Goal: Information Seeking & Learning: Find specific fact

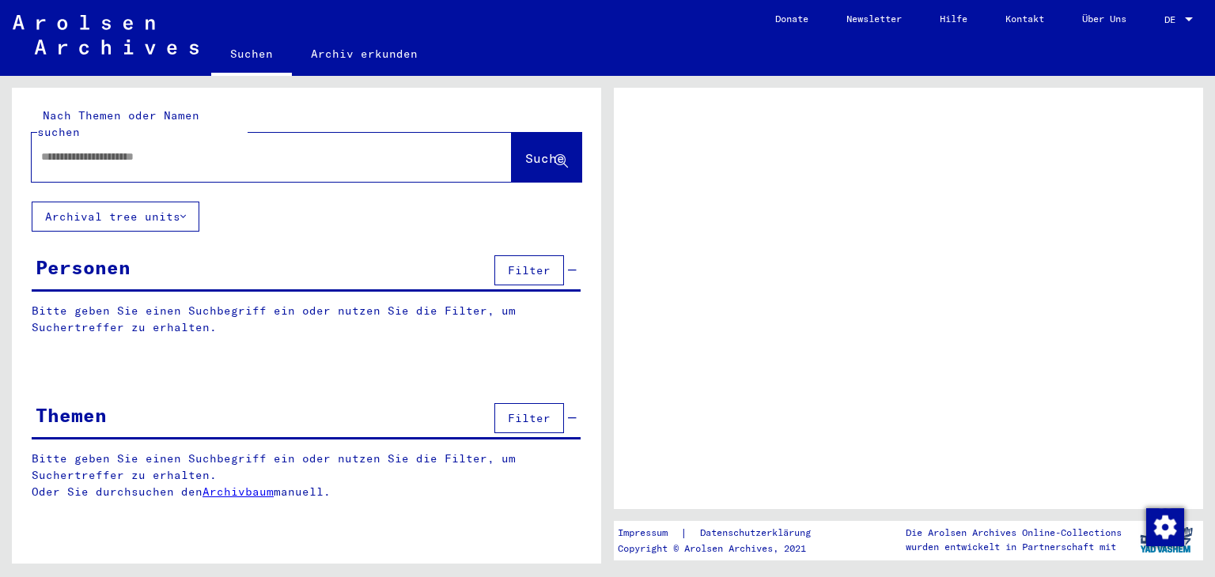
click at [225, 149] on input "text" at bounding box center [257, 157] width 433 height 17
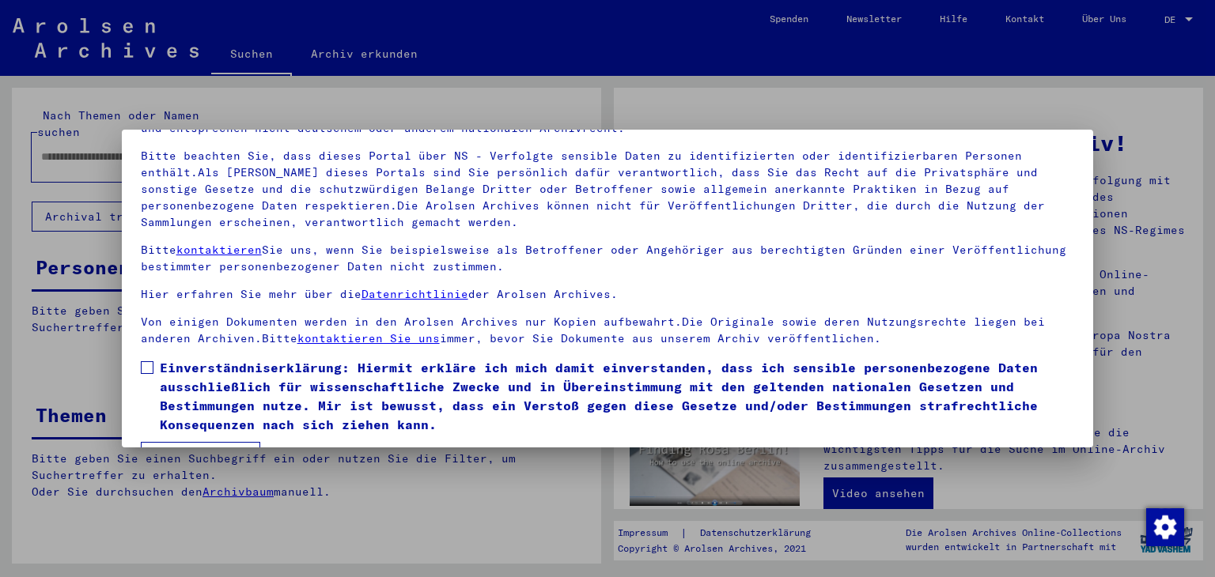
scroll to position [136, 0]
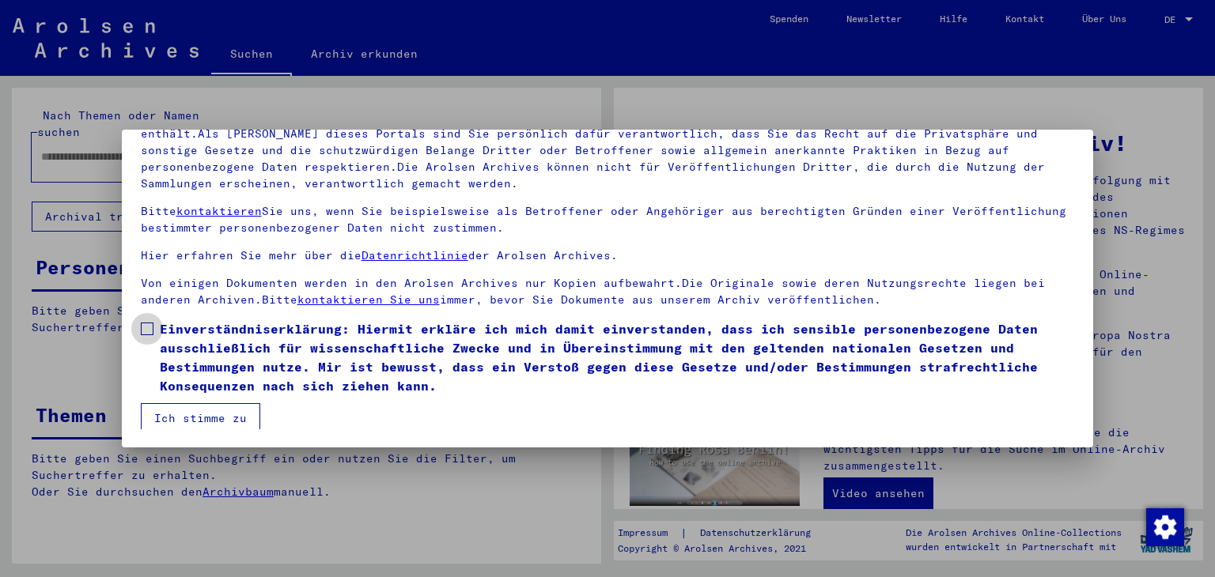
click at [146, 329] on span at bounding box center [147, 329] width 13 height 13
click at [179, 415] on button "Ich stimme zu" at bounding box center [200, 418] width 119 height 30
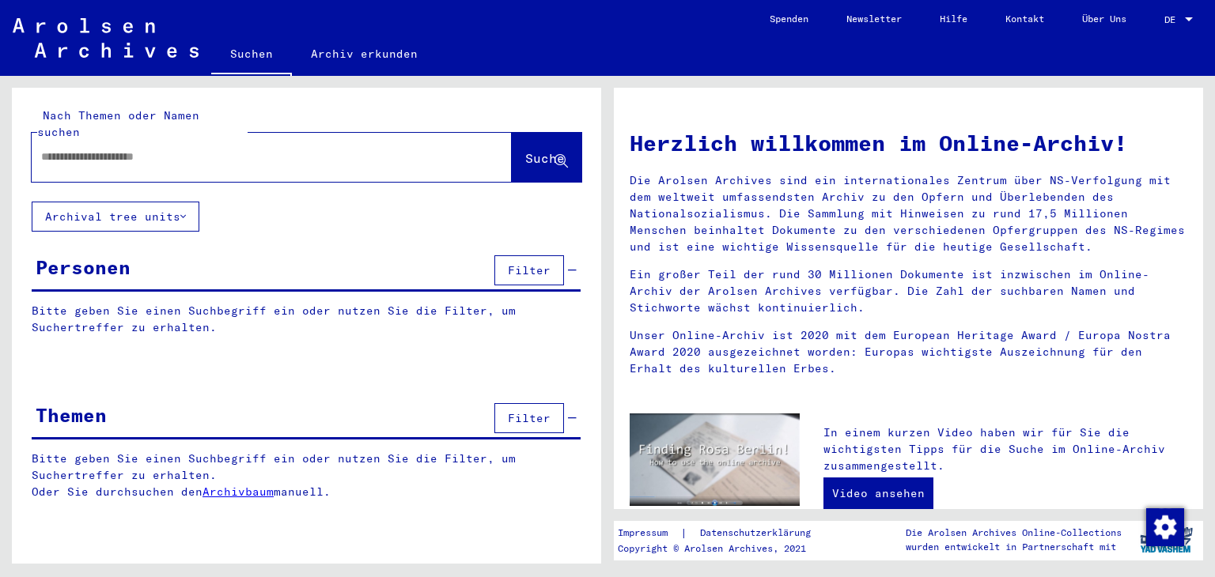
click at [51, 149] on input "text" at bounding box center [252, 157] width 423 height 17
type input "**********"
click at [528, 151] on span "Suche" at bounding box center [546, 159] width 43 height 17
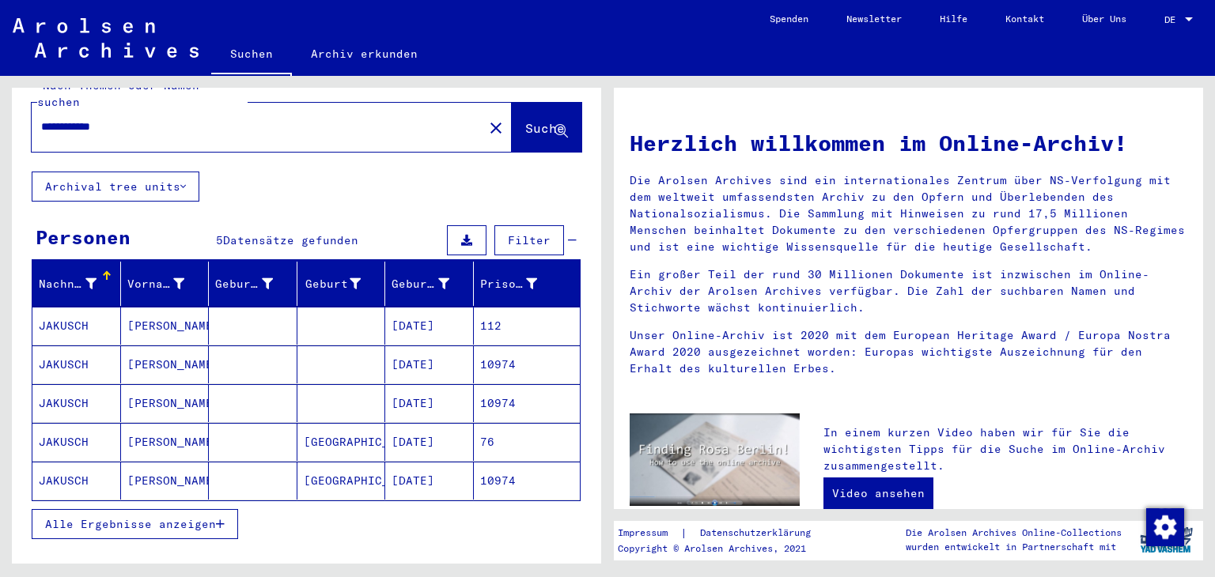
scroll to position [47, 0]
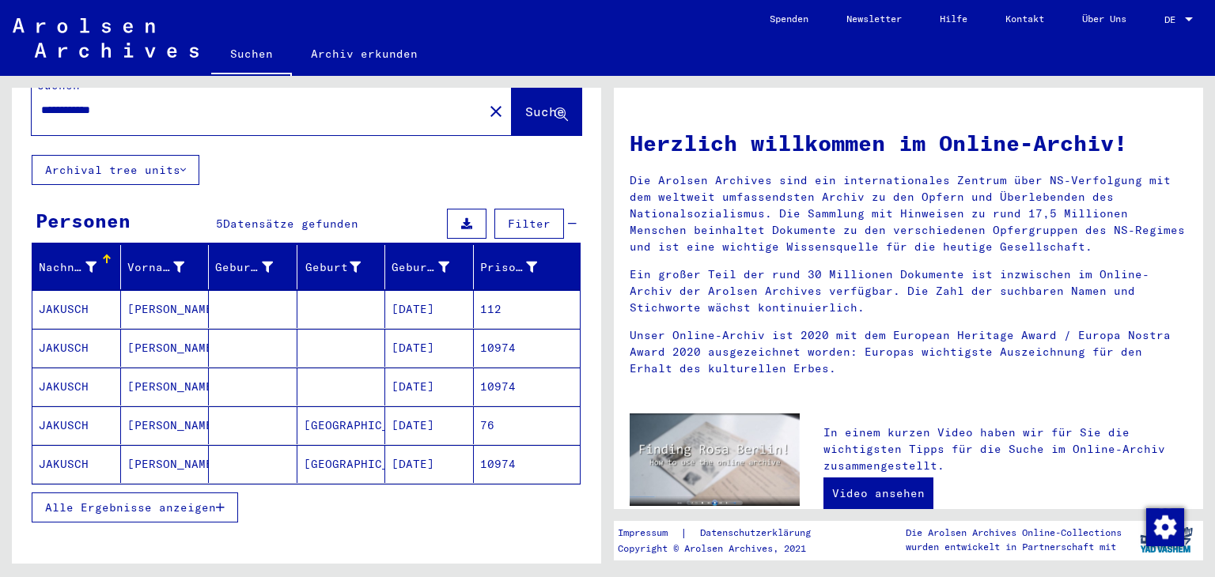
click at [220, 502] on icon "button" at bounding box center [220, 507] width 9 height 11
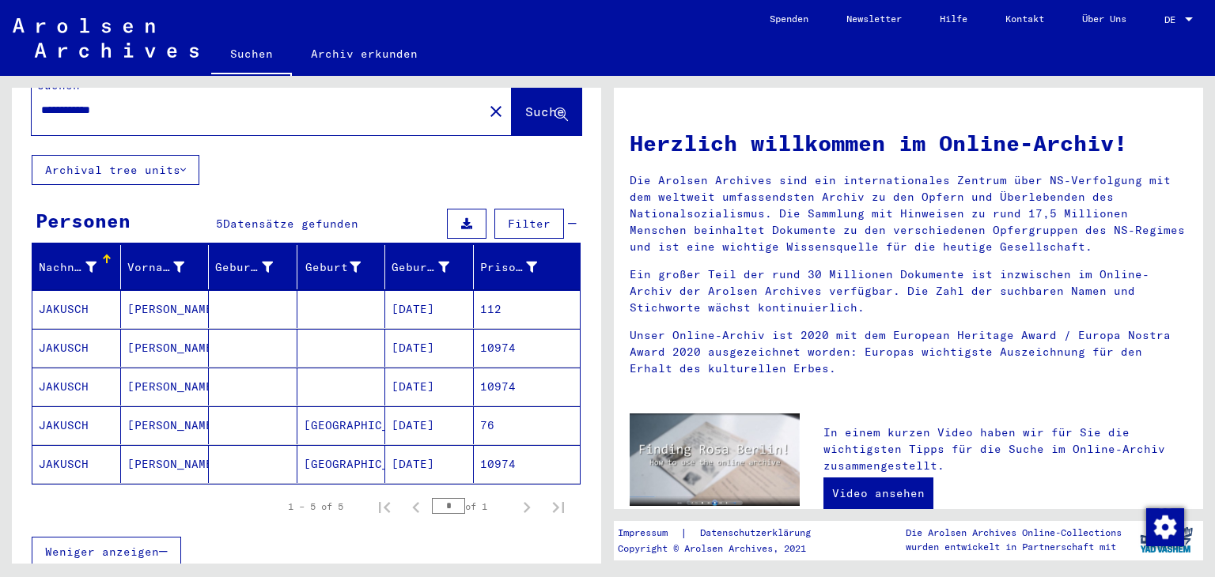
click at [432, 290] on mat-cell "[DATE]" at bounding box center [429, 309] width 89 height 38
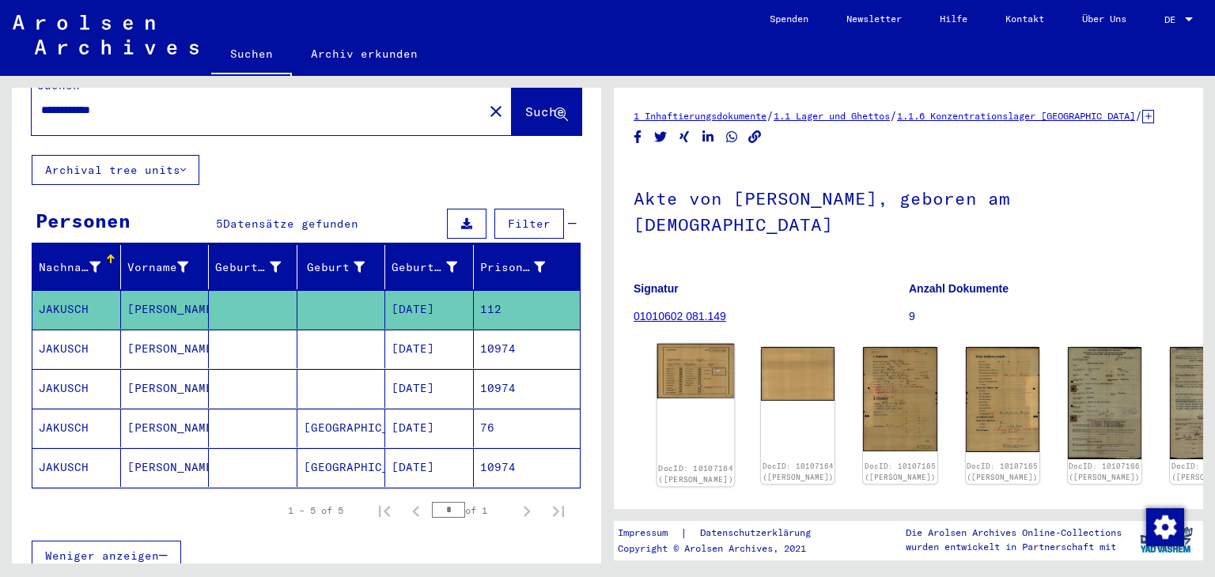
click at [689, 344] on img at bounding box center [696, 371] width 78 height 55
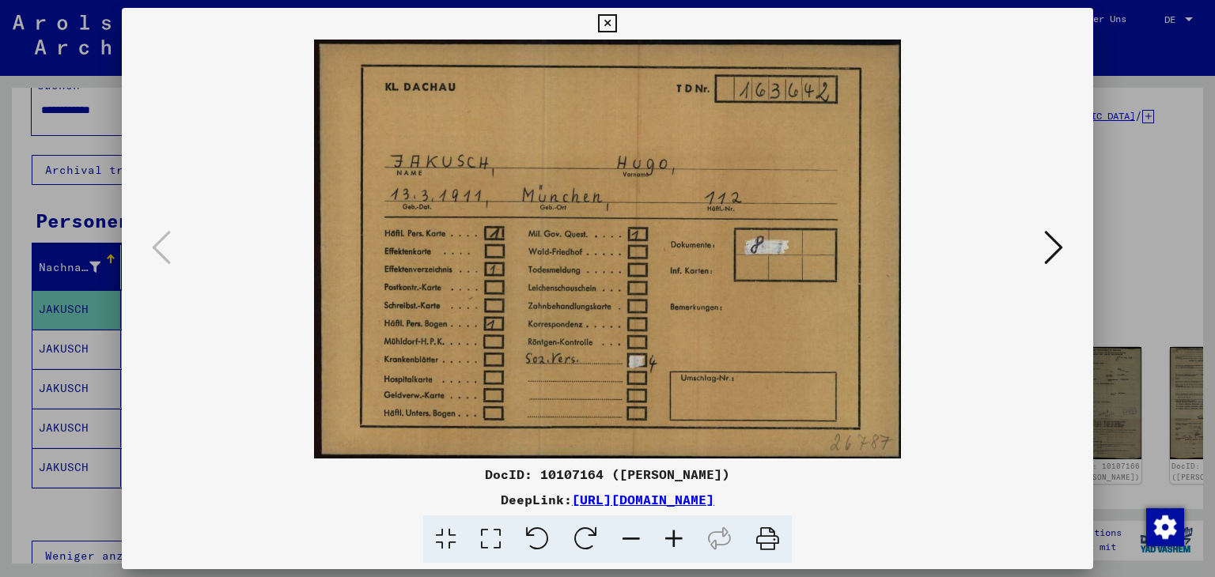
click at [1055, 247] on icon at bounding box center [1053, 248] width 19 height 38
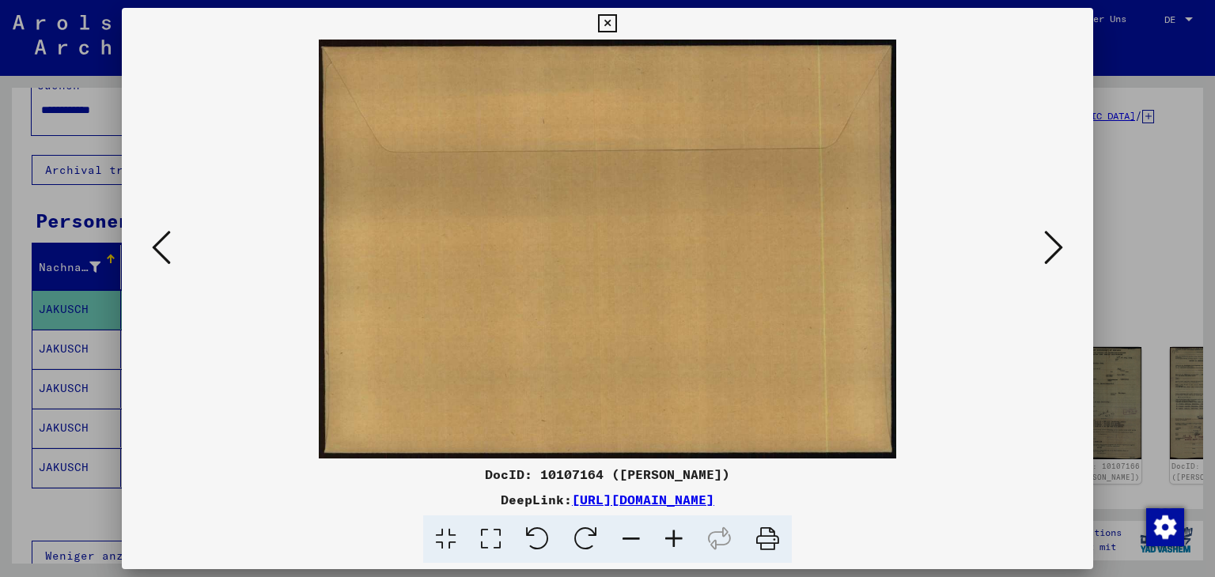
click at [1055, 247] on icon at bounding box center [1053, 248] width 19 height 38
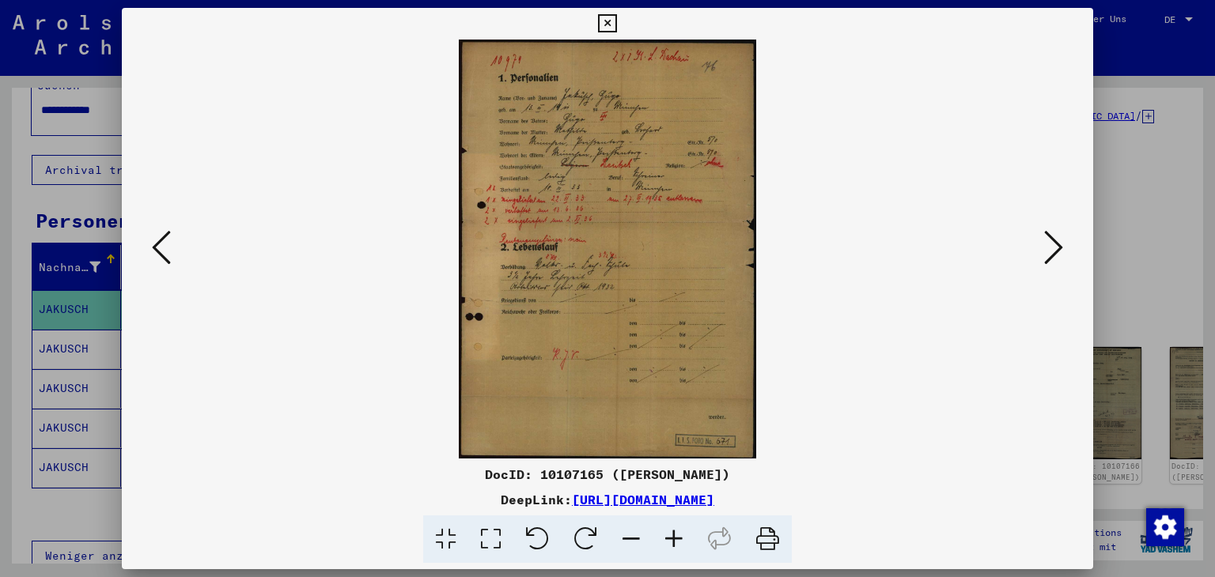
click at [675, 538] on icon at bounding box center [674, 540] width 43 height 48
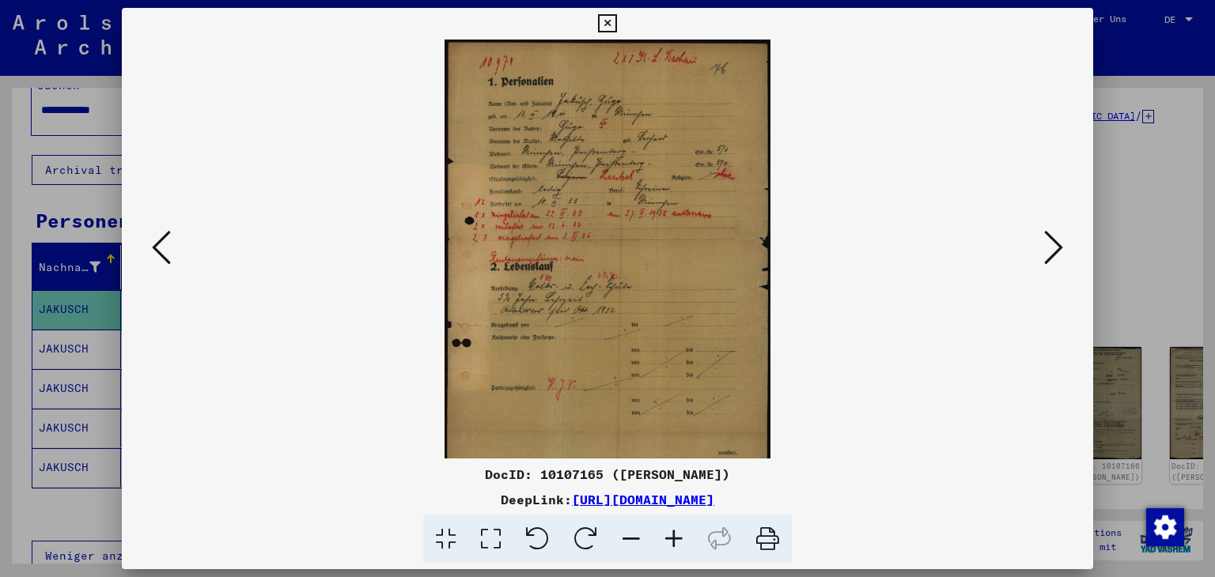
click at [675, 538] on icon at bounding box center [674, 540] width 43 height 48
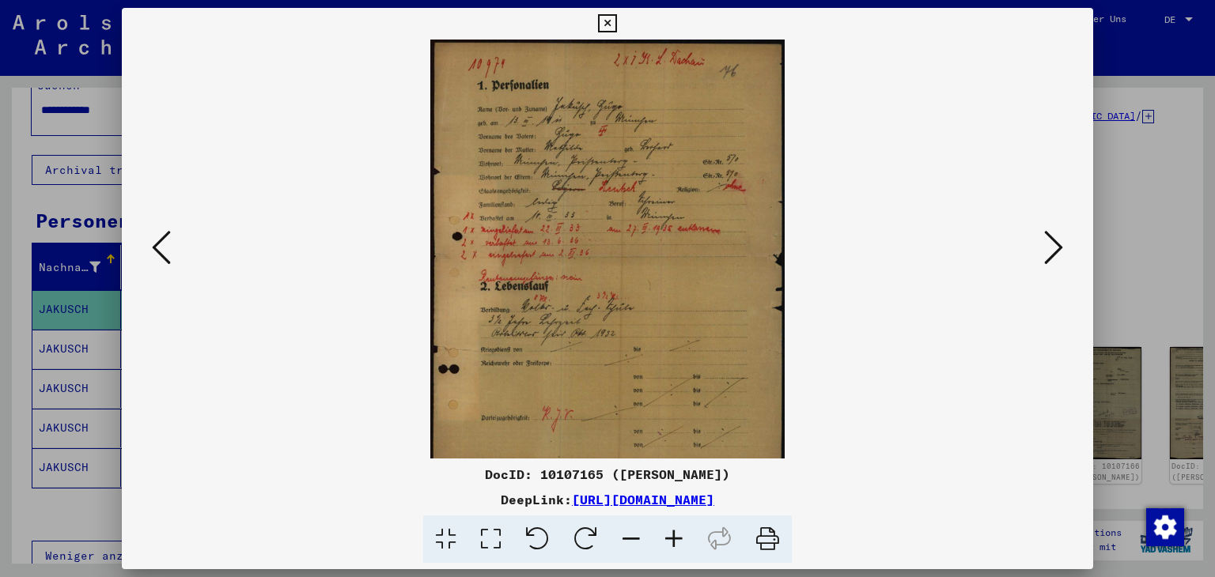
click at [675, 538] on icon at bounding box center [674, 540] width 43 height 48
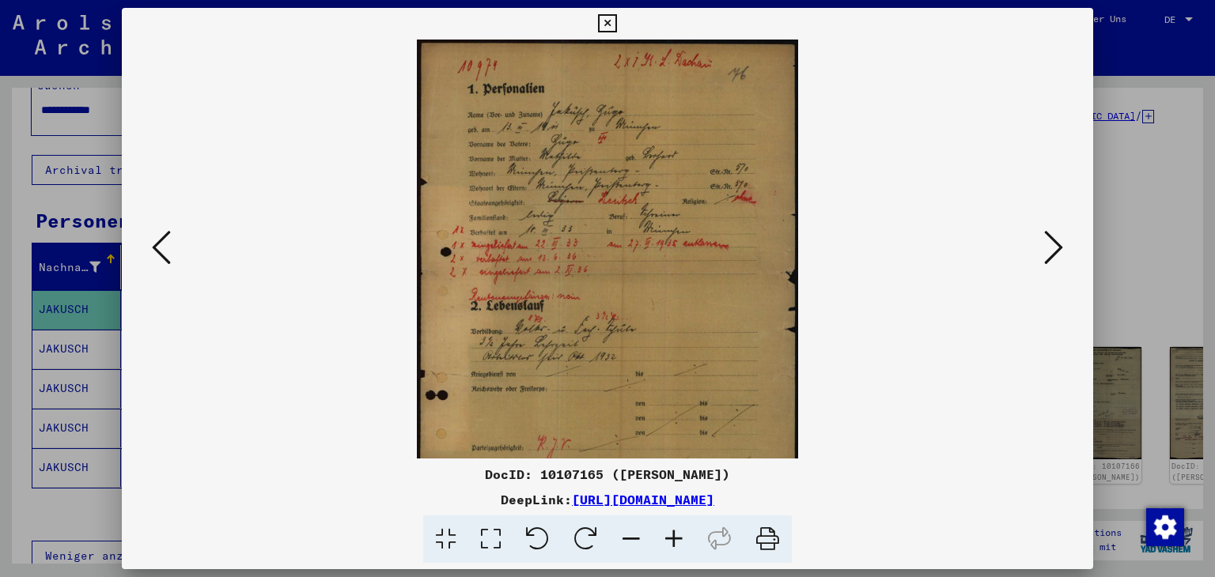
click at [675, 538] on icon at bounding box center [674, 540] width 43 height 48
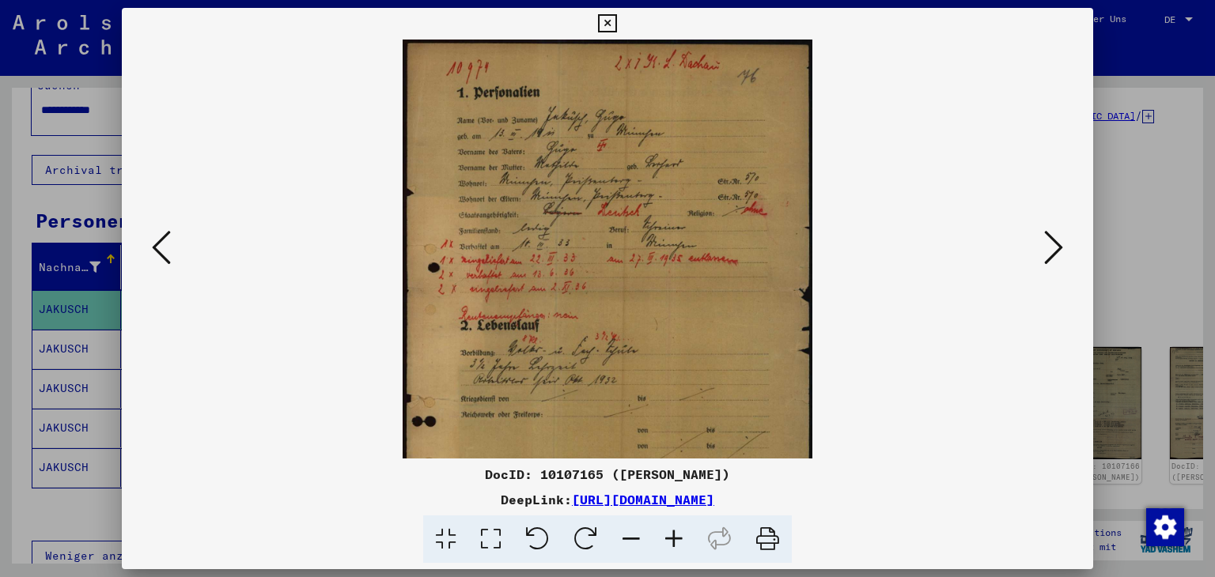
click at [675, 538] on icon at bounding box center [674, 540] width 43 height 48
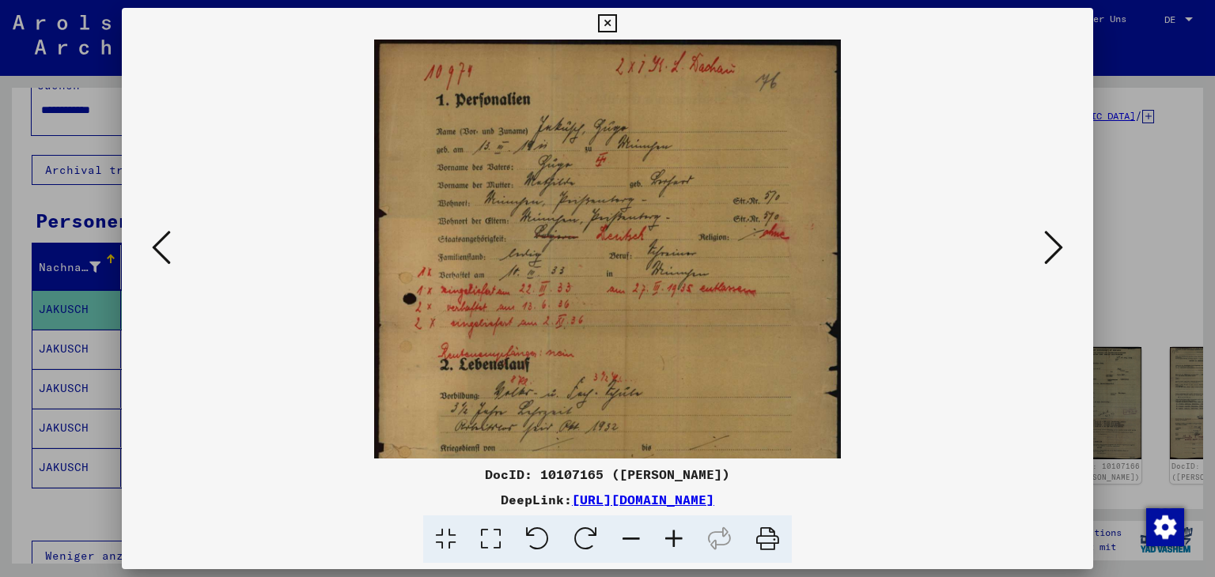
click at [675, 538] on icon at bounding box center [674, 540] width 43 height 48
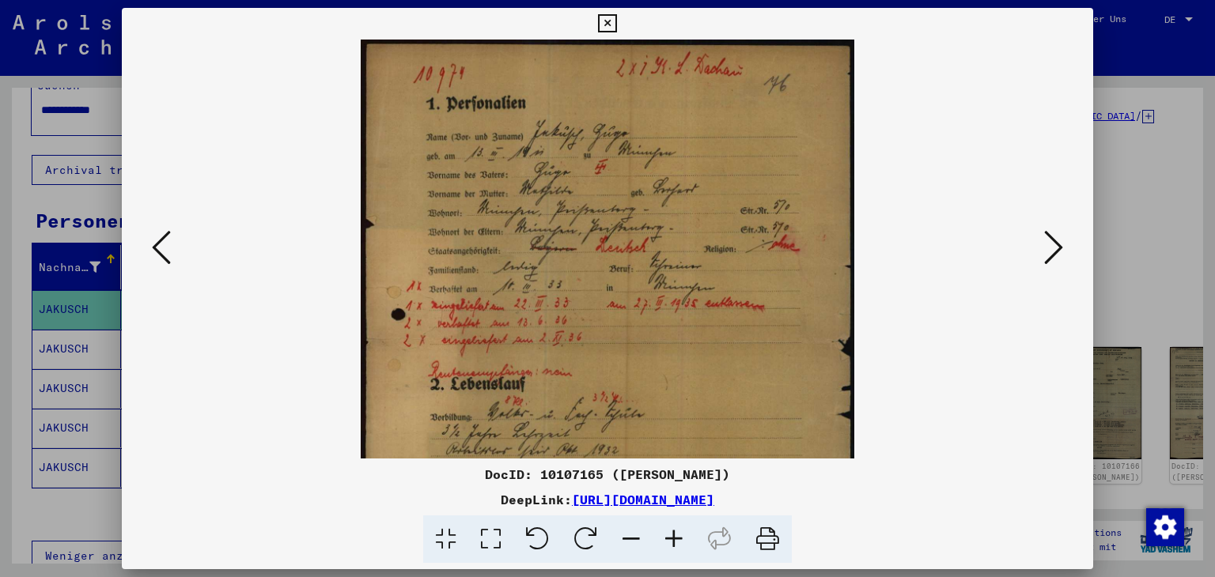
drag, startPoint x: 747, startPoint y: 388, endPoint x: 794, endPoint y: 311, distance: 90.5
click at [794, 311] on img at bounding box center [608, 388] width 494 height 696
click at [1054, 245] on icon at bounding box center [1053, 248] width 19 height 38
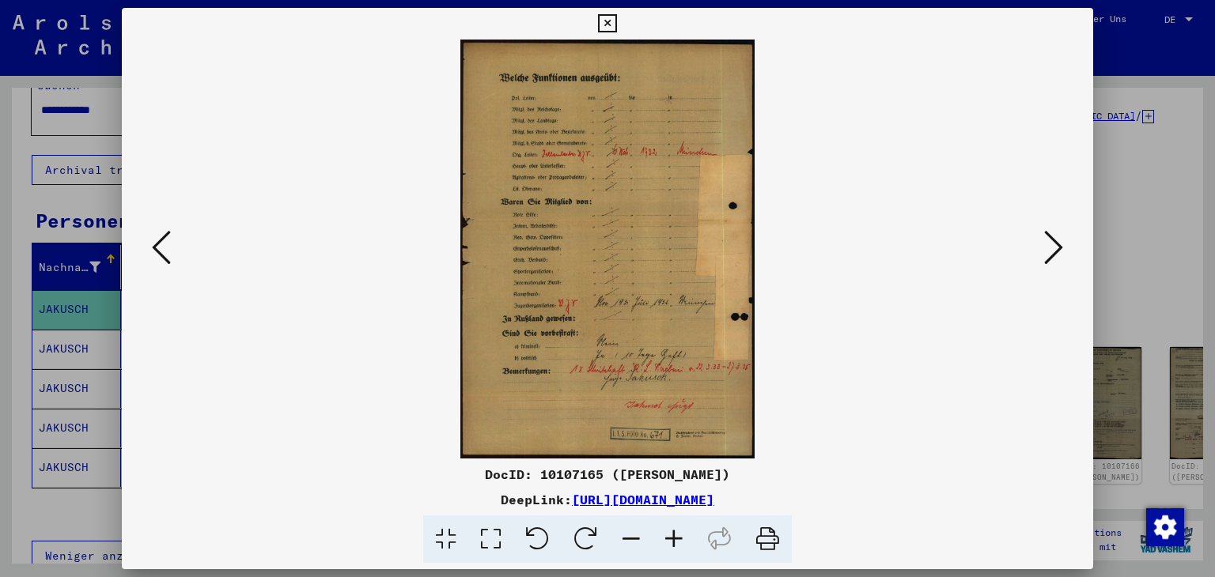
click at [668, 538] on icon at bounding box center [674, 540] width 43 height 48
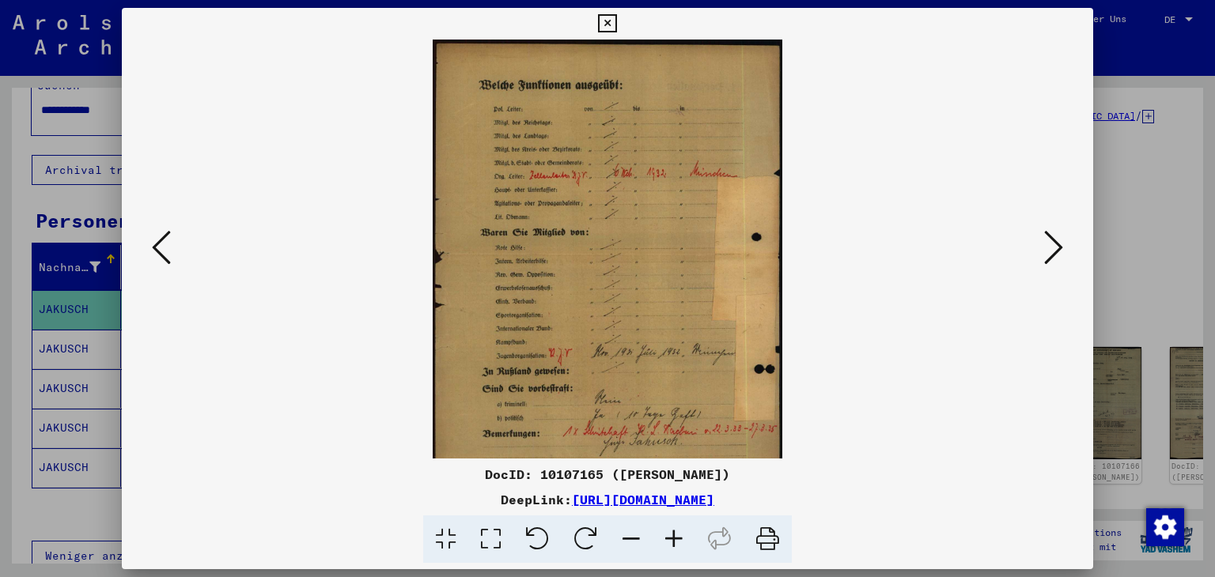
click at [668, 538] on icon at bounding box center [674, 540] width 43 height 48
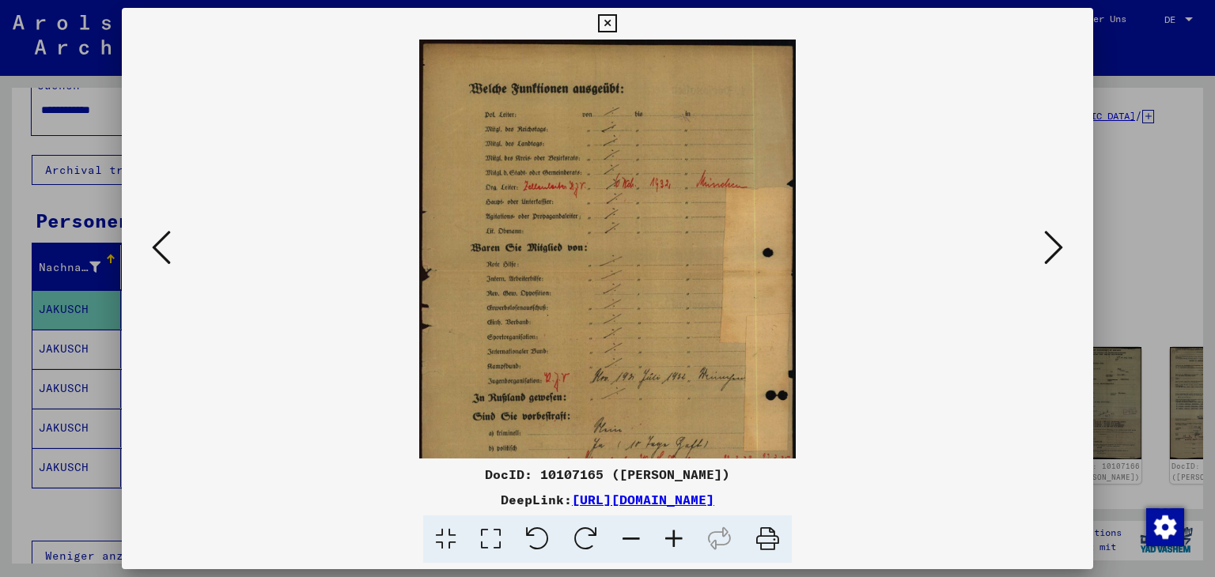
click at [668, 538] on icon at bounding box center [674, 540] width 43 height 48
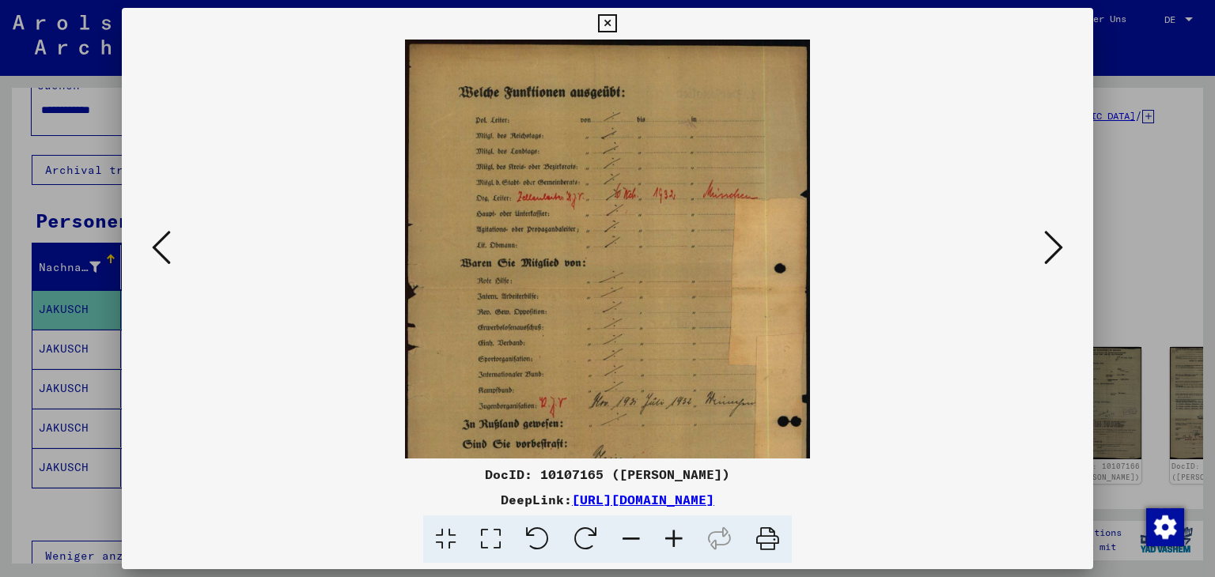
click at [668, 538] on icon at bounding box center [674, 540] width 43 height 48
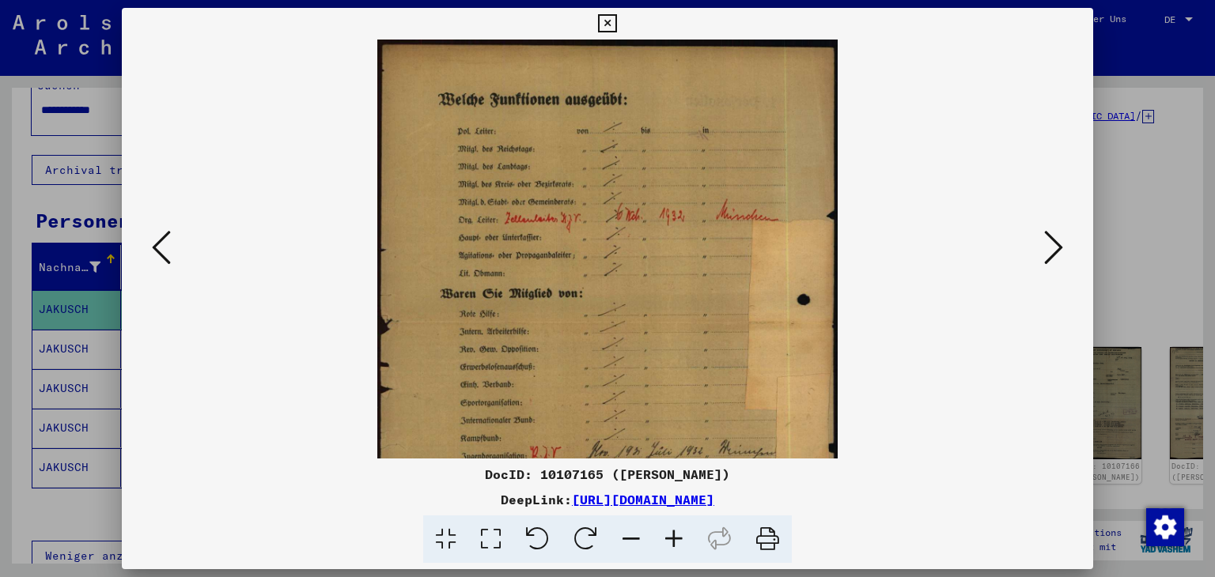
click at [668, 538] on icon at bounding box center [674, 540] width 43 height 48
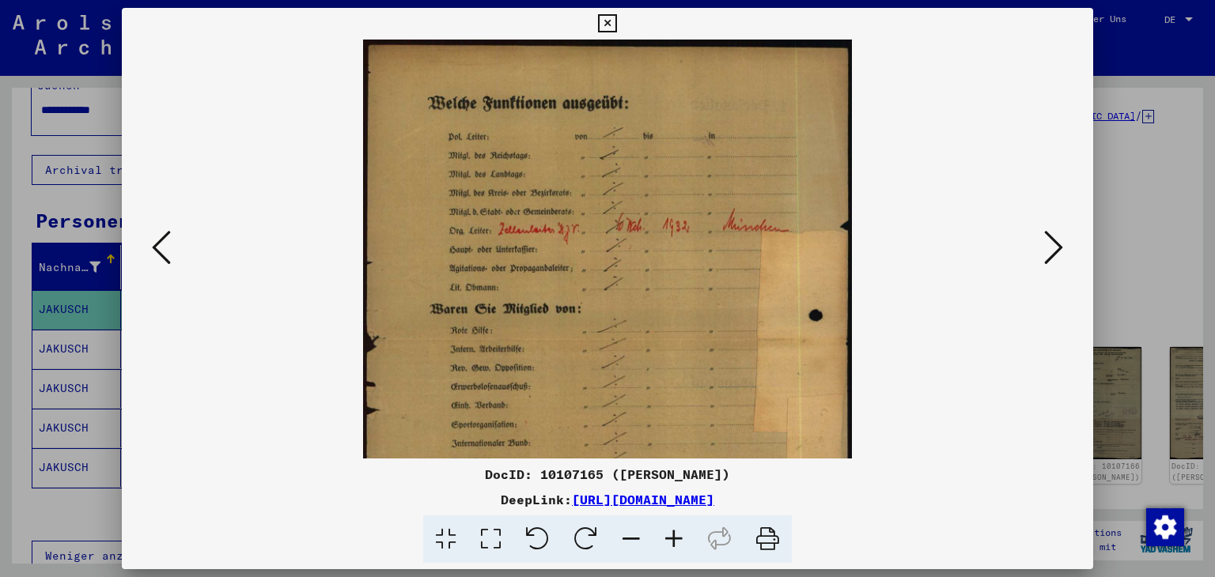
click at [668, 538] on icon at bounding box center [674, 540] width 43 height 48
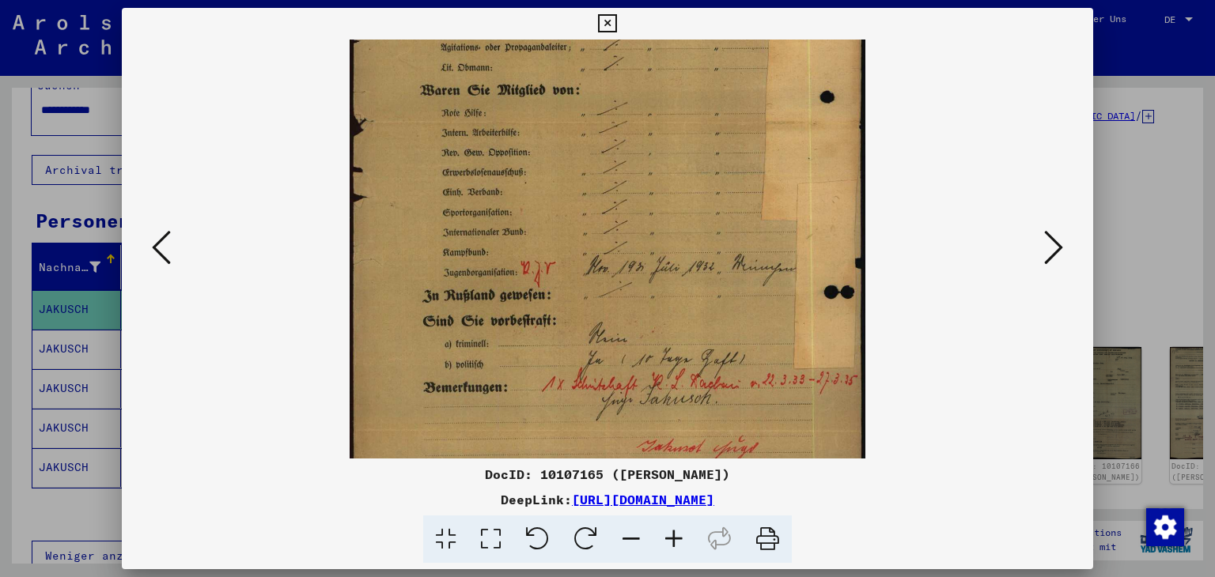
scroll to position [250, 0]
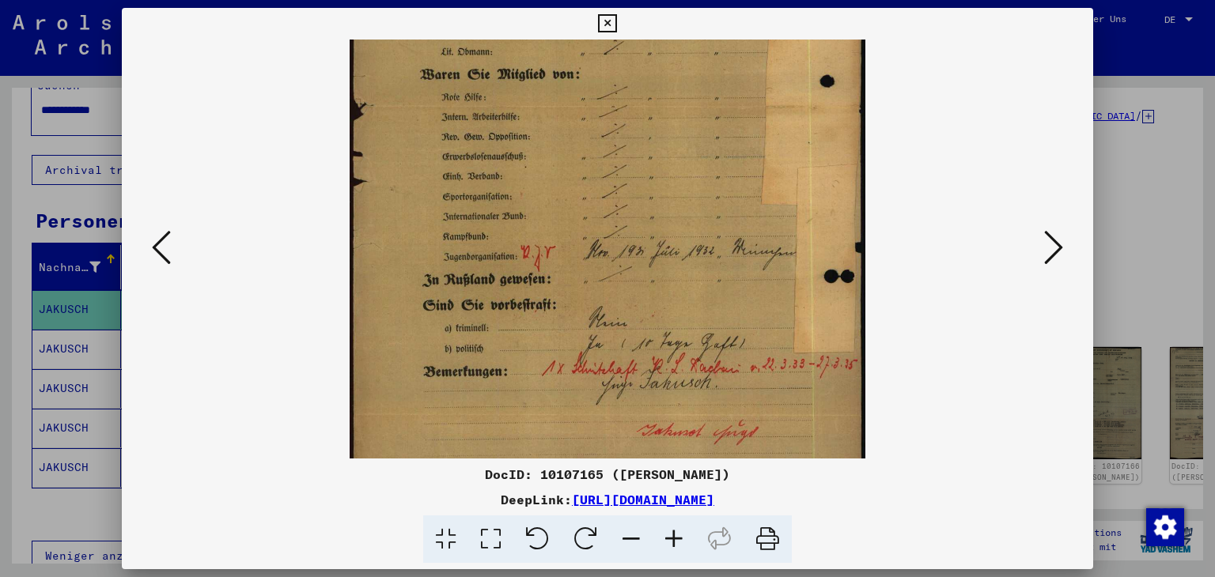
drag, startPoint x: 713, startPoint y: 411, endPoint x: 770, endPoint y: 165, distance: 251.7
click at [770, 165] on img at bounding box center [608, 158] width 516 height 736
click at [1058, 246] on icon at bounding box center [1053, 248] width 19 height 38
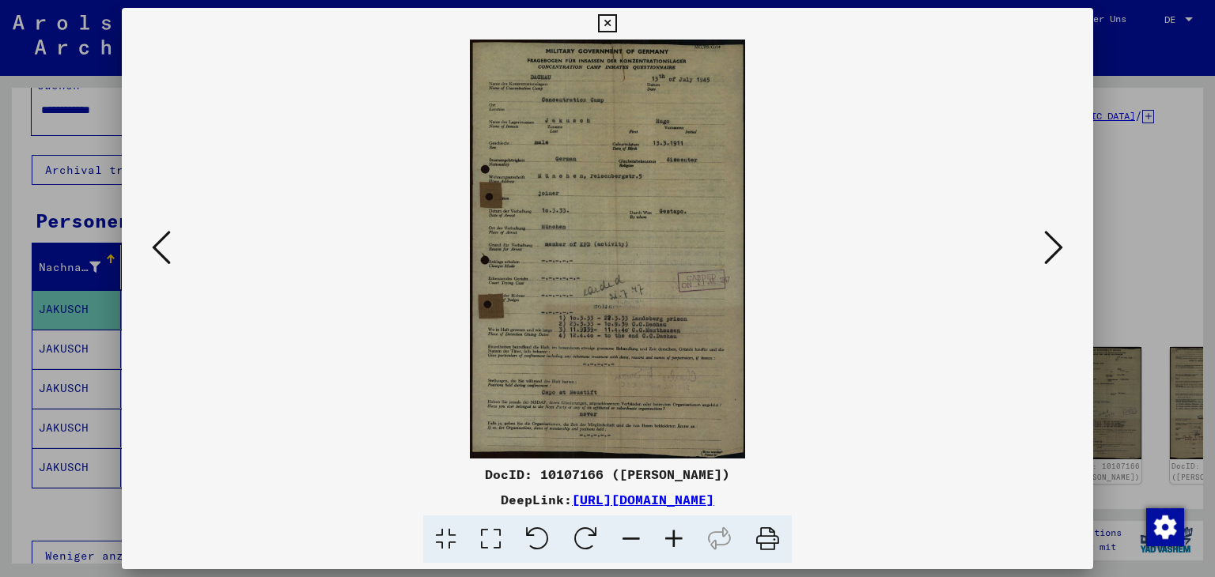
scroll to position [0, 0]
click at [674, 539] on icon at bounding box center [674, 540] width 43 height 48
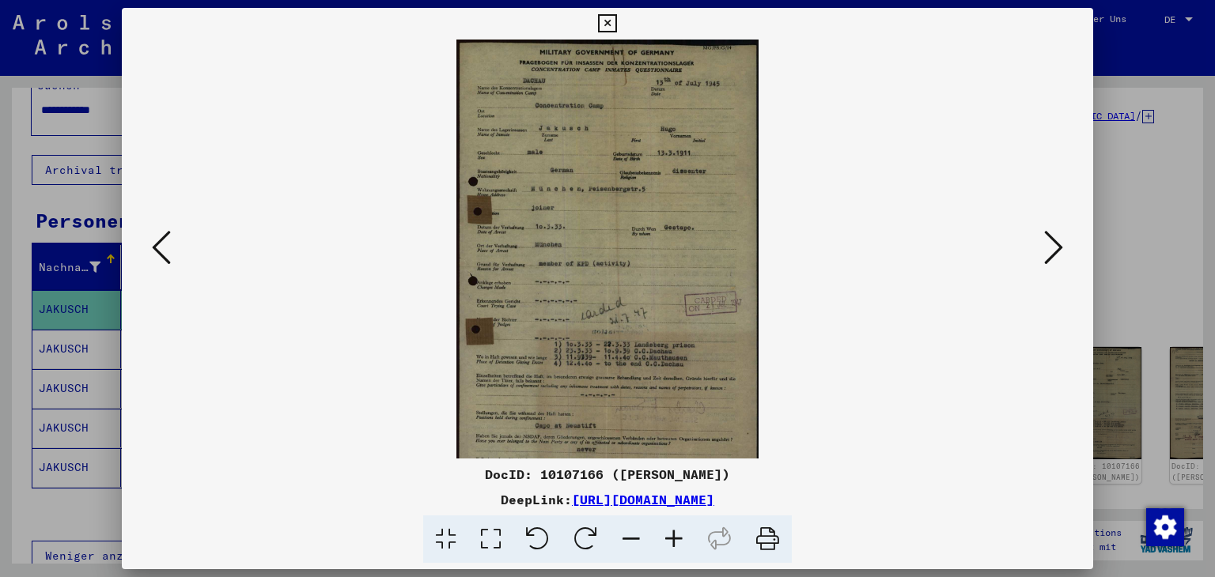
click at [674, 539] on icon at bounding box center [674, 540] width 43 height 48
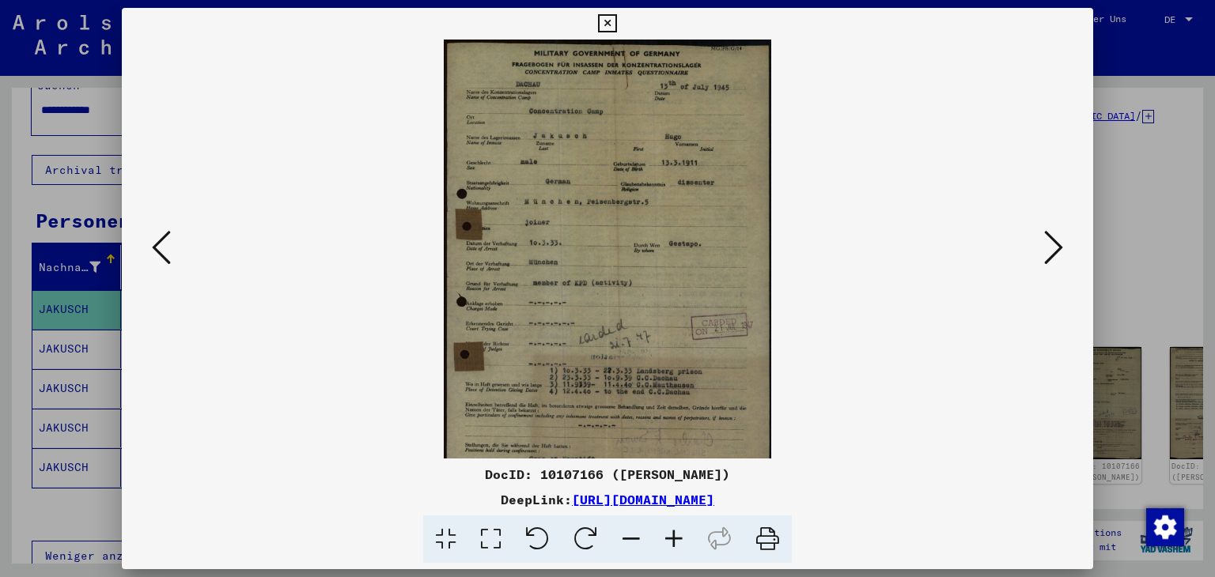
click at [674, 539] on icon at bounding box center [674, 540] width 43 height 48
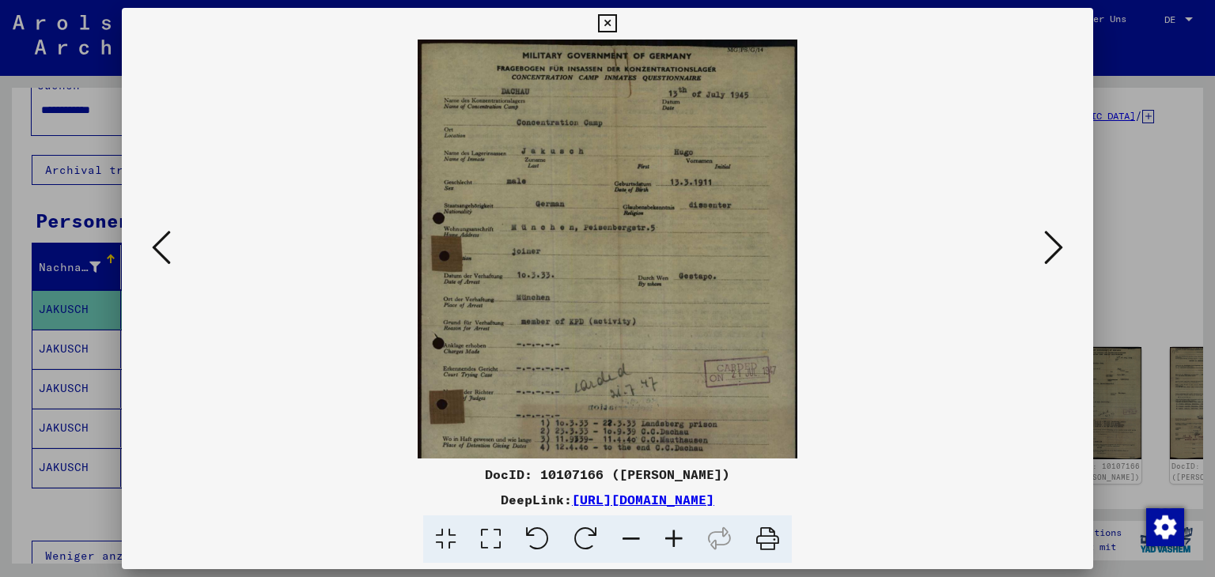
click at [674, 539] on icon at bounding box center [674, 540] width 43 height 48
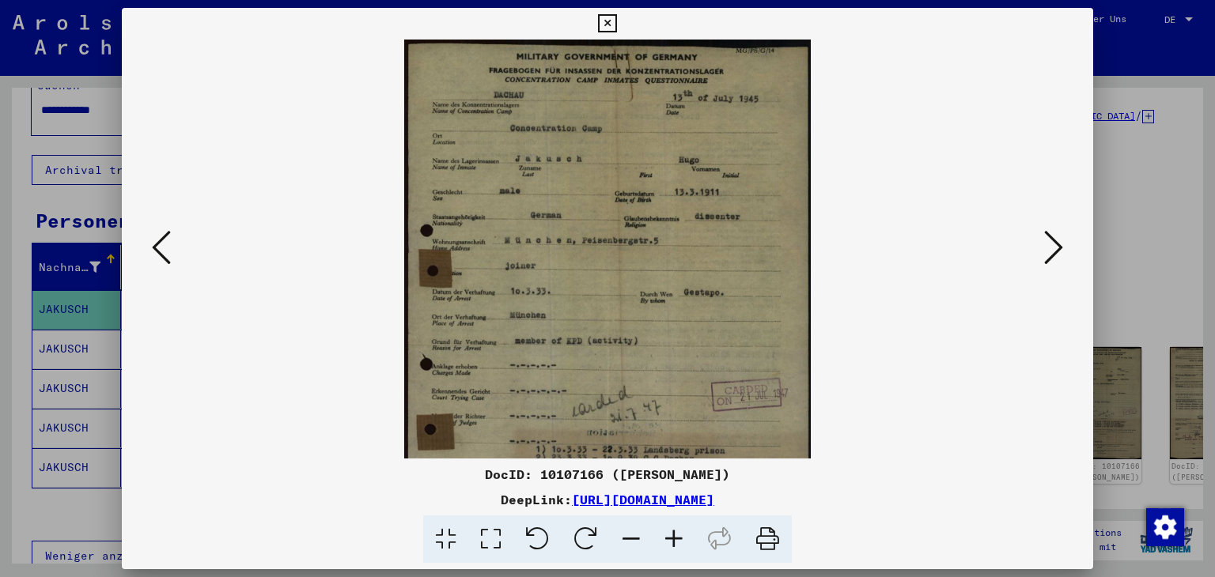
click at [674, 539] on icon at bounding box center [674, 540] width 43 height 48
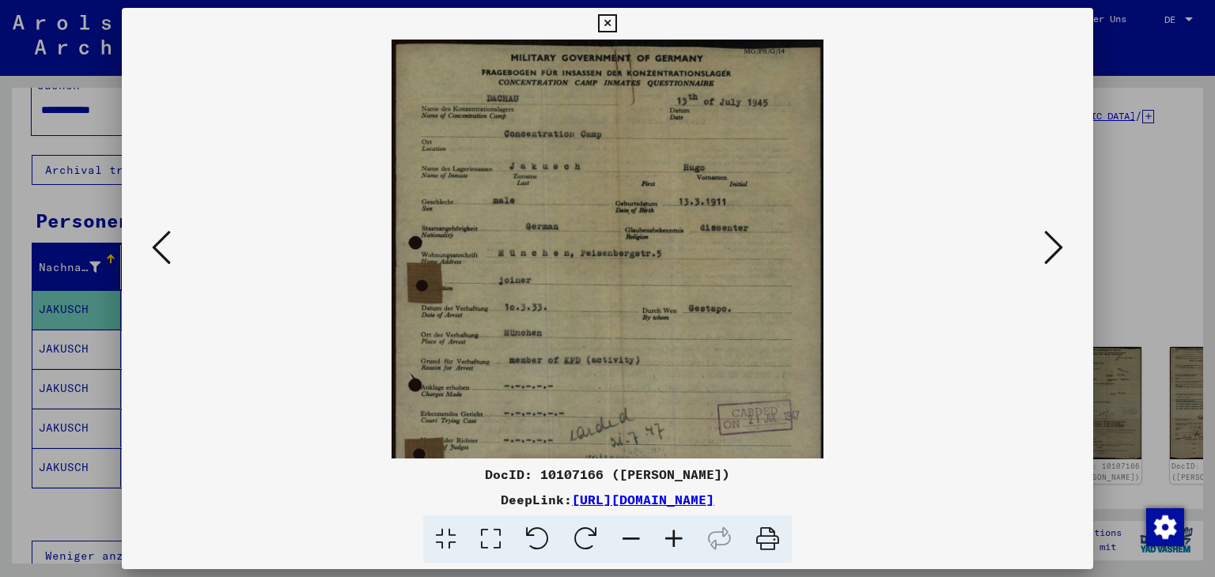
click at [674, 539] on icon at bounding box center [674, 540] width 43 height 48
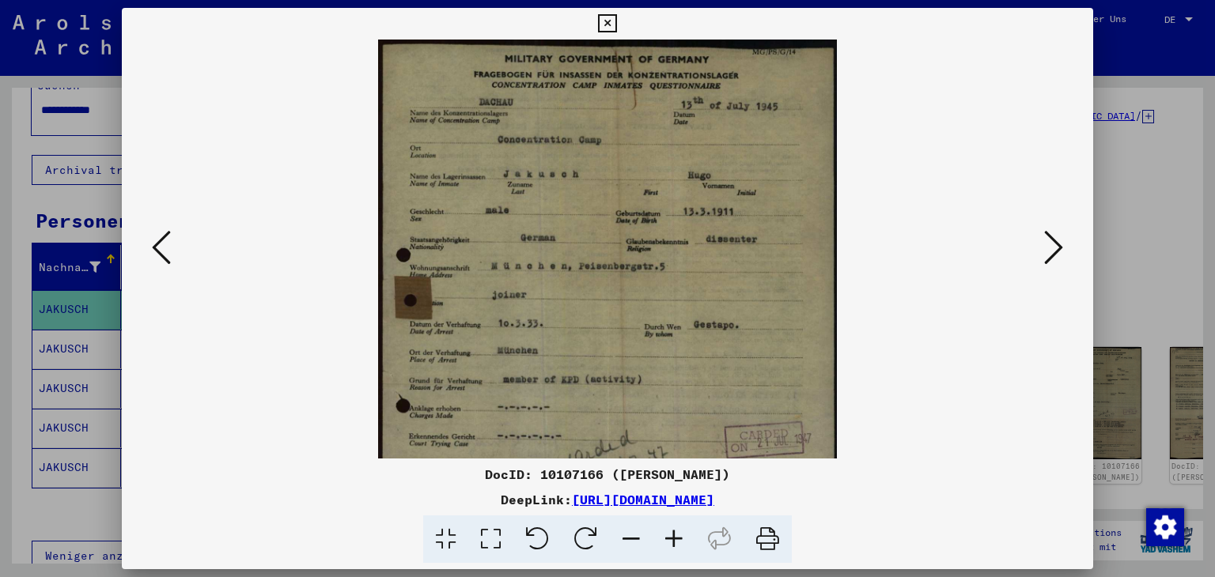
click at [674, 539] on icon at bounding box center [674, 540] width 43 height 48
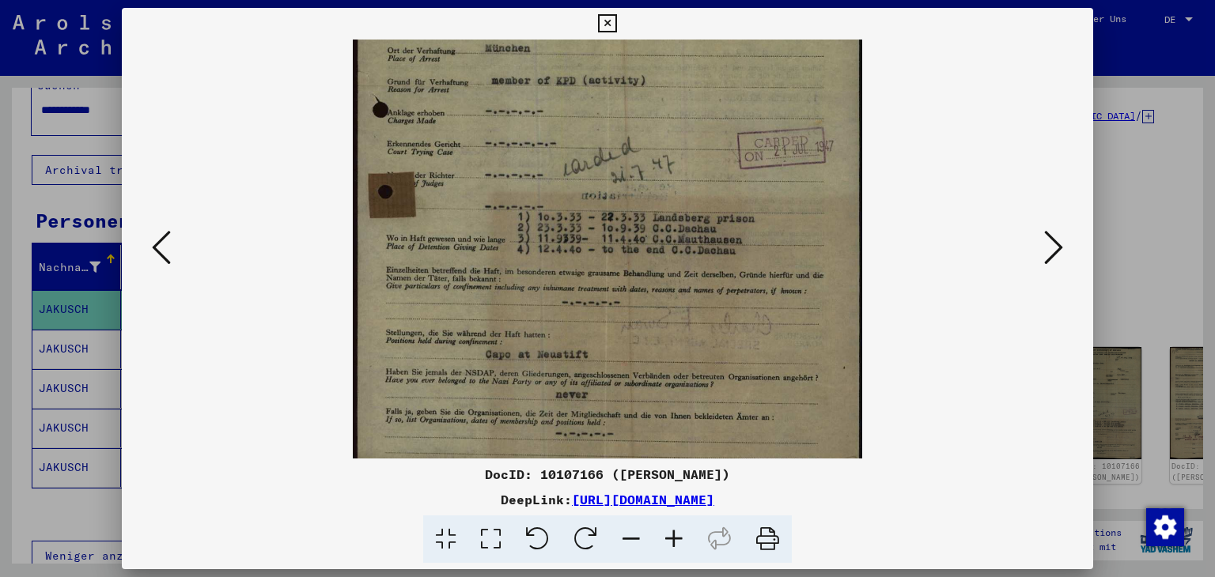
scroll to position [354, 0]
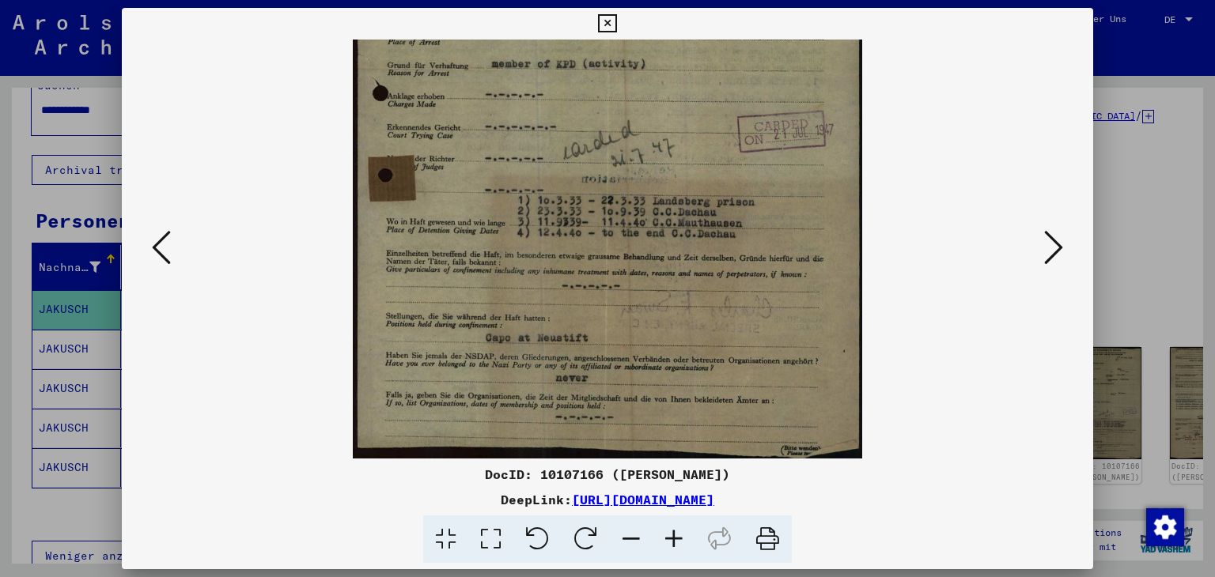
drag, startPoint x: 761, startPoint y: 372, endPoint x: 772, endPoint y: 29, distance: 342.7
click at [772, 29] on div "DocID: 10107166 ([PERSON_NAME]) DeepLink: [URL][DOMAIN_NAME]" at bounding box center [608, 286] width 972 height 556
click at [1053, 251] on icon at bounding box center [1053, 248] width 19 height 38
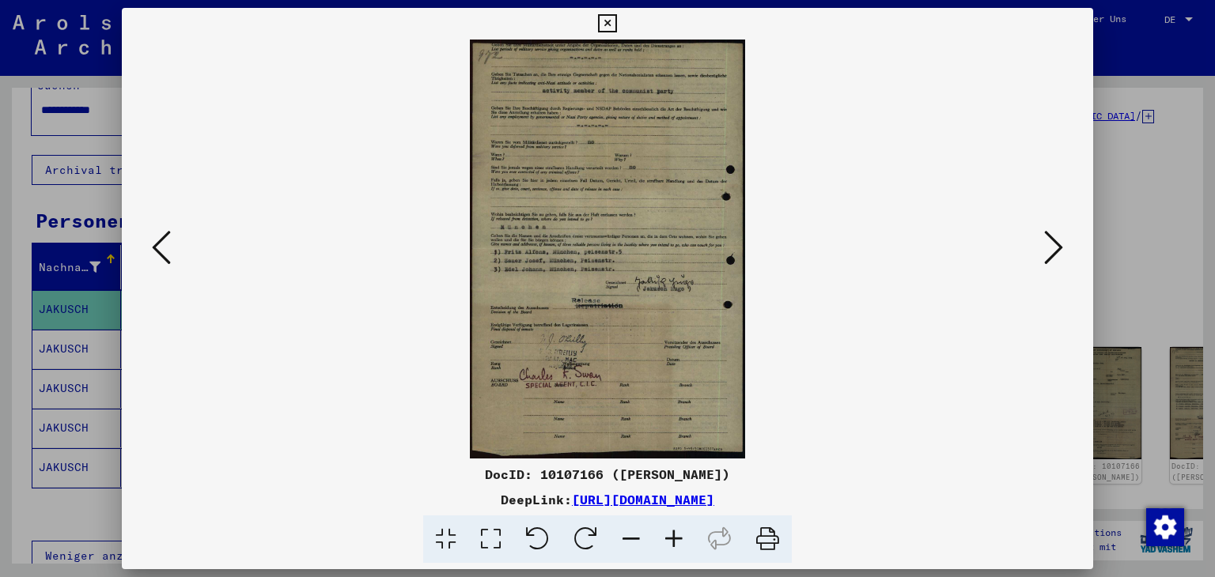
click at [669, 538] on icon at bounding box center [674, 540] width 43 height 48
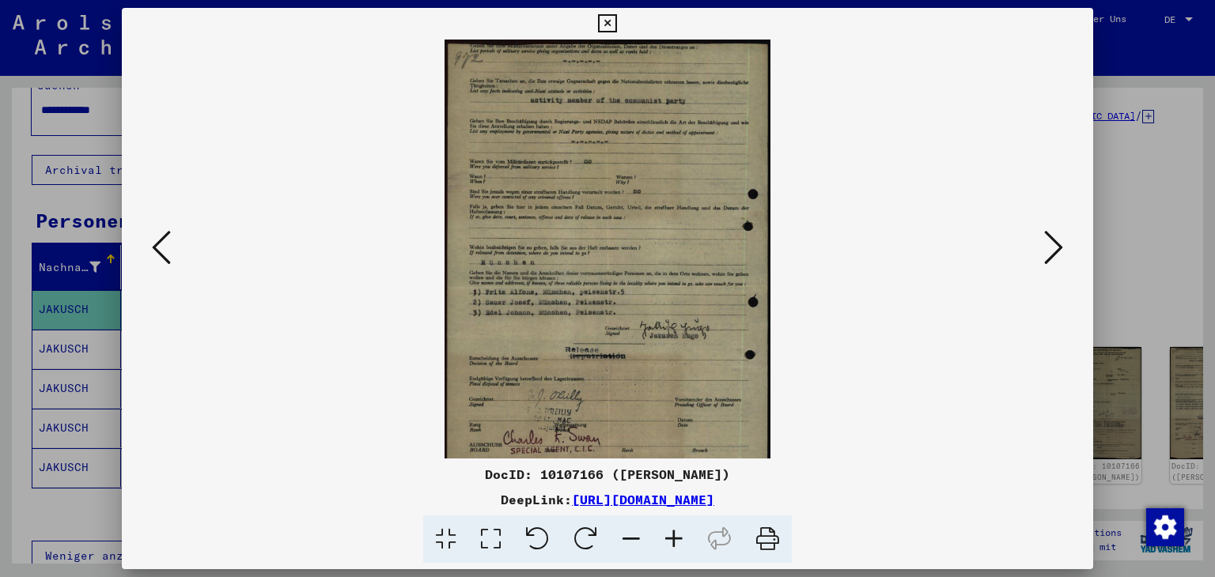
click at [669, 538] on icon at bounding box center [674, 540] width 43 height 48
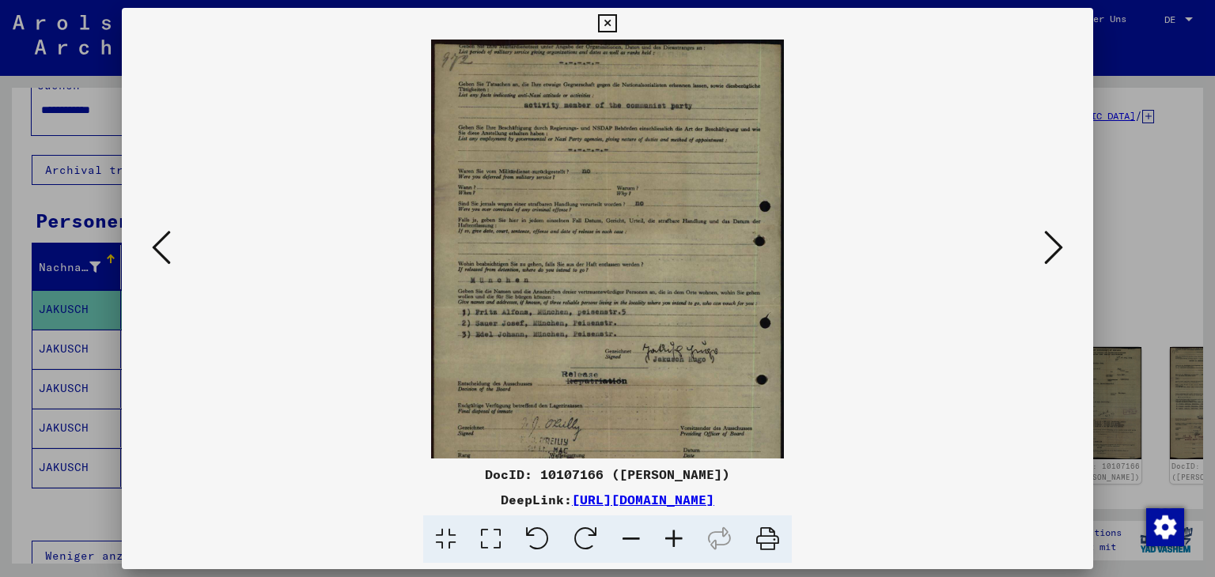
click at [669, 538] on icon at bounding box center [674, 540] width 43 height 48
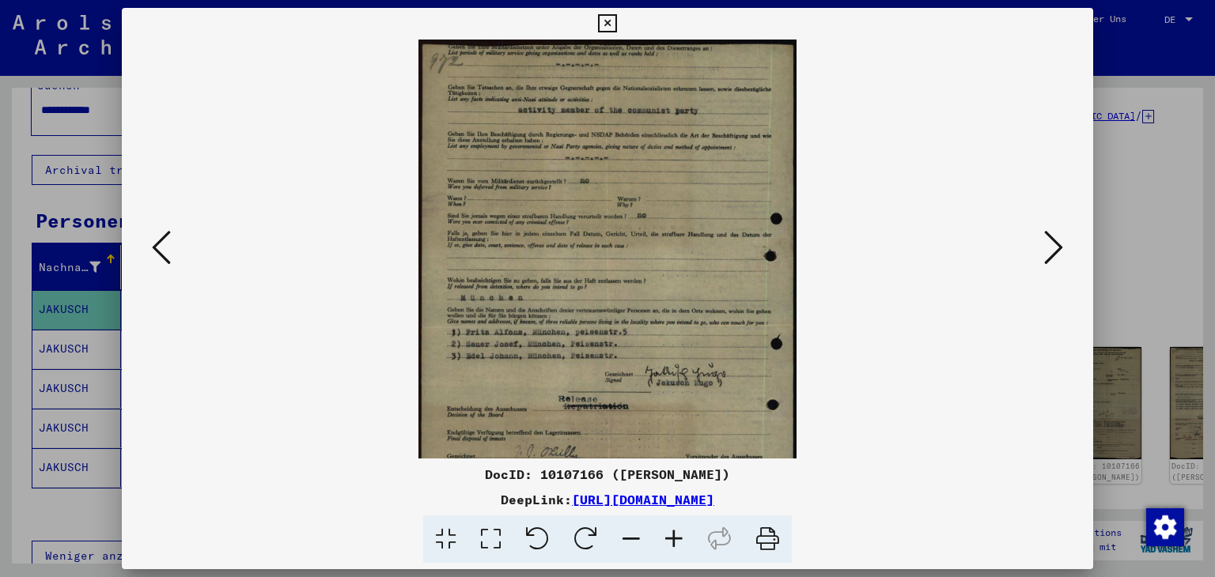
click at [669, 538] on icon at bounding box center [674, 540] width 43 height 48
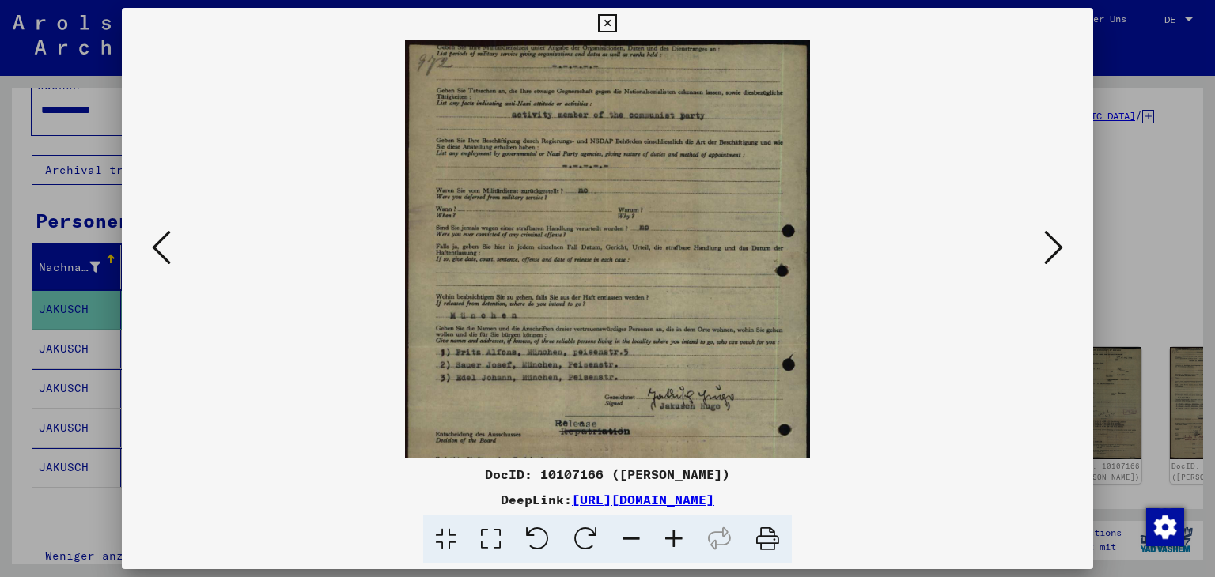
click at [669, 538] on icon at bounding box center [674, 540] width 43 height 48
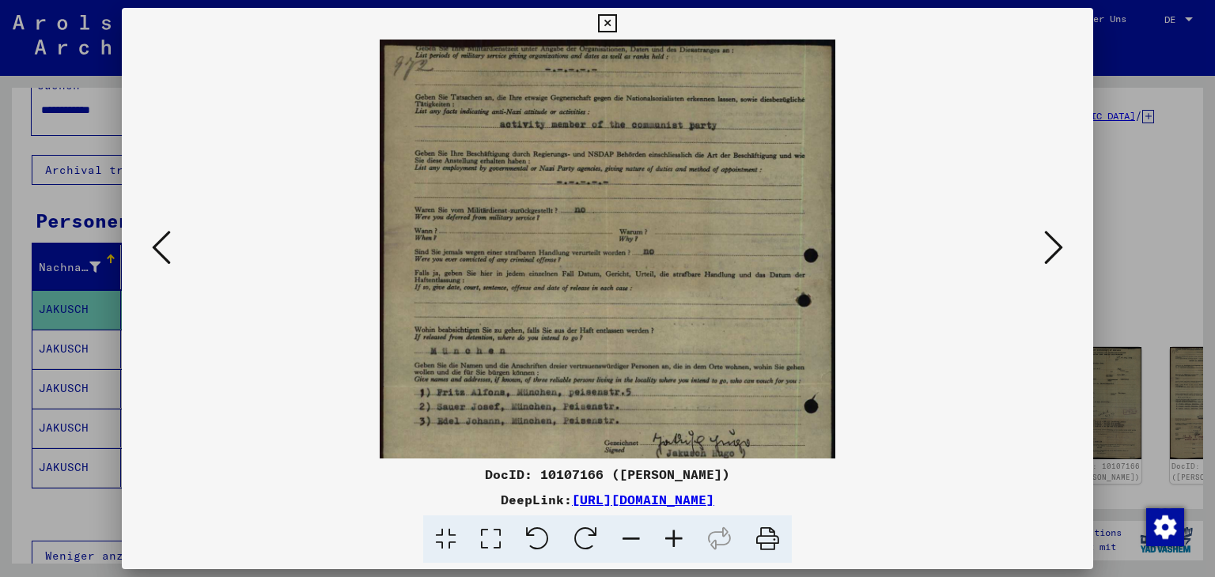
click at [669, 538] on icon at bounding box center [674, 540] width 43 height 48
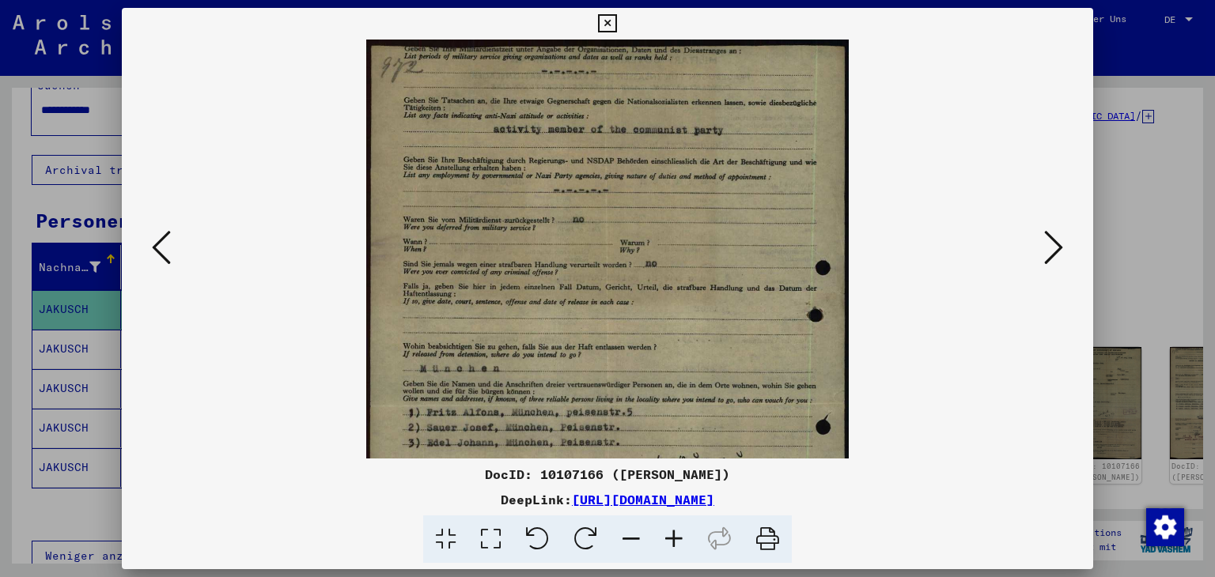
click at [669, 538] on icon at bounding box center [674, 540] width 43 height 48
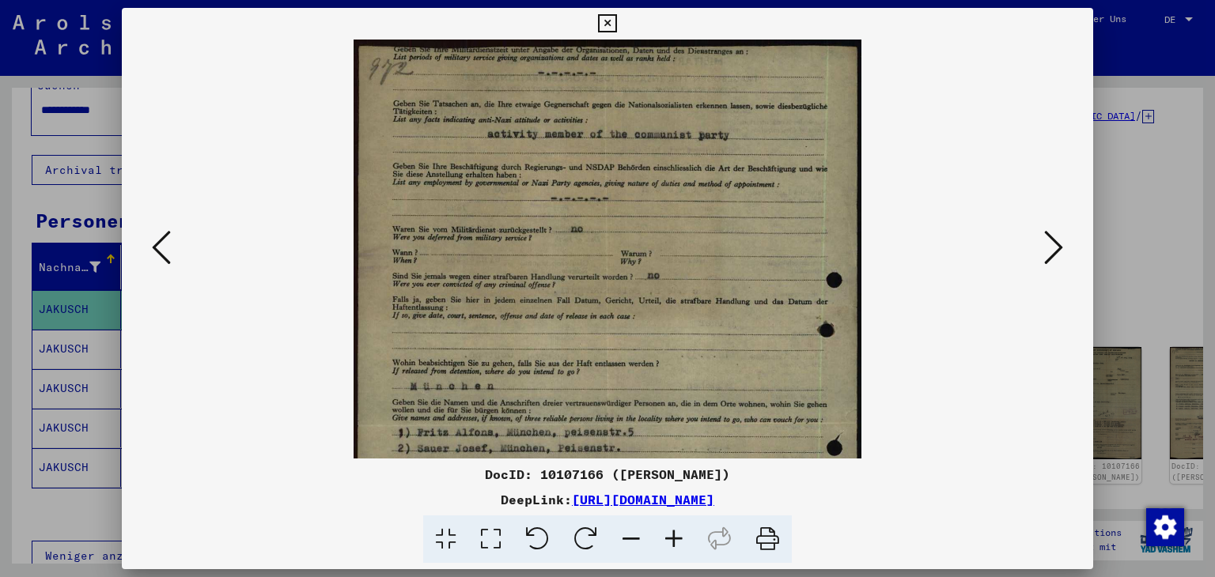
click at [669, 538] on icon at bounding box center [674, 540] width 43 height 48
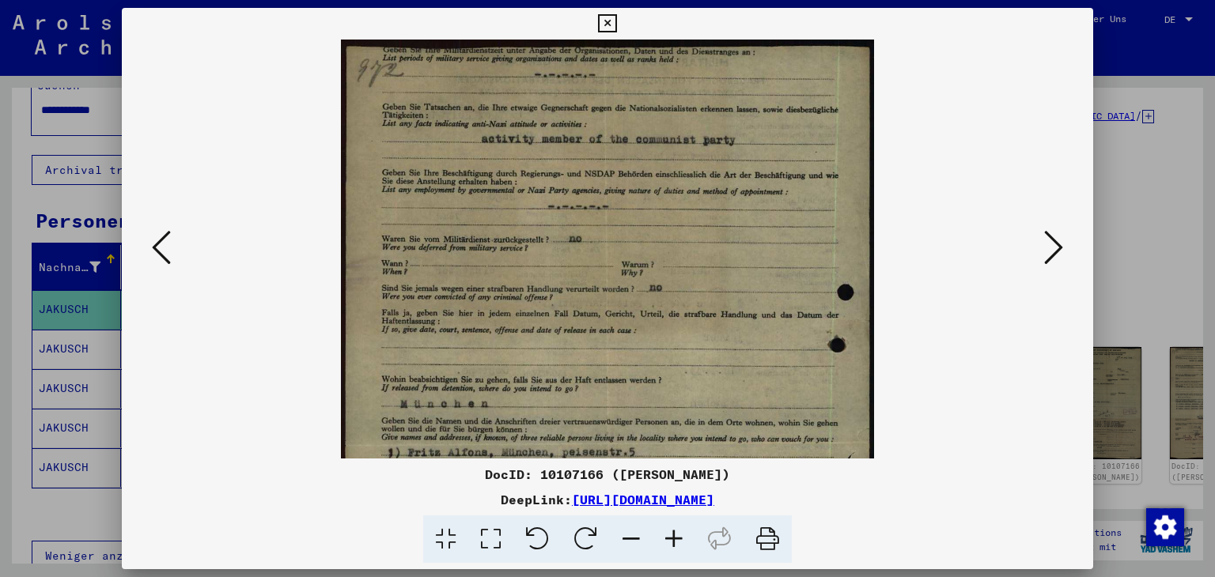
click at [669, 538] on icon at bounding box center [674, 540] width 43 height 48
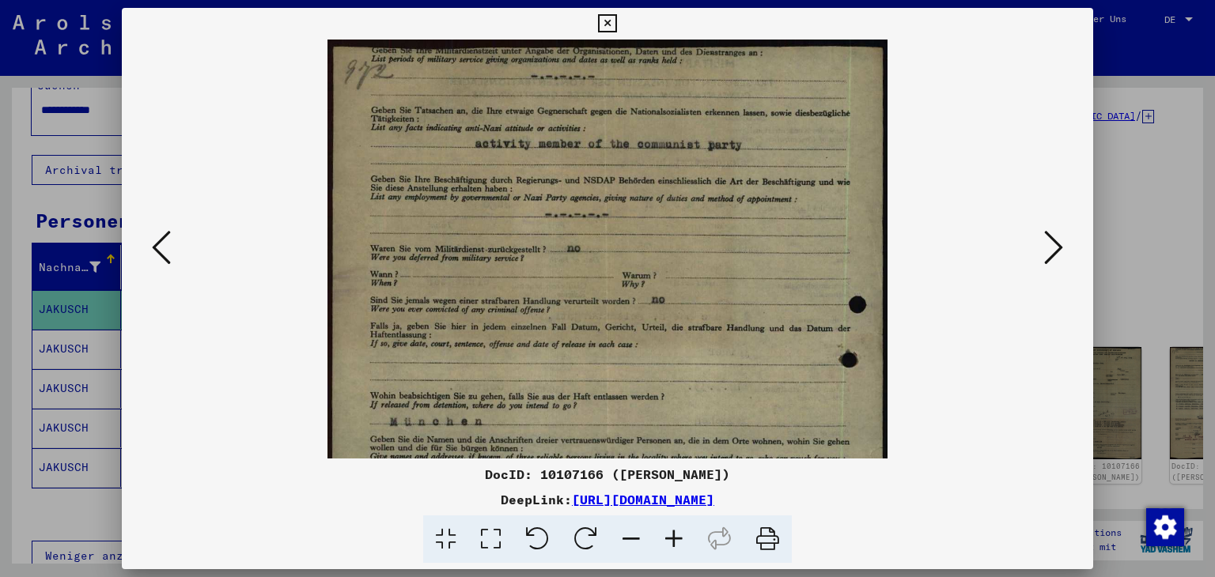
click at [675, 384] on img at bounding box center [607, 467] width 560 height 854
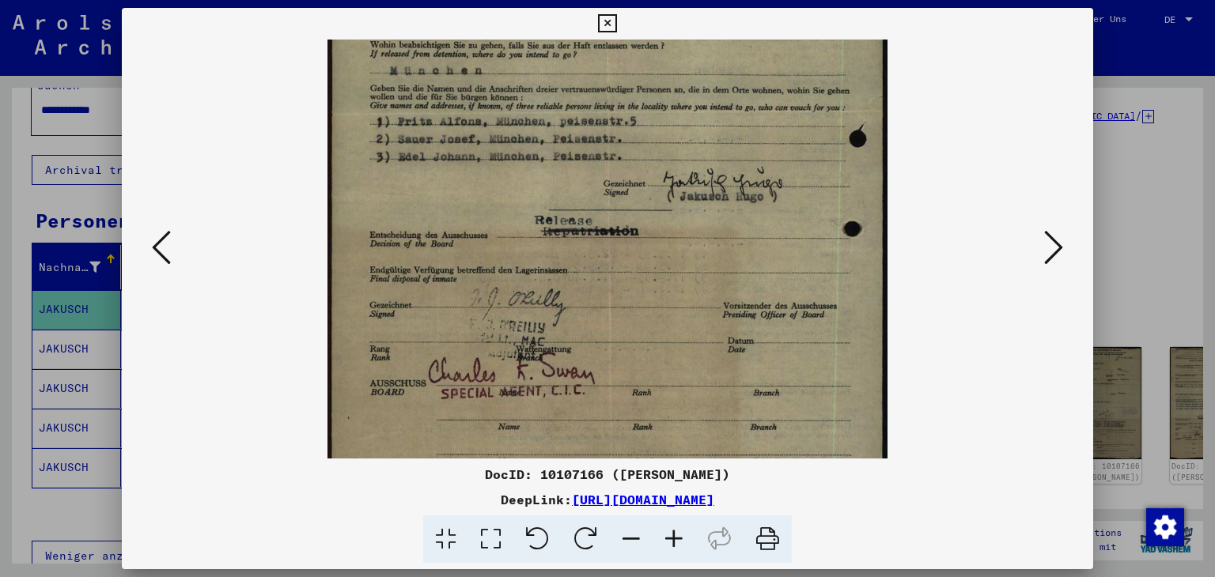
scroll to position [358, 0]
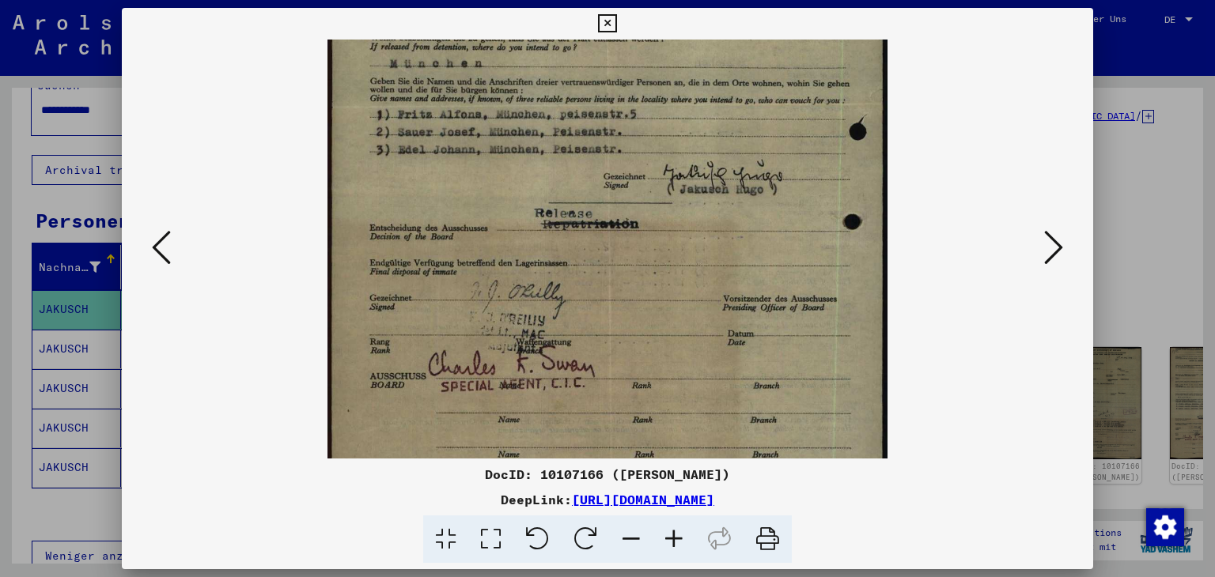
drag, startPoint x: 675, startPoint y: 385, endPoint x: 689, endPoint y: 35, distance: 350.7
click at [689, 35] on div "DocID: 10107166 ([PERSON_NAME]) DeepLink: [URL][DOMAIN_NAME]" at bounding box center [608, 286] width 972 height 556
click at [1051, 251] on icon at bounding box center [1053, 248] width 19 height 38
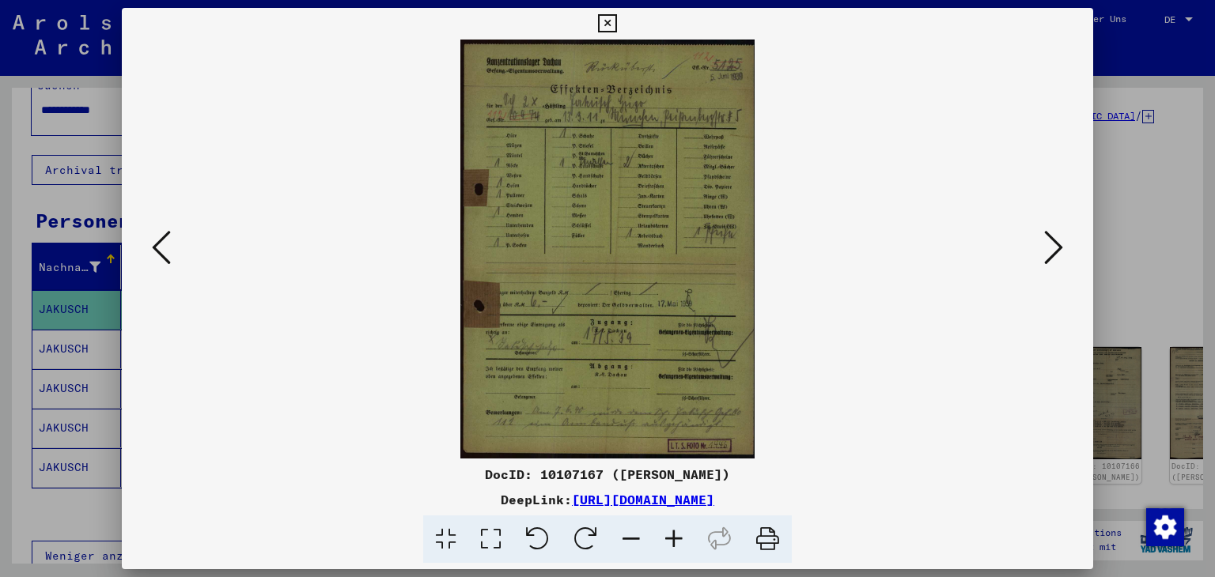
scroll to position [0, 0]
click at [675, 540] on icon at bounding box center [674, 540] width 43 height 48
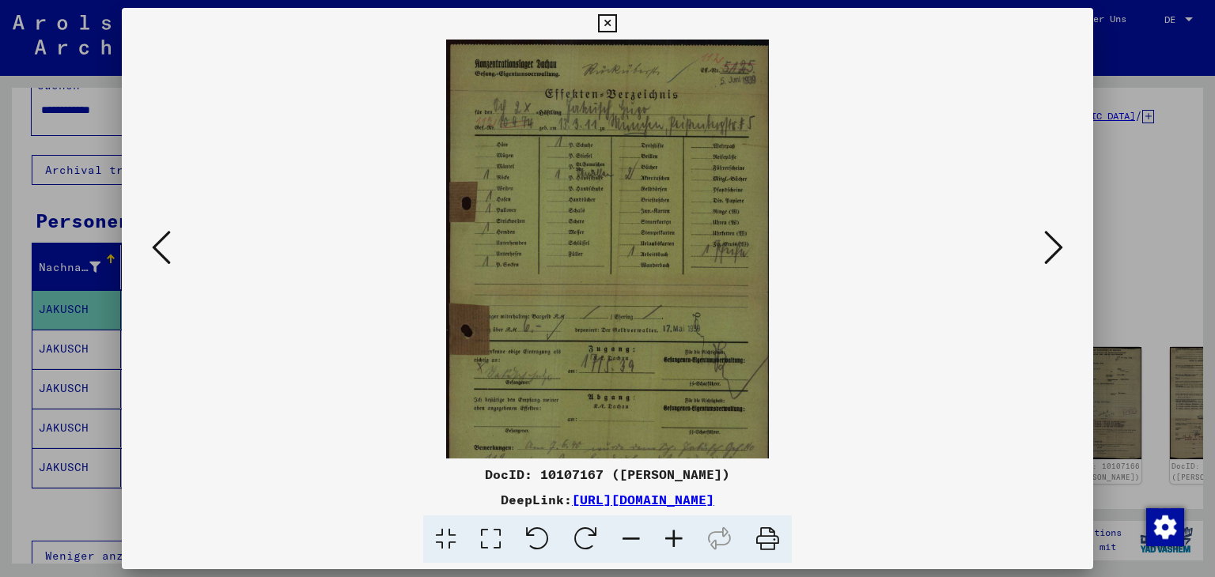
click at [675, 540] on icon at bounding box center [674, 540] width 43 height 48
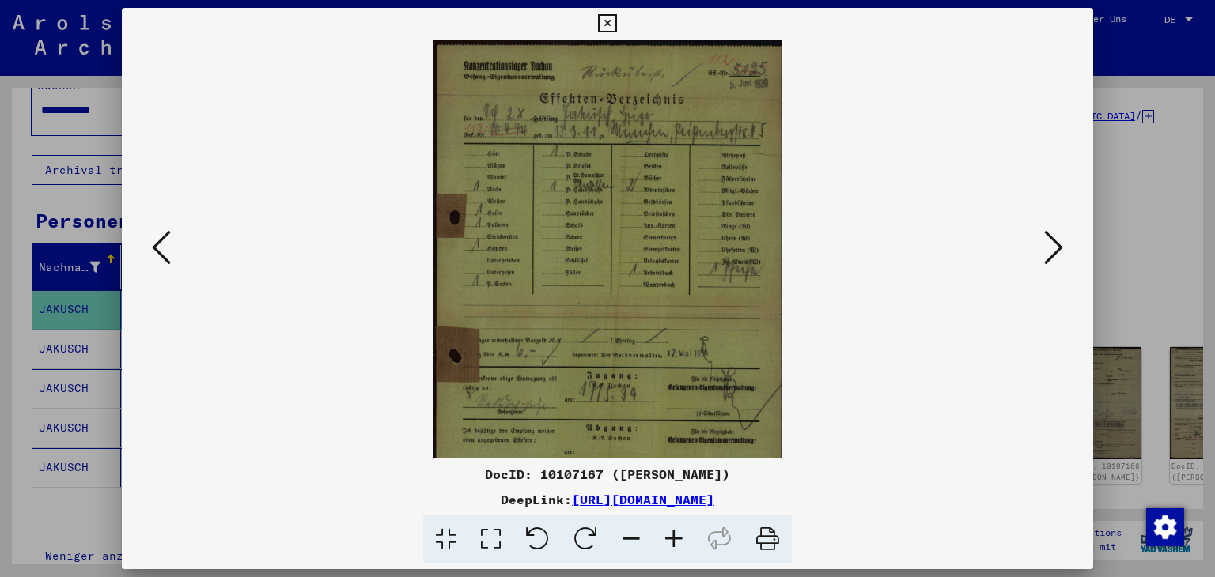
click at [675, 540] on icon at bounding box center [674, 540] width 43 height 48
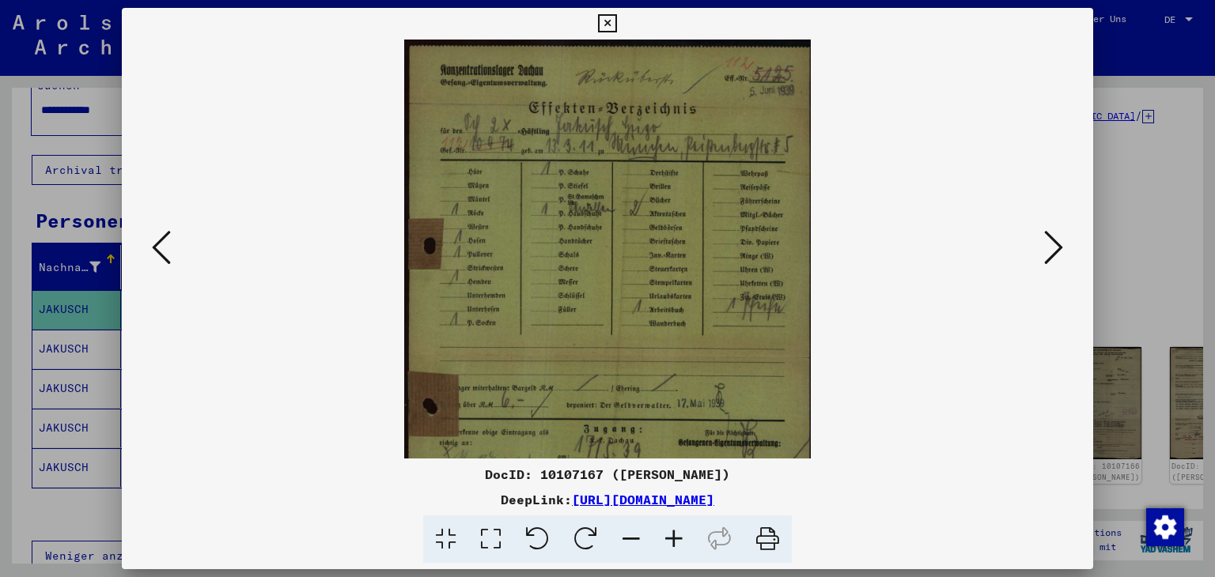
click at [675, 540] on icon at bounding box center [674, 540] width 43 height 48
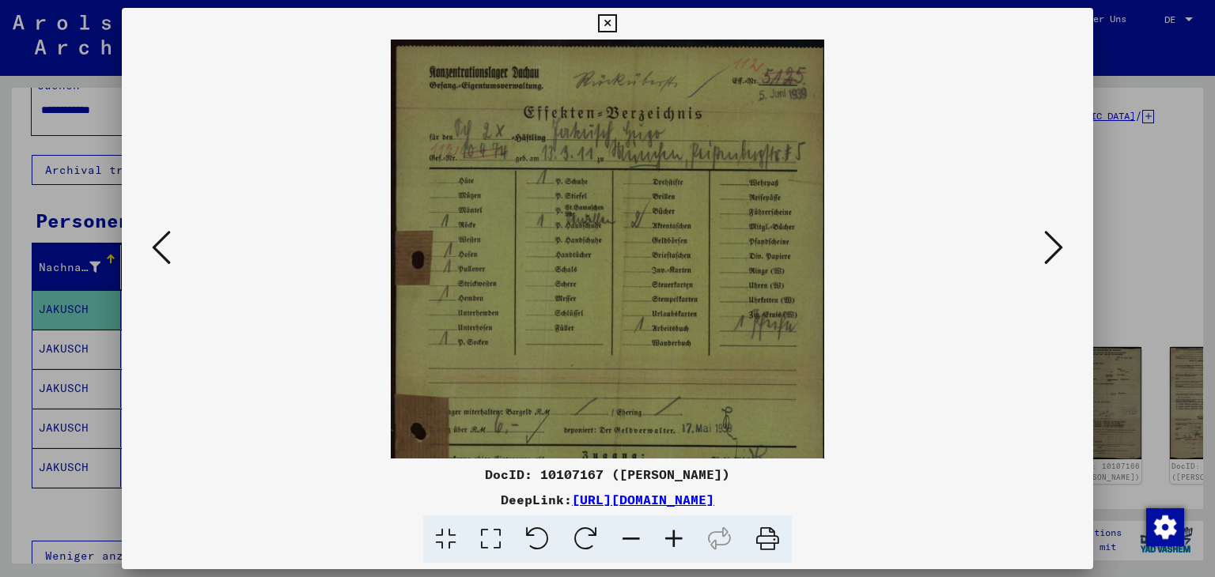
click at [675, 540] on icon at bounding box center [674, 540] width 43 height 48
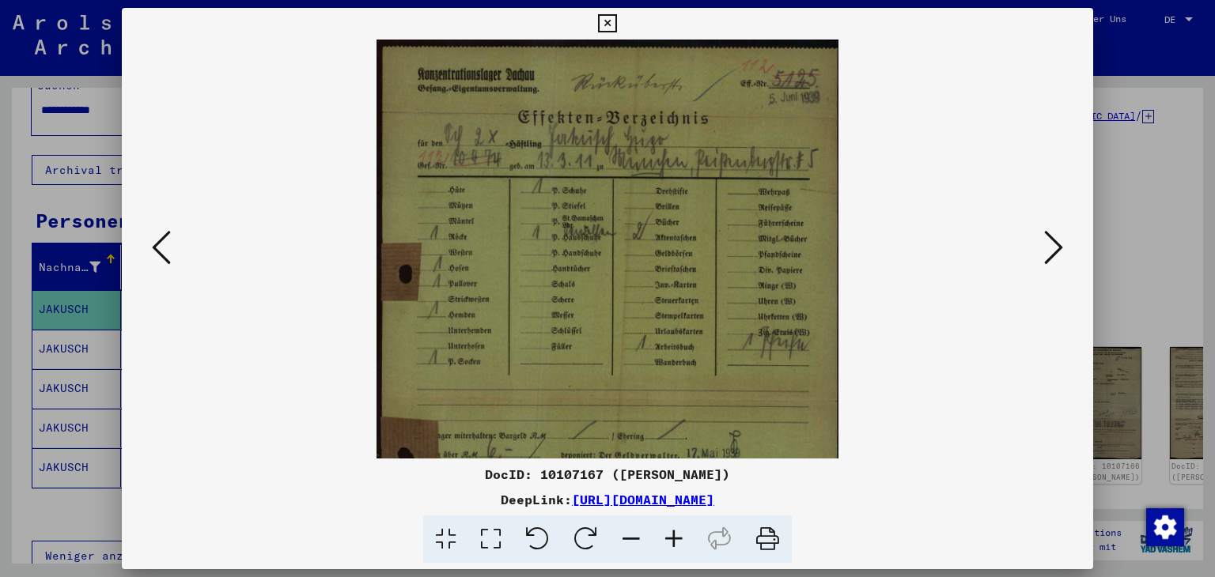
click at [675, 540] on icon at bounding box center [674, 540] width 43 height 48
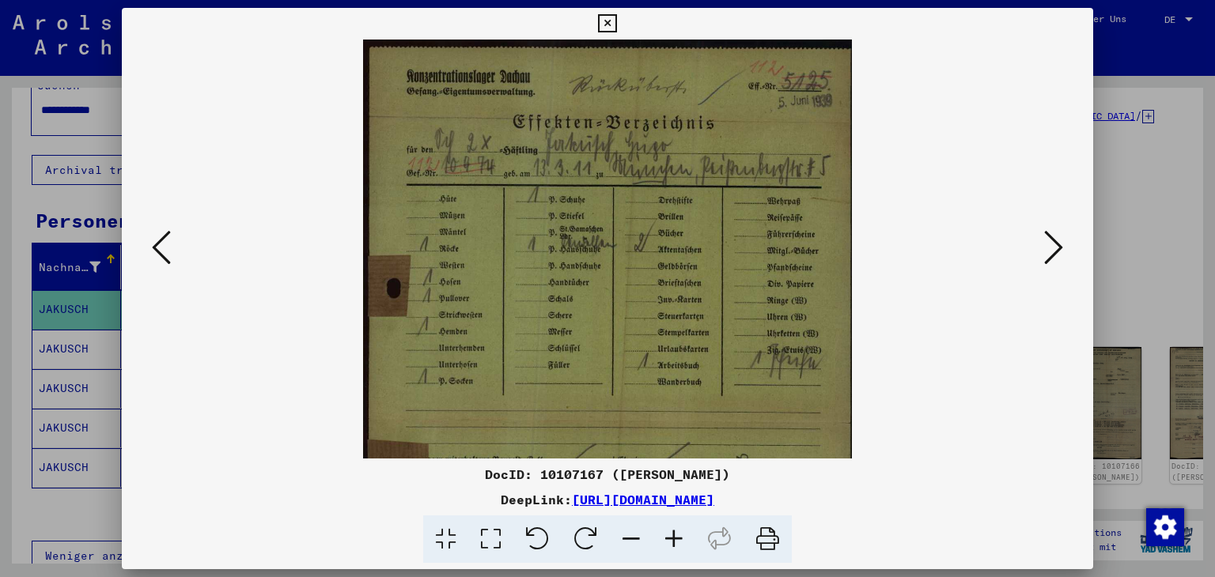
click at [675, 540] on icon at bounding box center [674, 540] width 43 height 48
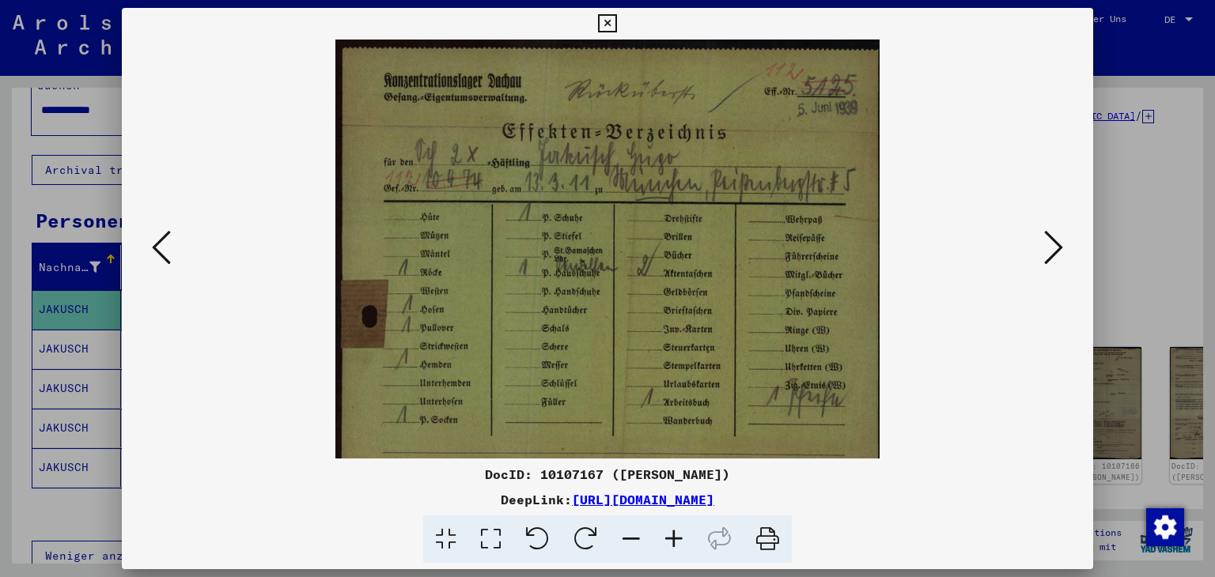
click at [675, 540] on icon at bounding box center [674, 540] width 43 height 48
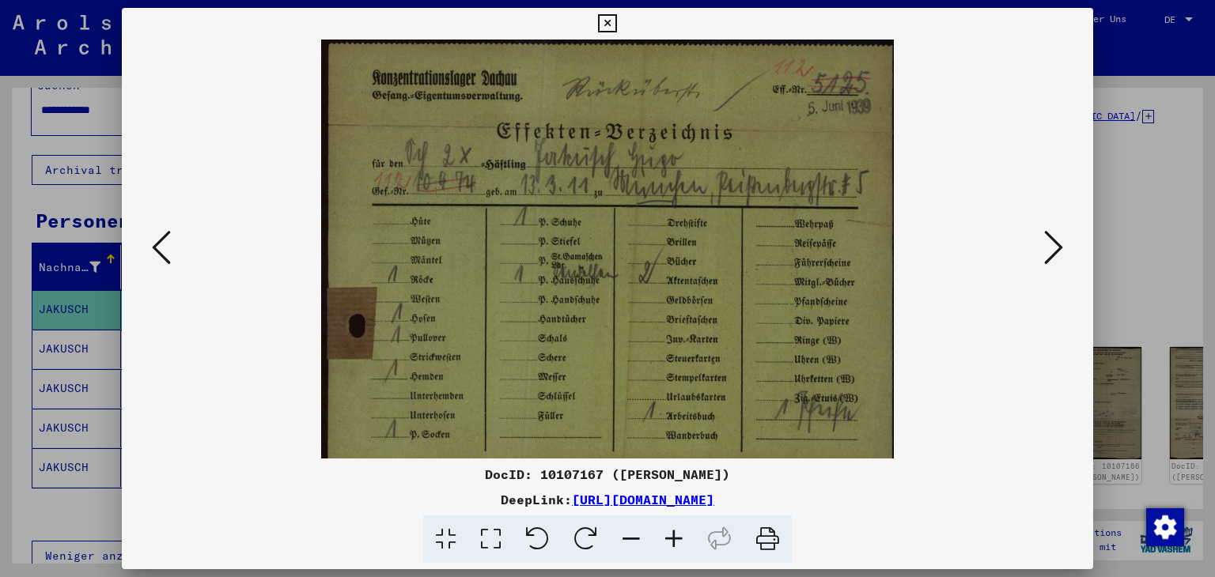
drag, startPoint x: 673, startPoint y: 403, endPoint x: 586, endPoint y: 395, distance: 87.3
click at [586, 395] on img at bounding box center [607, 442] width 573 height 815
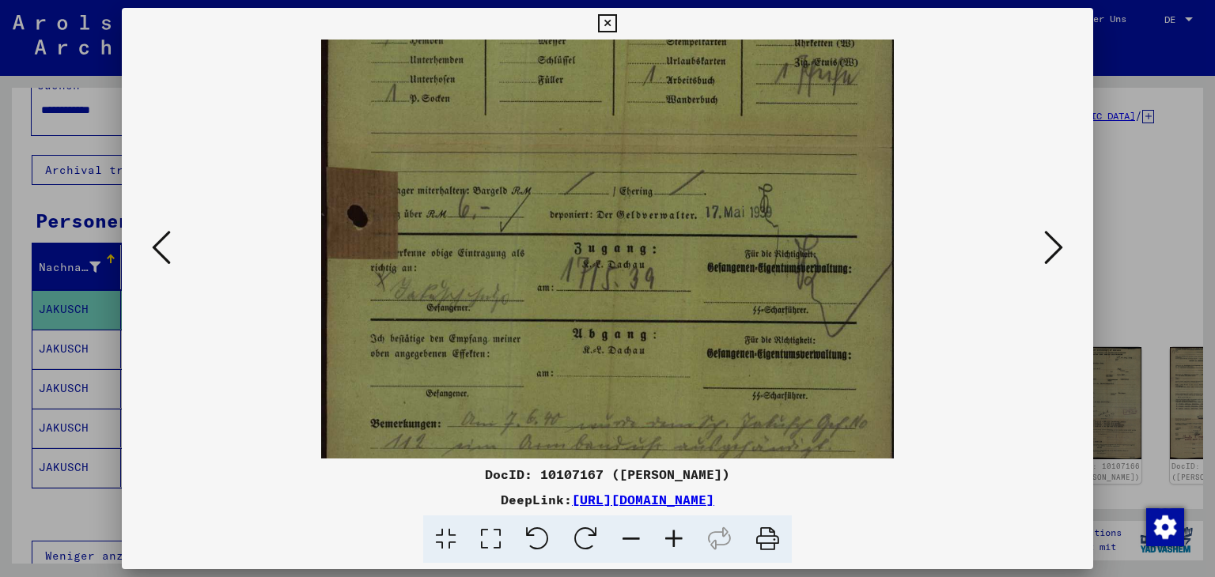
scroll to position [342, 0]
drag, startPoint x: 586, startPoint y: 395, endPoint x: 643, endPoint y: 66, distance: 334.7
click at [643, 66] on img at bounding box center [607, 105] width 573 height 815
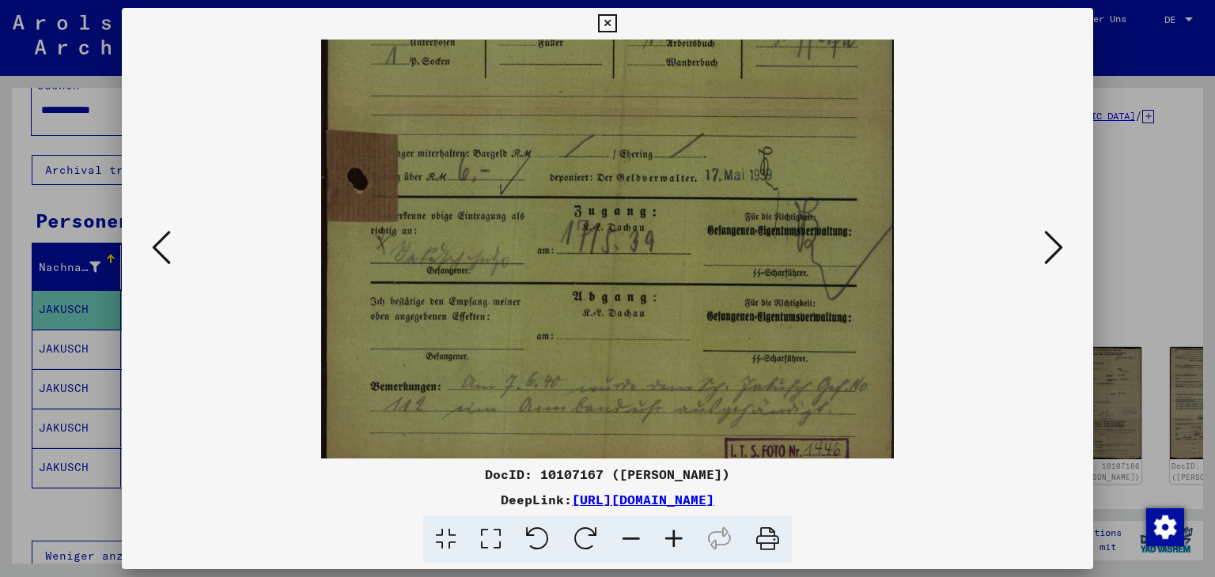
scroll to position [395, 0]
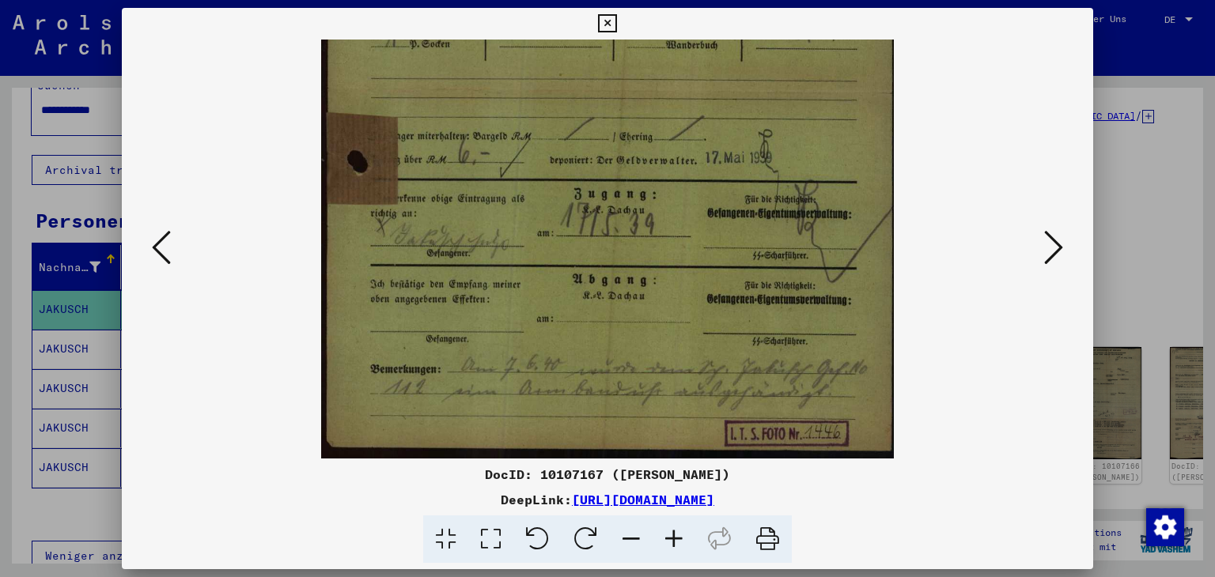
drag, startPoint x: 652, startPoint y: 337, endPoint x: 668, endPoint y: 175, distance: 162.9
click at [668, 175] on img at bounding box center [607, 51] width 573 height 815
click at [1049, 241] on icon at bounding box center [1053, 248] width 19 height 38
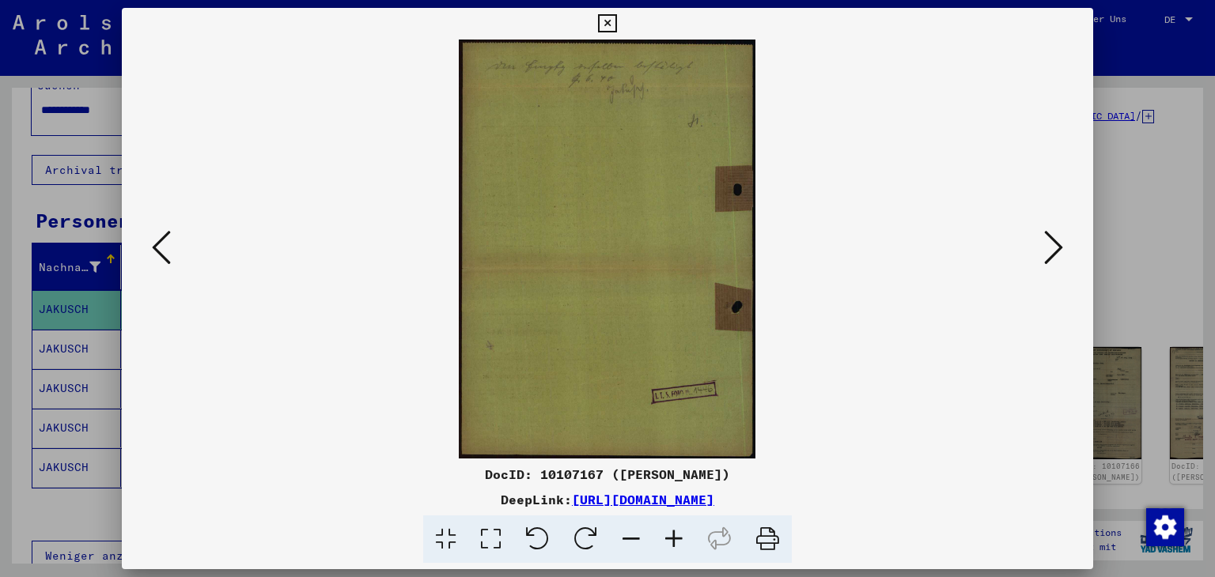
click at [1049, 241] on icon at bounding box center [1053, 248] width 19 height 38
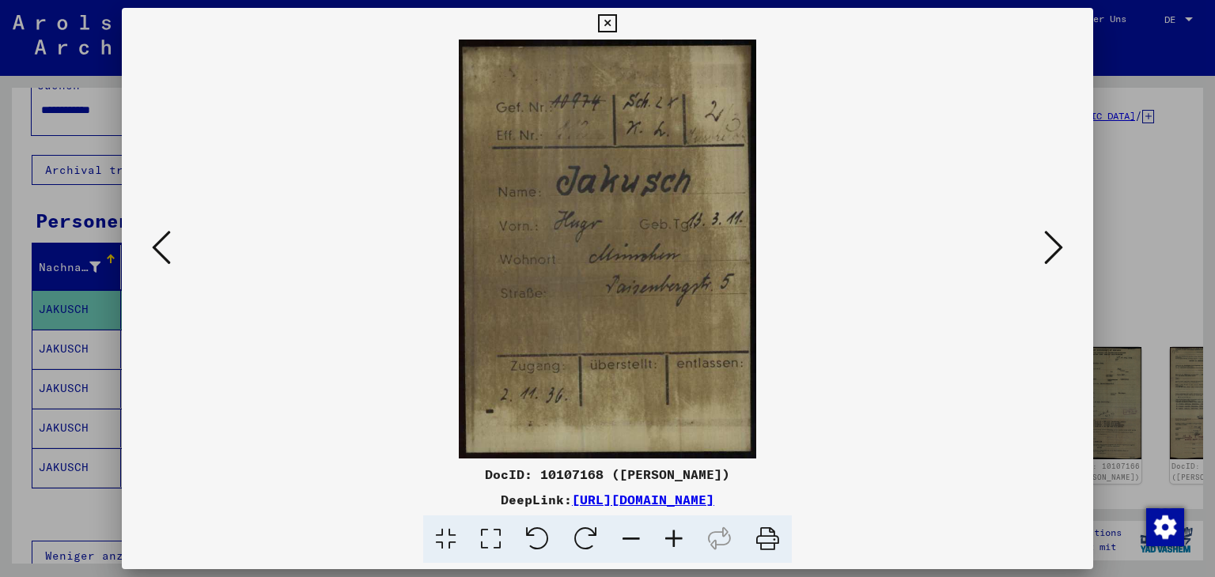
click at [1049, 241] on icon at bounding box center [1053, 248] width 19 height 38
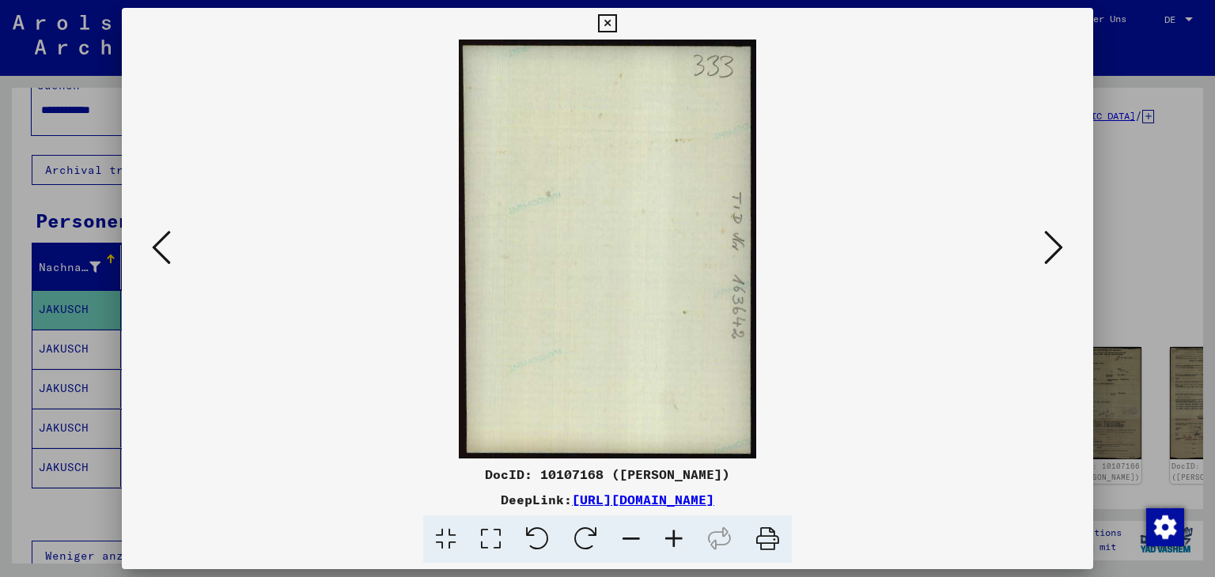
click at [1049, 241] on icon at bounding box center [1053, 248] width 19 height 38
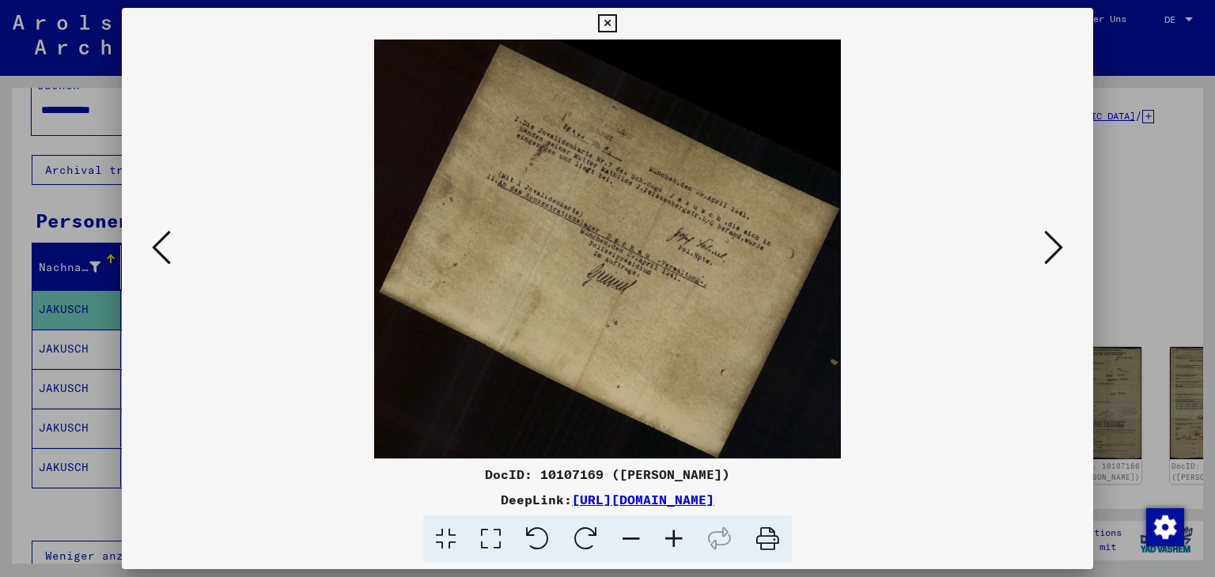
click at [680, 537] on icon at bounding box center [674, 540] width 43 height 48
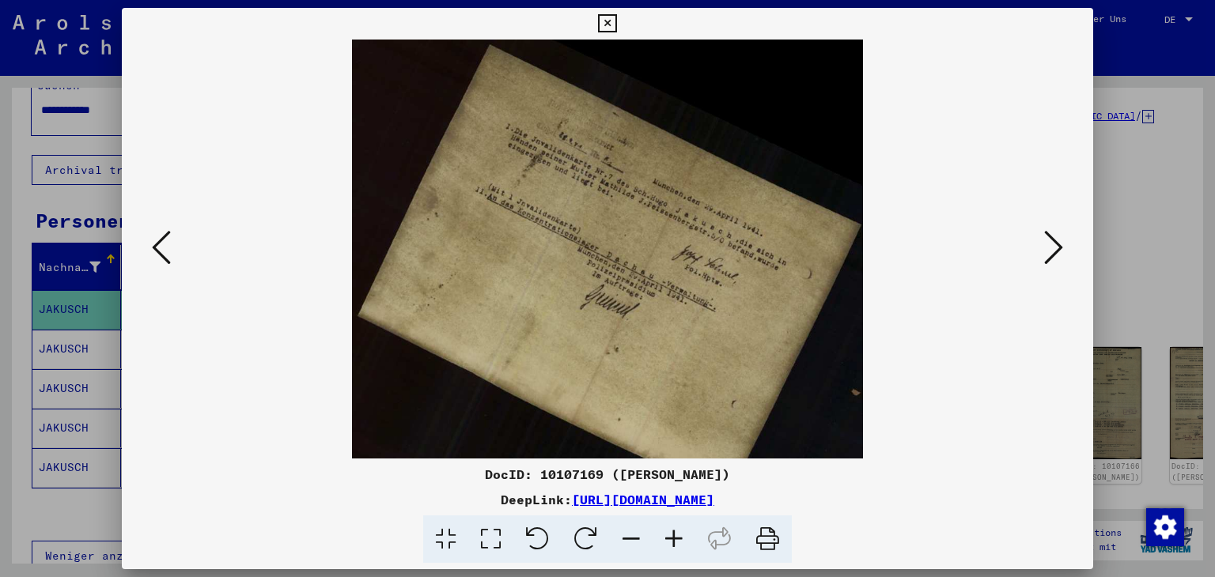
click at [680, 537] on icon at bounding box center [674, 540] width 43 height 48
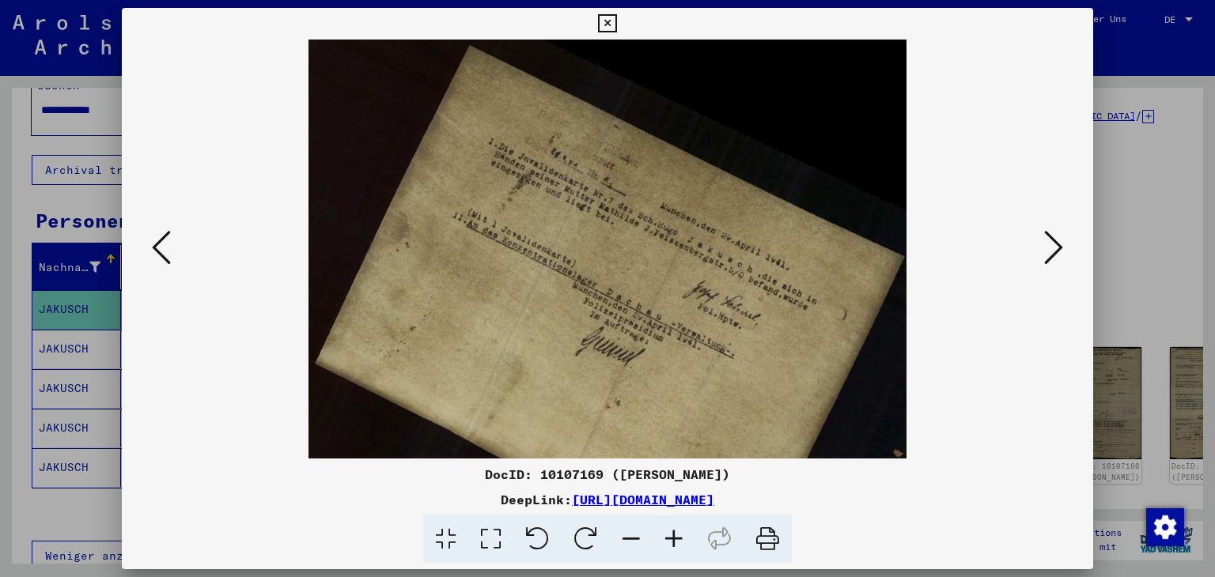
click at [680, 537] on icon at bounding box center [674, 540] width 43 height 48
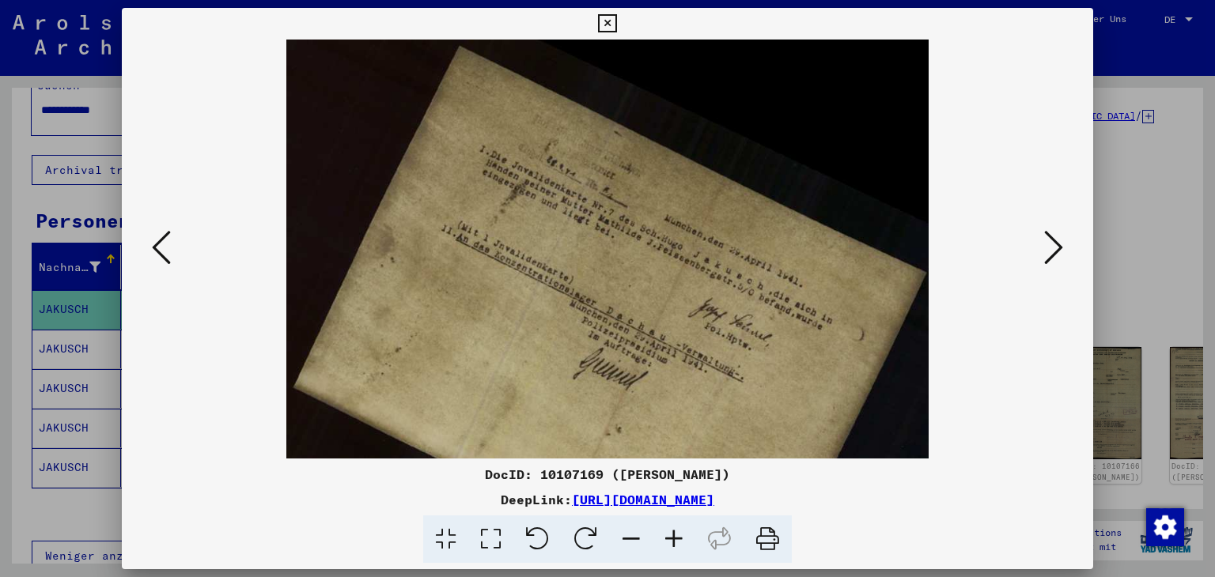
click at [680, 537] on icon at bounding box center [674, 540] width 43 height 48
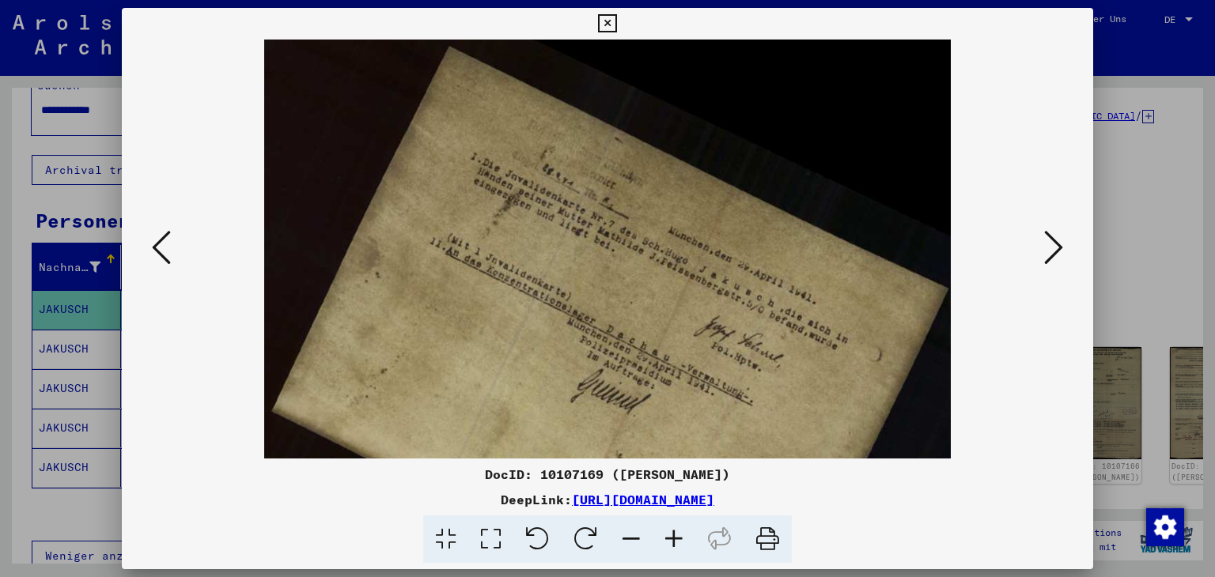
click at [680, 537] on icon at bounding box center [674, 540] width 43 height 48
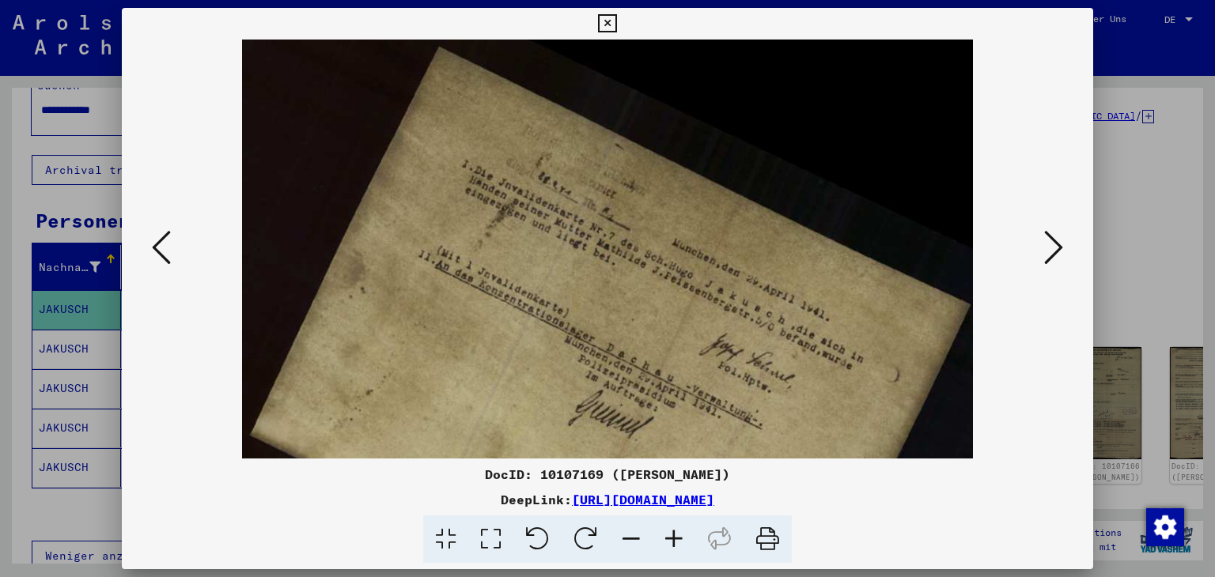
click at [1053, 244] on icon at bounding box center [1053, 248] width 19 height 38
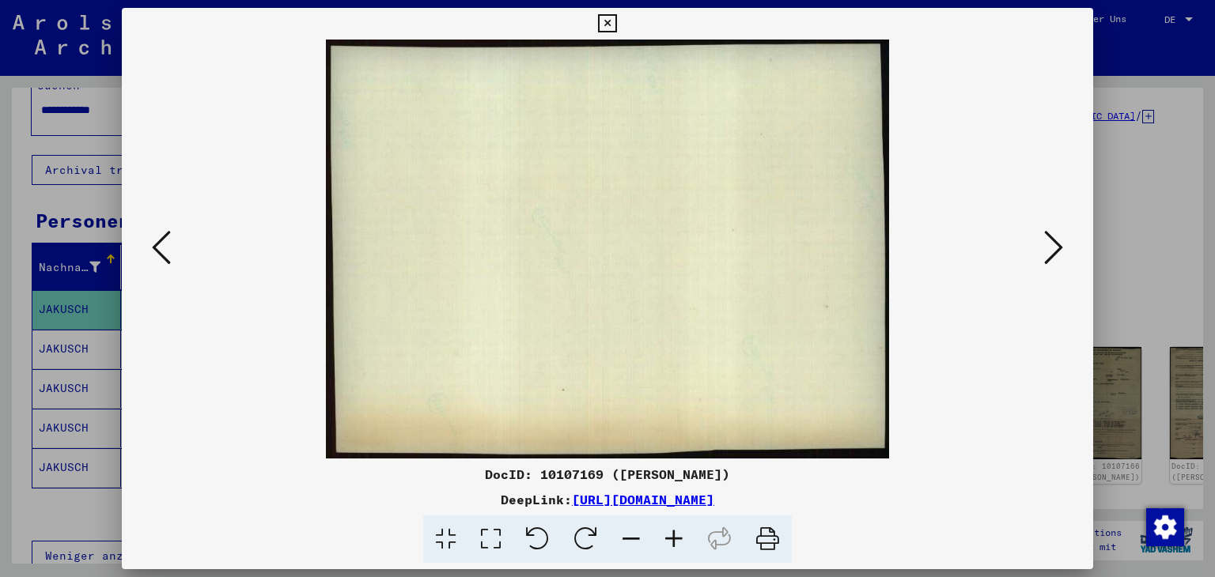
click at [1053, 244] on icon at bounding box center [1053, 248] width 19 height 38
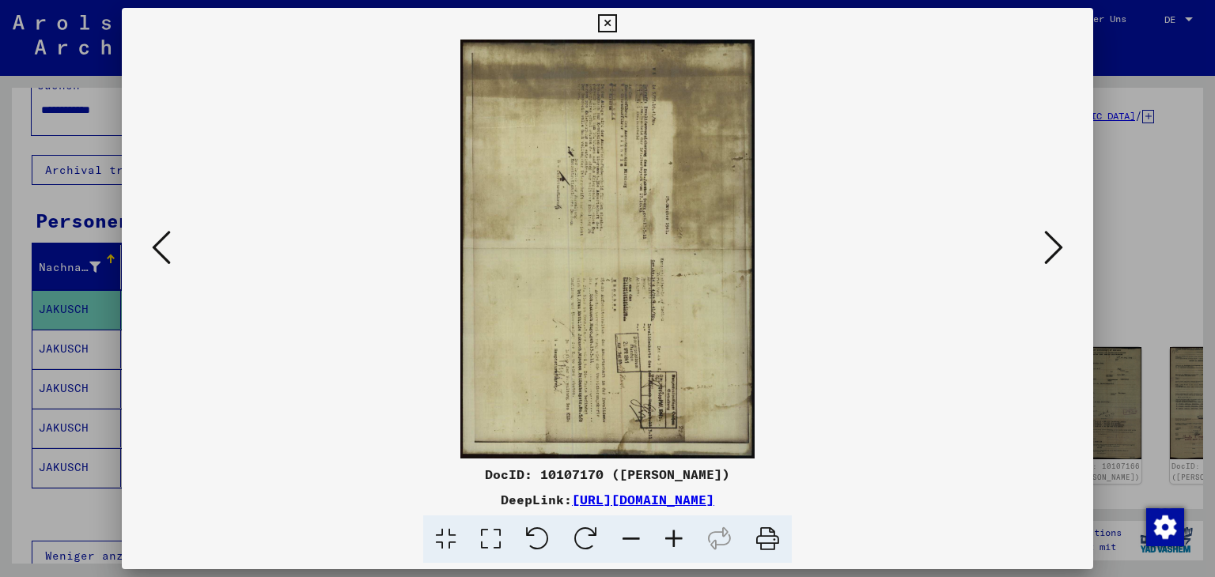
click at [539, 542] on icon at bounding box center [537, 540] width 48 height 48
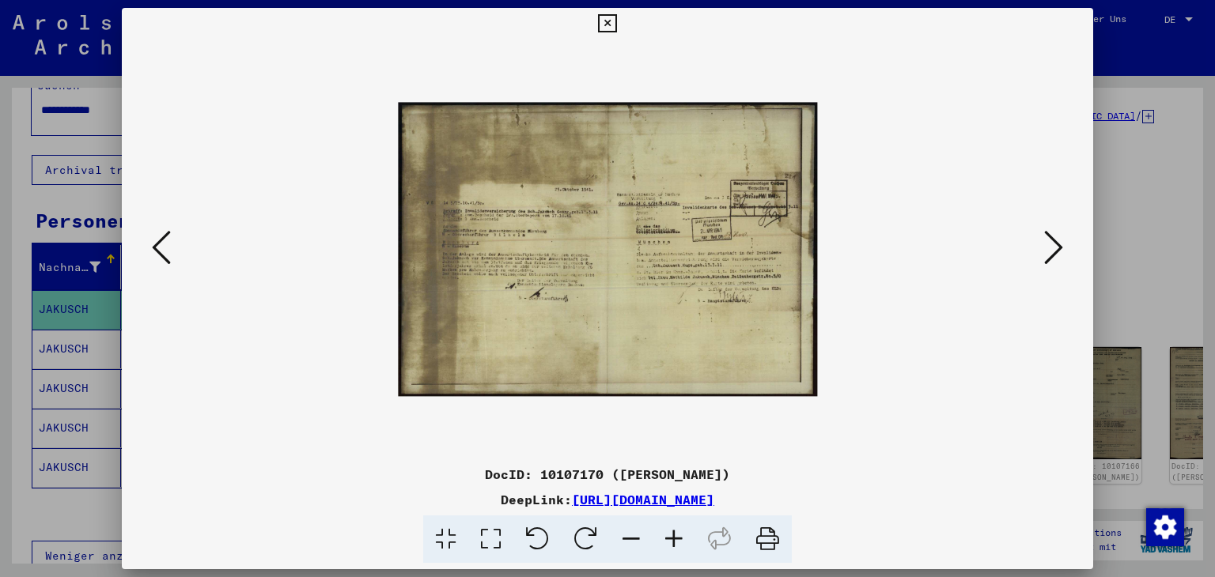
click at [656, 539] on icon at bounding box center [674, 540] width 43 height 48
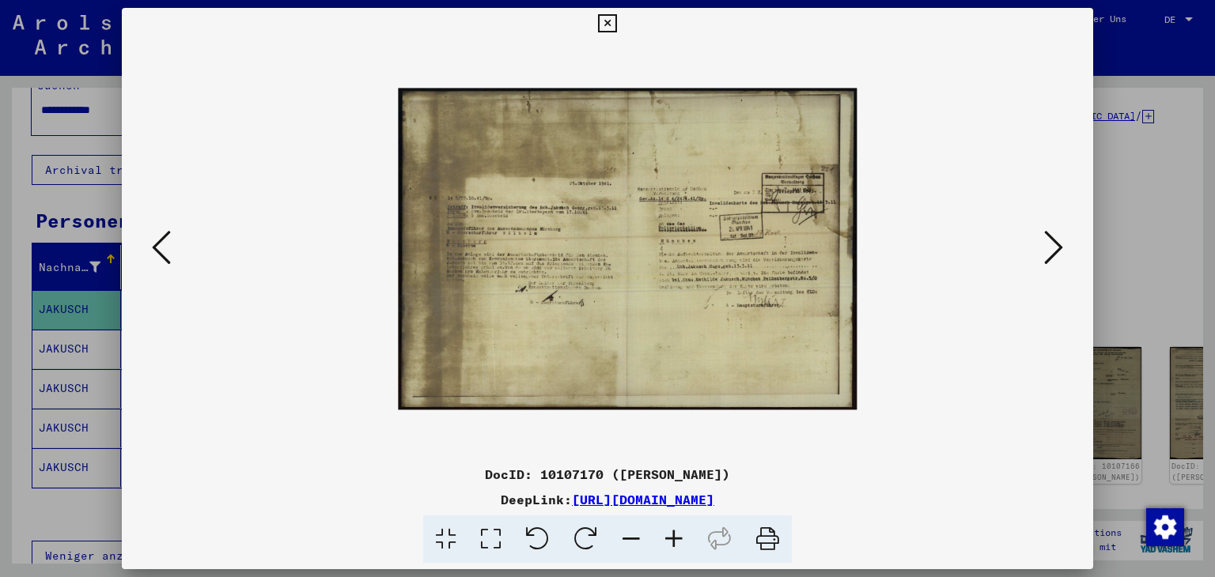
click at [656, 539] on icon at bounding box center [674, 540] width 43 height 48
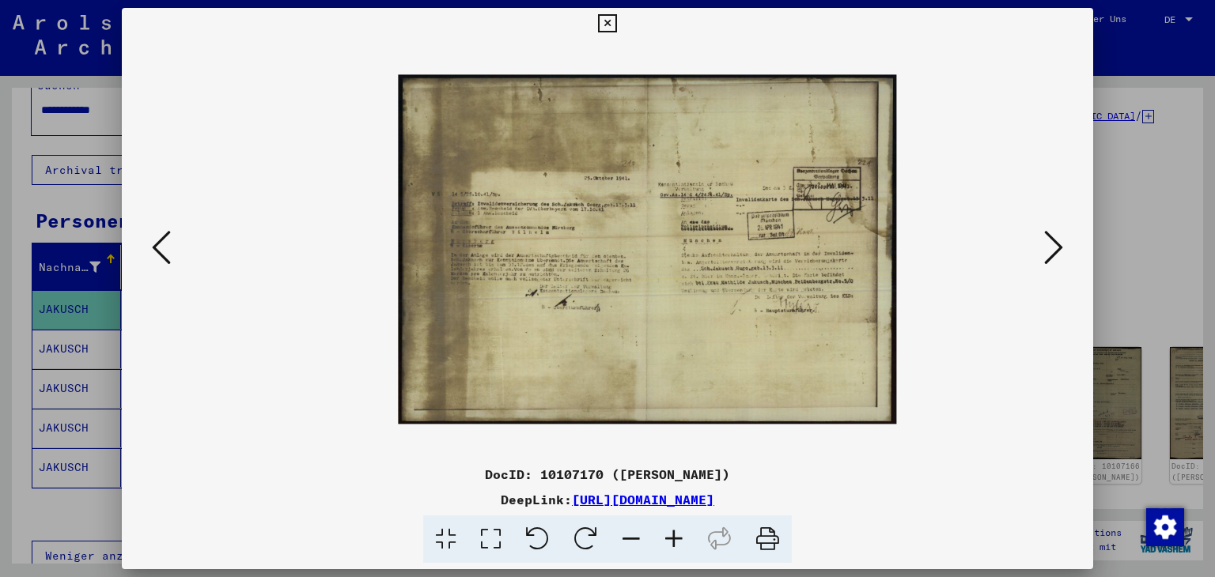
click at [656, 539] on icon at bounding box center [674, 540] width 43 height 48
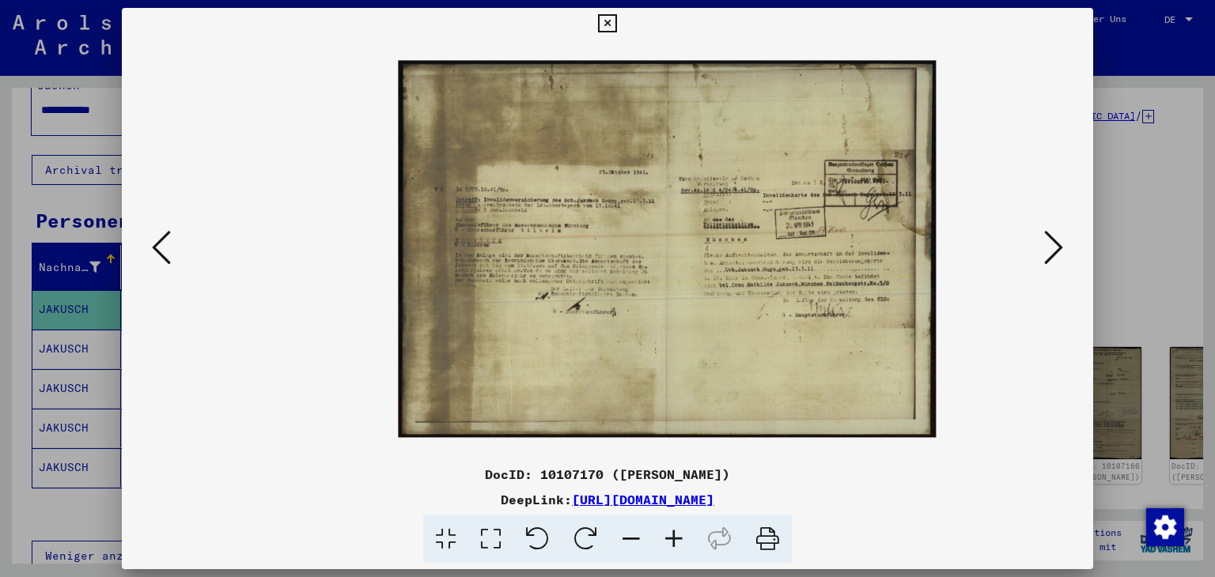
click at [656, 539] on icon at bounding box center [674, 540] width 43 height 48
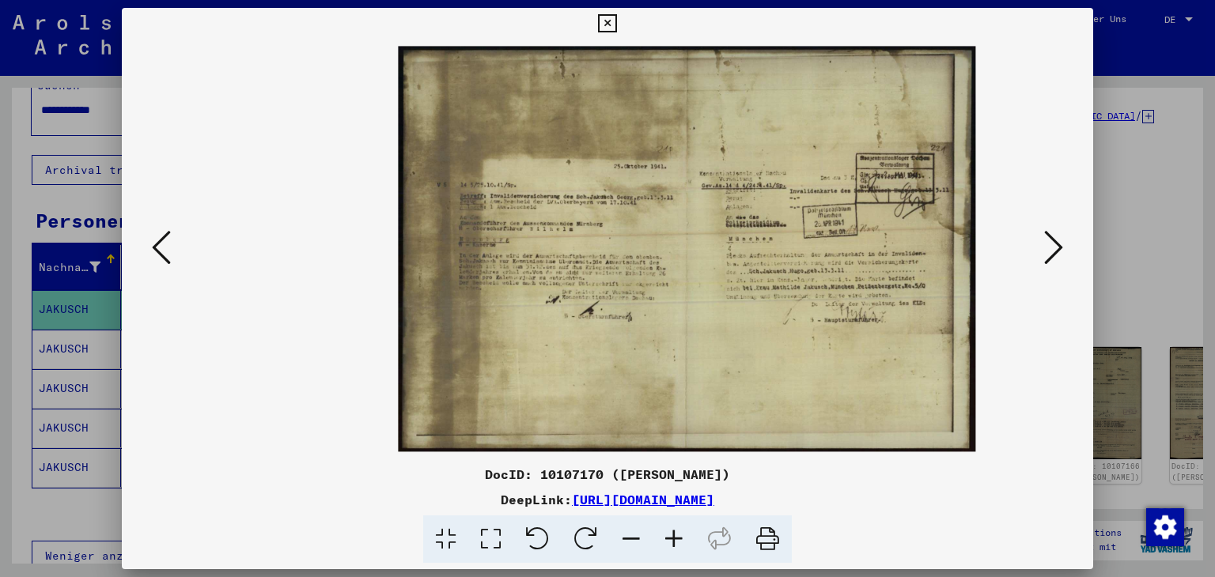
click at [656, 539] on icon at bounding box center [674, 540] width 43 height 48
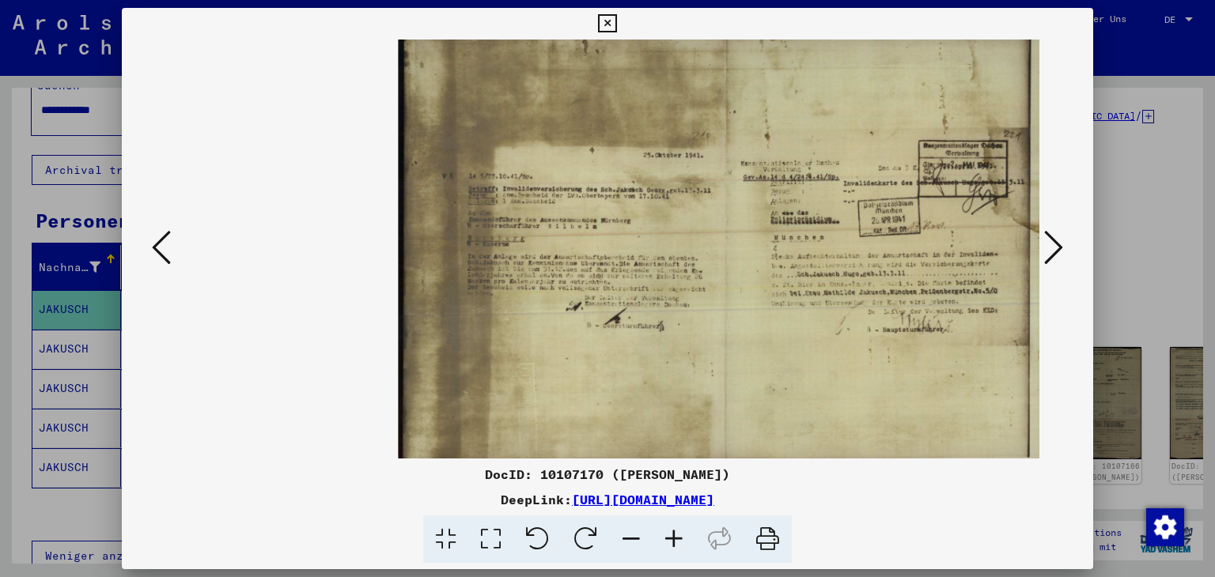
click at [656, 539] on icon at bounding box center [674, 540] width 43 height 48
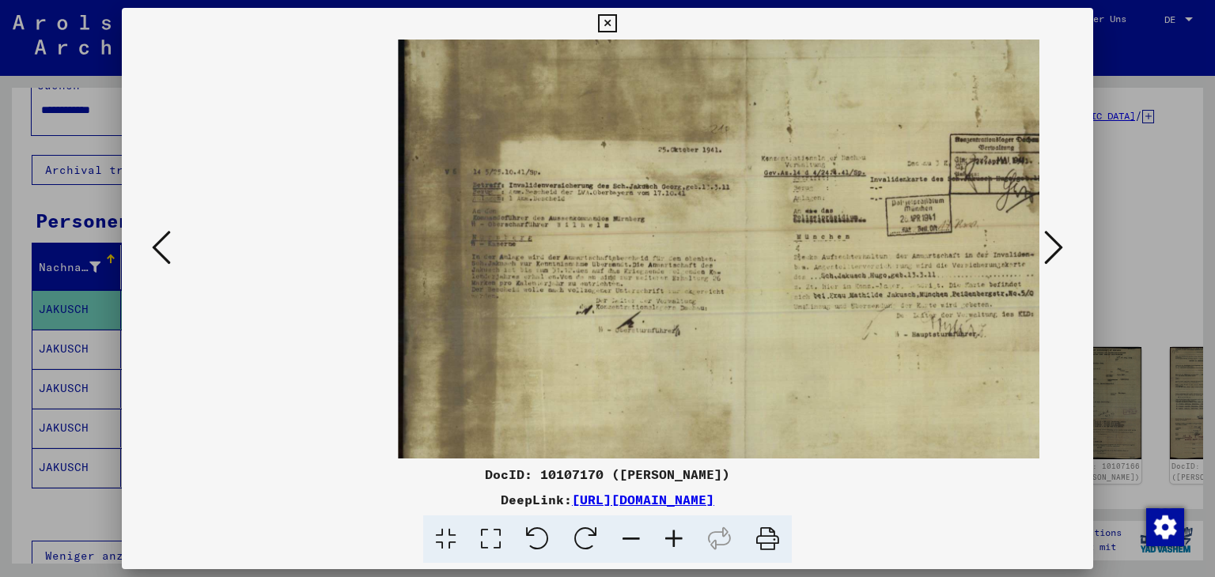
click at [656, 539] on icon at bounding box center [674, 540] width 43 height 48
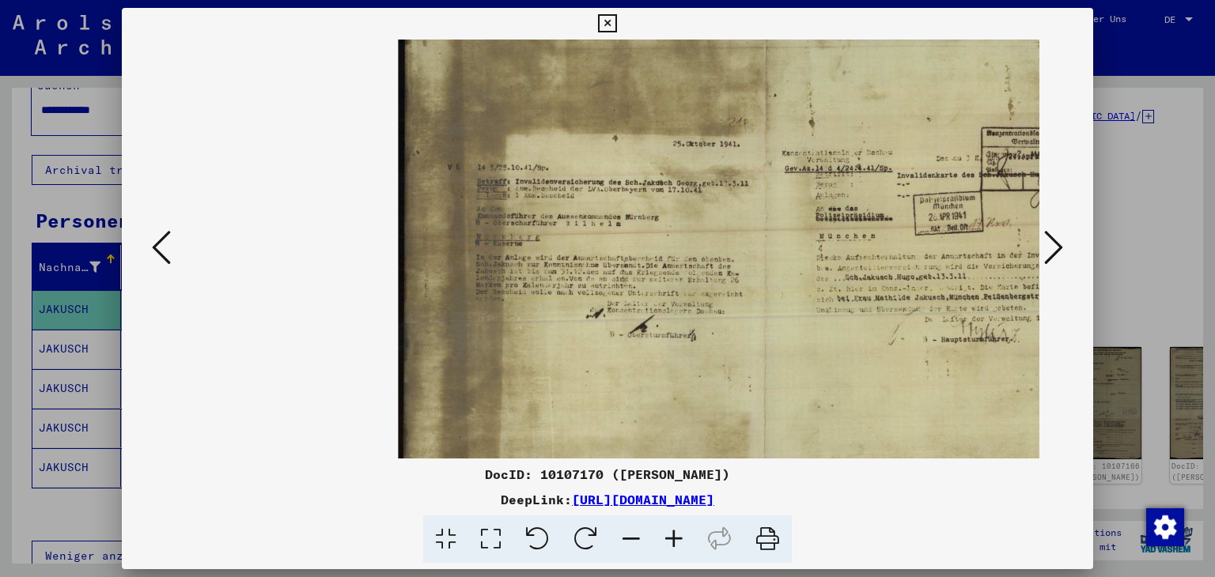
click at [656, 539] on icon at bounding box center [674, 540] width 43 height 48
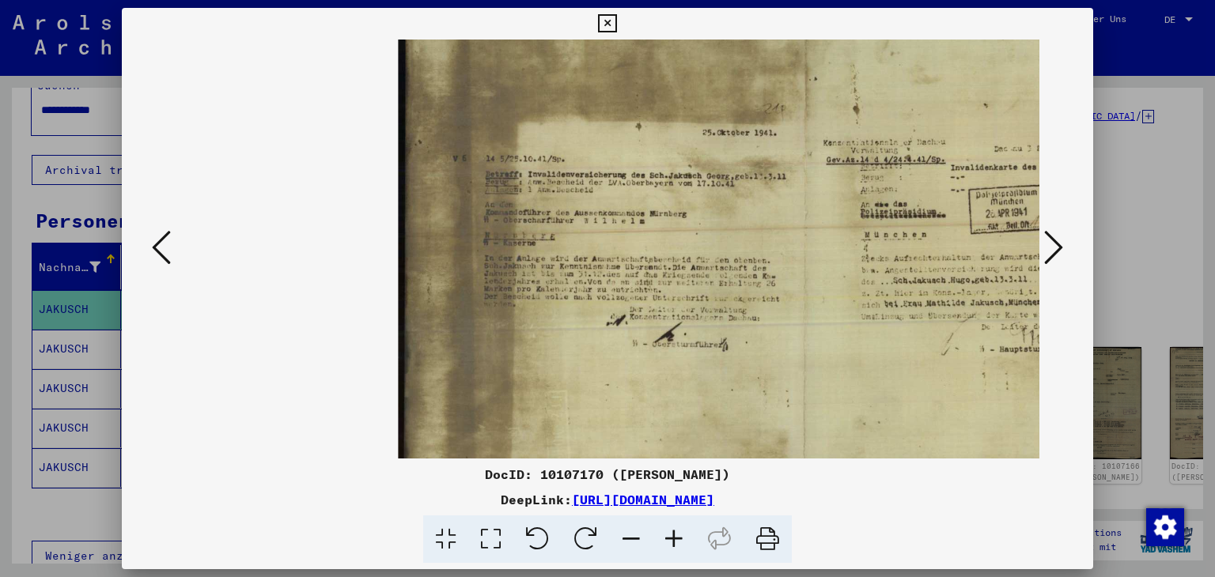
click at [656, 539] on icon at bounding box center [674, 540] width 43 height 48
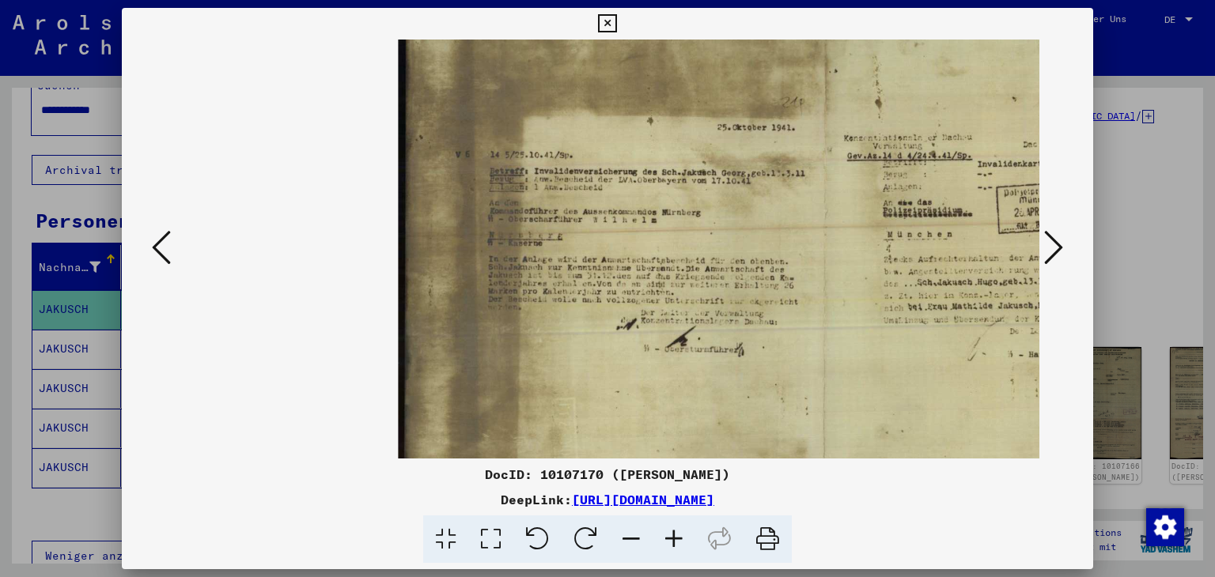
click at [656, 539] on icon at bounding box center [674, 540] width 43 height 48
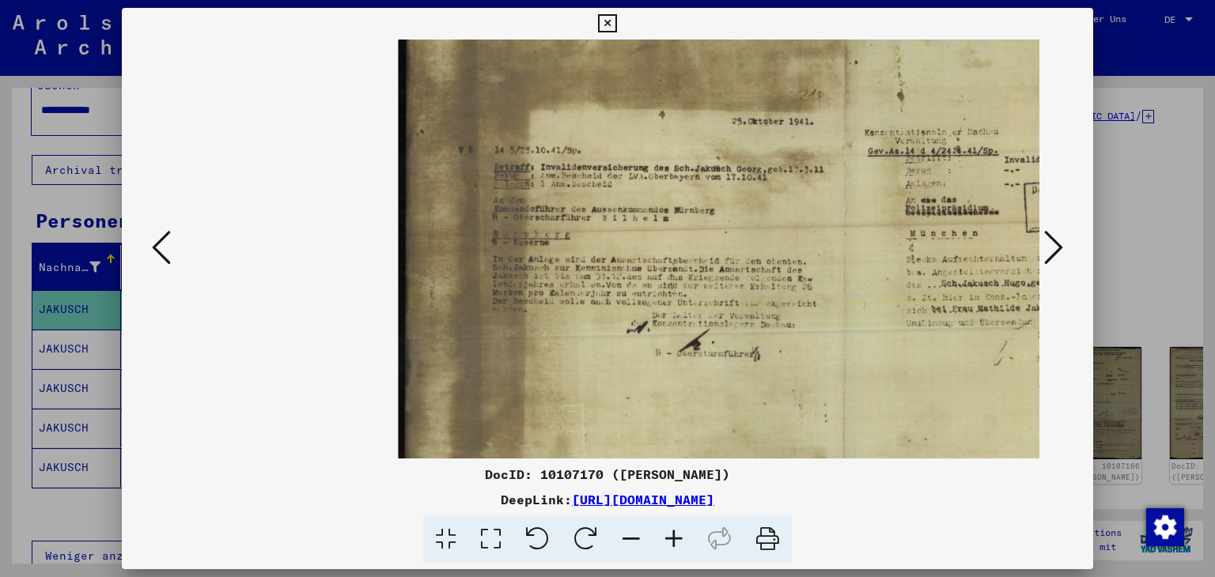
click at [656, 539] on icon at bounding box center [674, 540] width 43 height 48
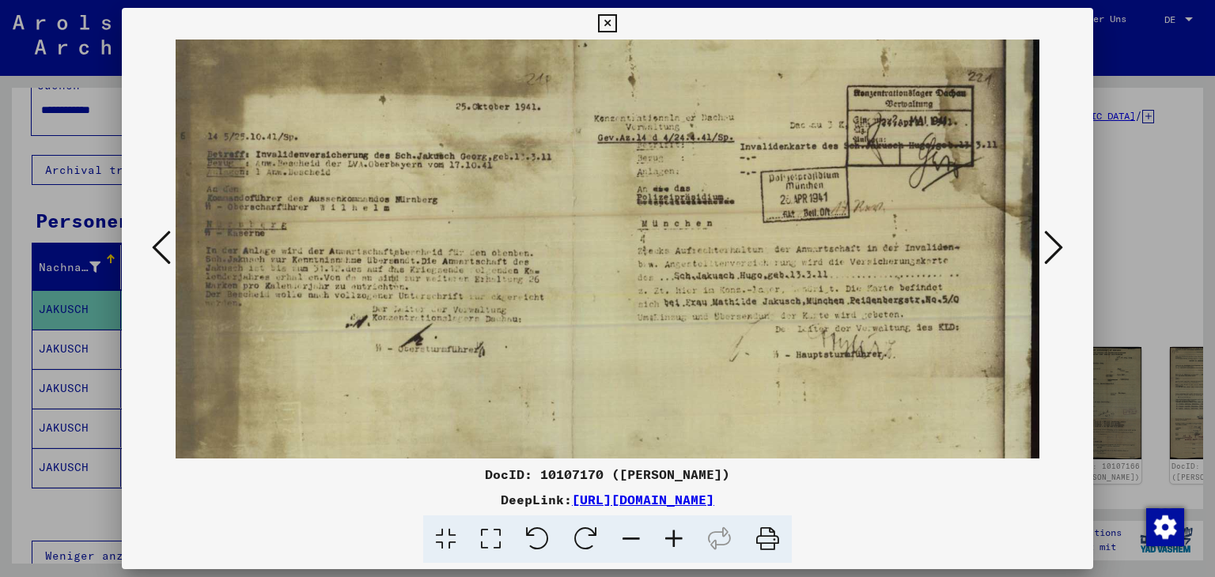
scroll to position [0, 291]
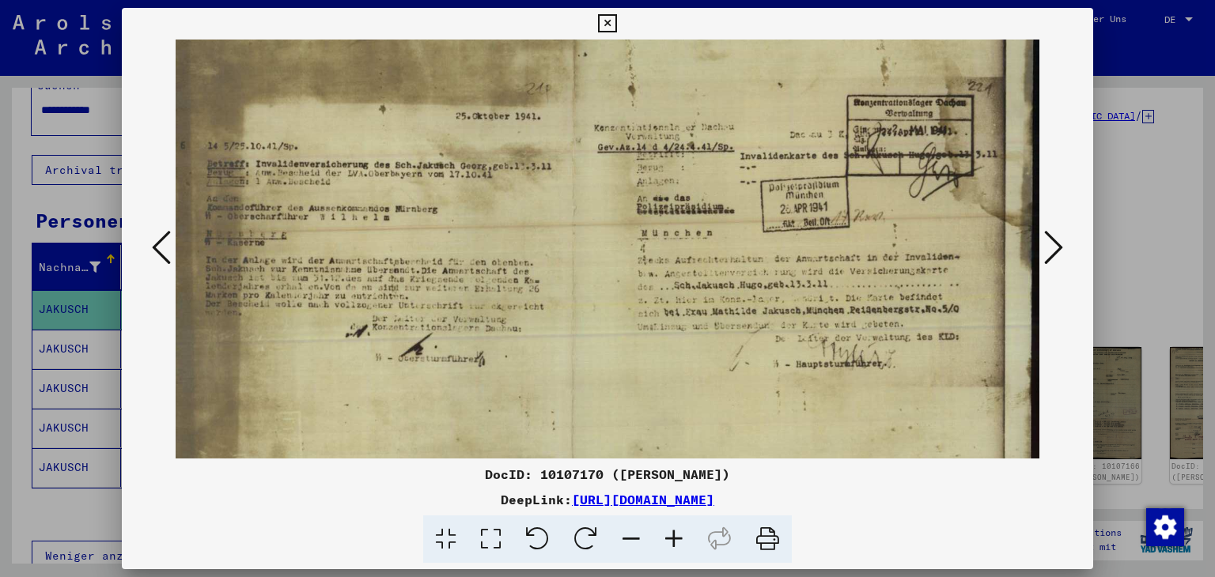
drag, startPoint x: 819, startPoint y: 397, endPoint x: 449, endPoint y: 442, distance: 372.1
click at [449, 442] on img at bounding box center [573, 249] width 933 height 655
click at [664, 542] on icon at bounding box center [674, 540] width 43 height 48
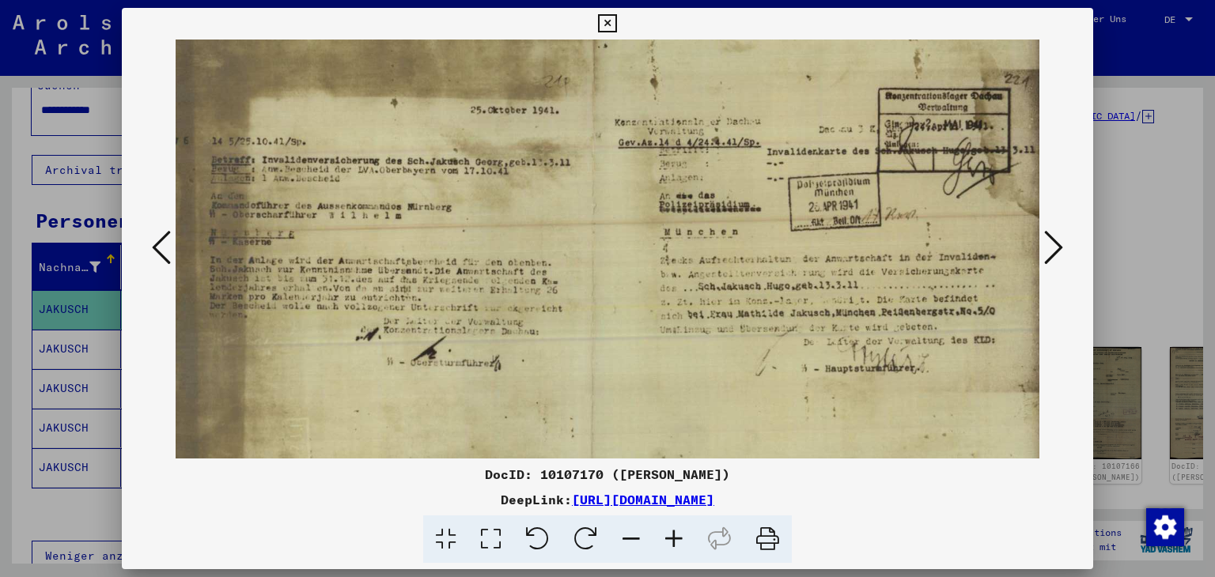
click at [664, 542] on icon at bounding box center [674, 540] width 43 height 48
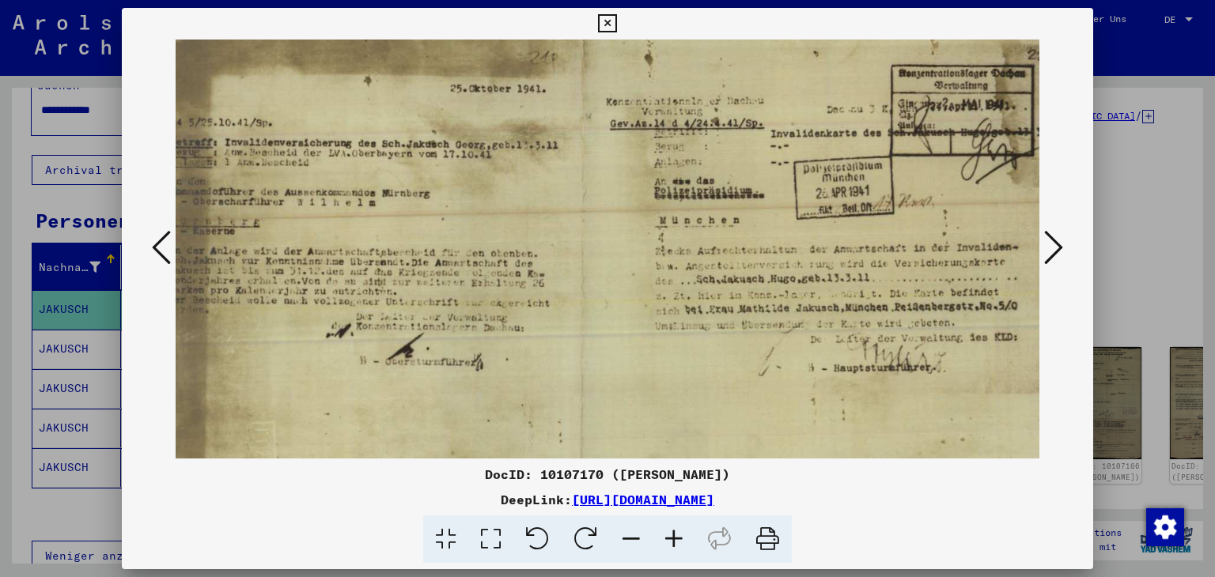
scroll to position [29, 410]
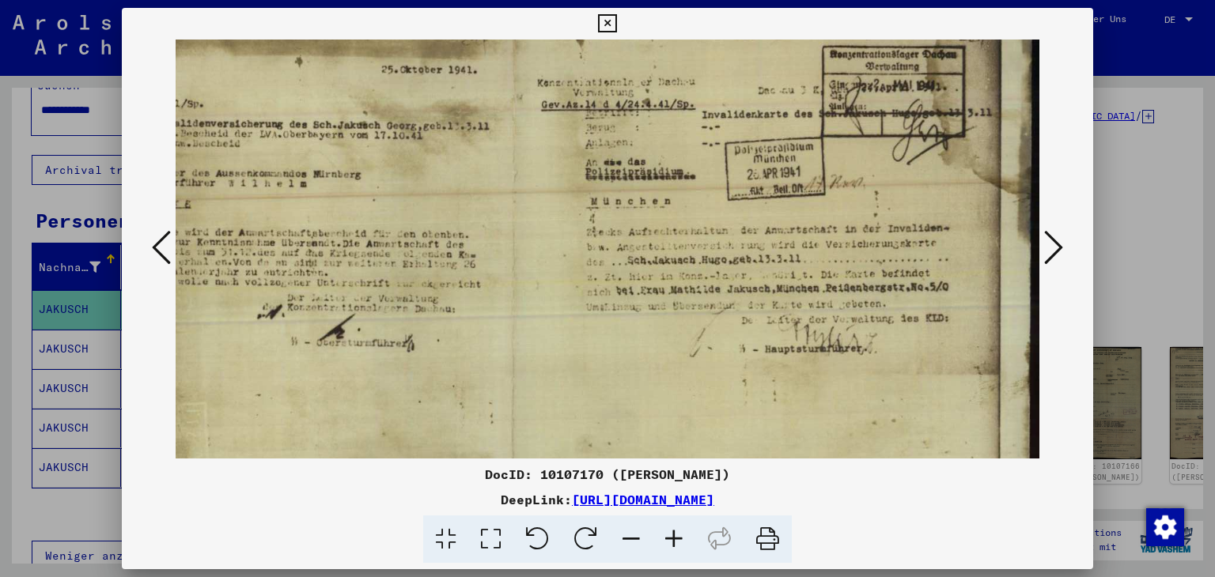
drag, startPoint x: 725, startPoint y: 395, endPoint x: 577, endPoint y: 366, distance: 150.0
click at [577, 366] on img at bounding box center [514, 220] width 1052 height 738
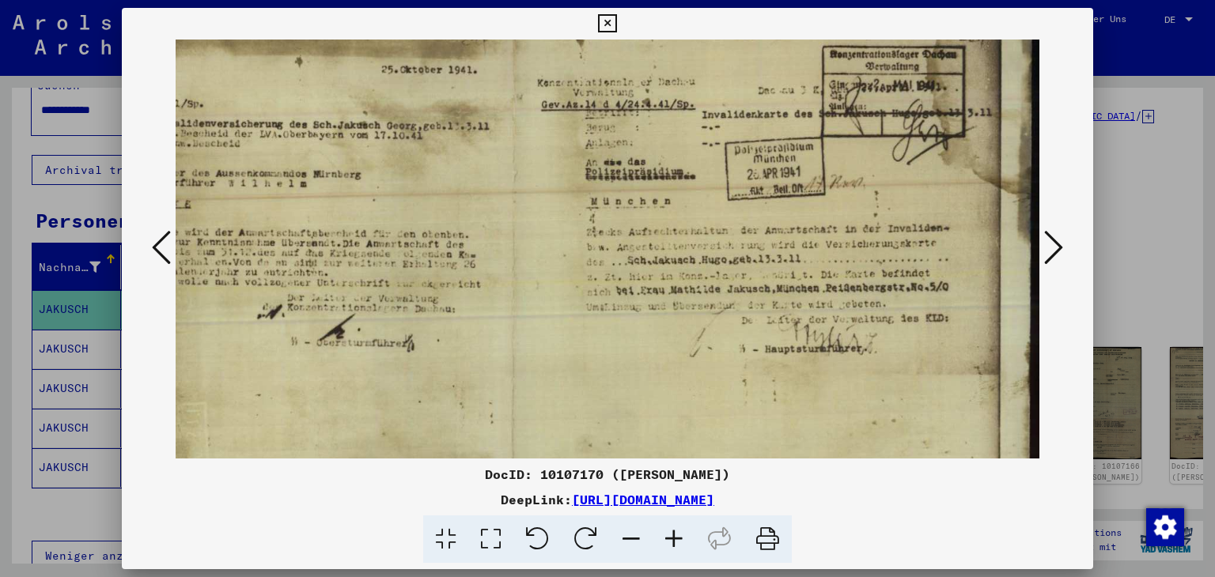
click at [1057, 251] on icon at bounding box center [1053, 248] width 19 height 38
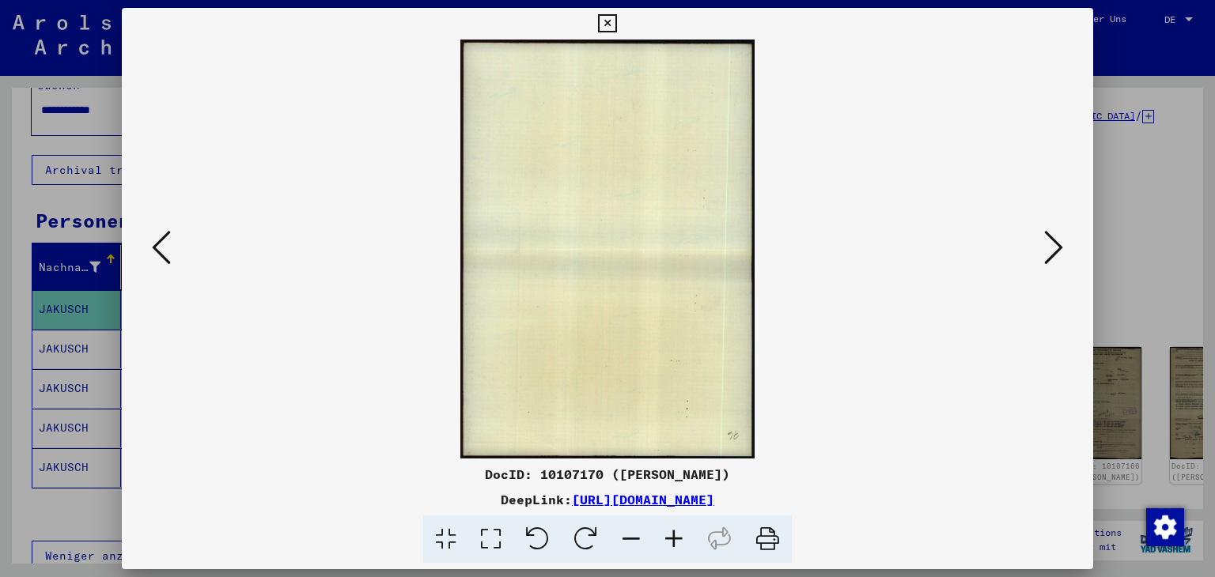
scroll to position [0, 0]
click at [1057, 251] on icon at bounding box center [1053, 248] width 19 height 38
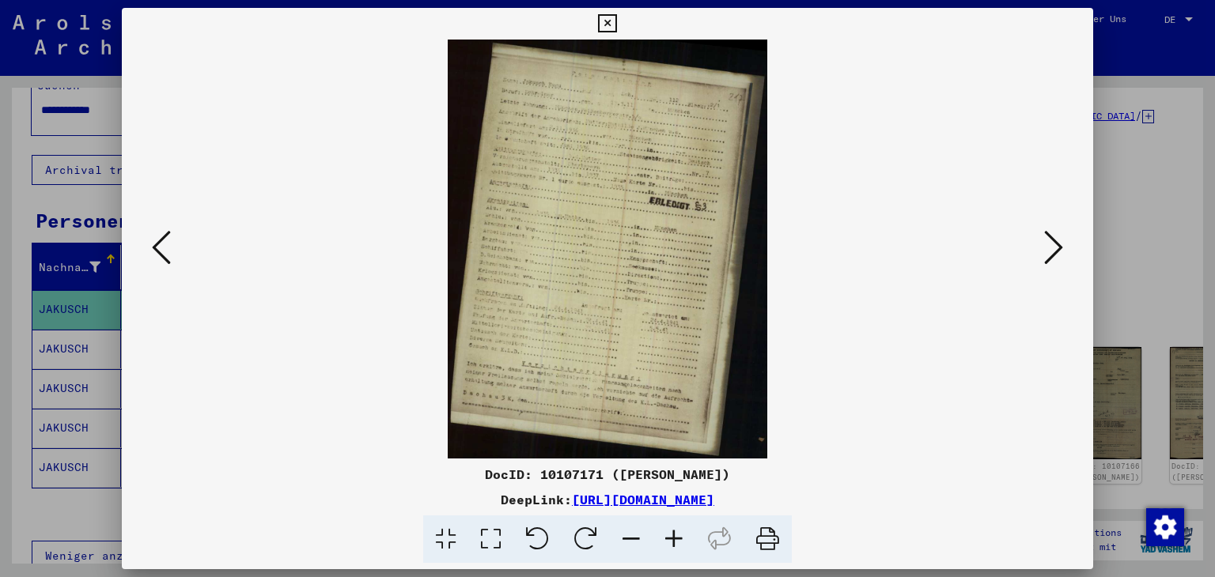
click at [676, 538] on icon at bounding box center [674, 540] width 43 height 48
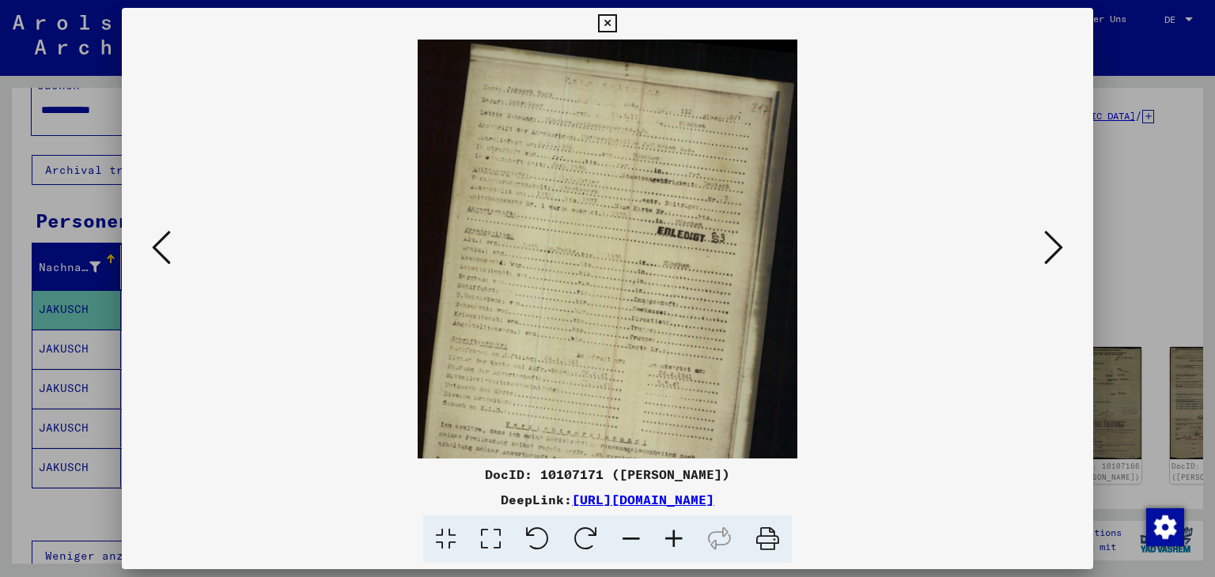
click at [676, 538] on icon at bounding box center [674, 540] width 43 height 48
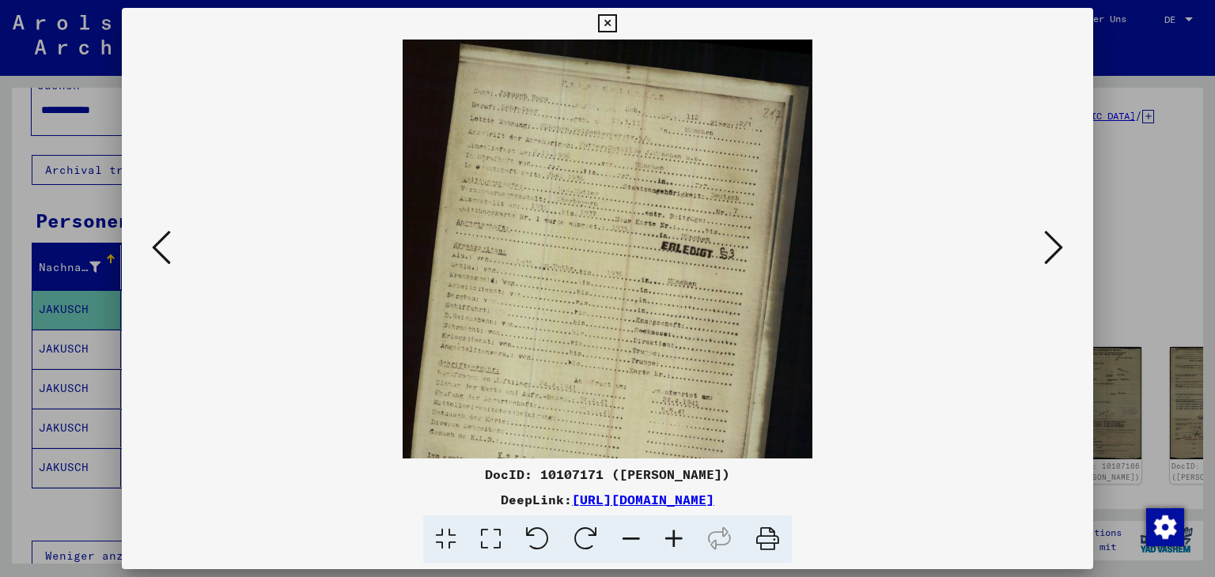
click at [676, 538] on icon at bounding box center [674, 540] width 43 height 48
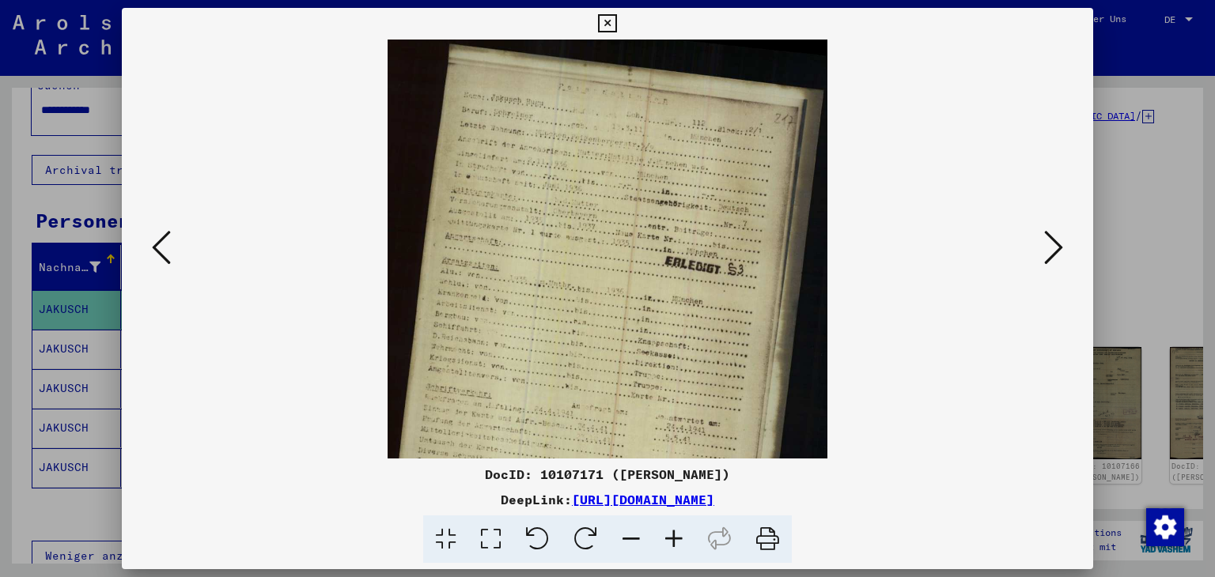
click at [676, 538] on icon at bounding box center [674, 540] width 43 height 48
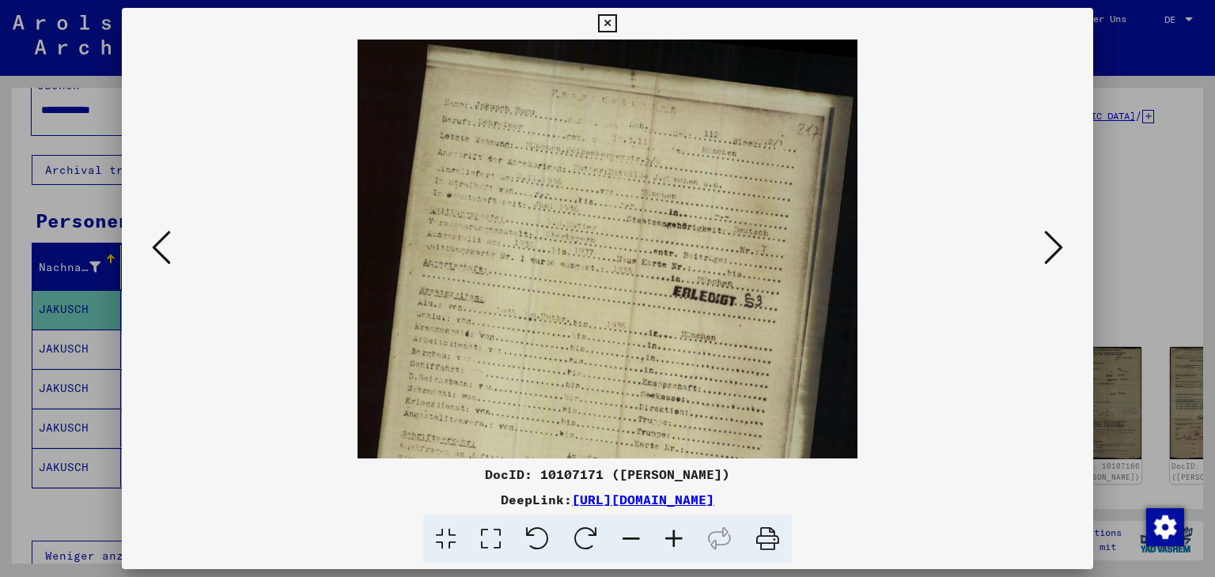
click at [676, 538] on icon at bounding box center [674, 540] width 43 height 48
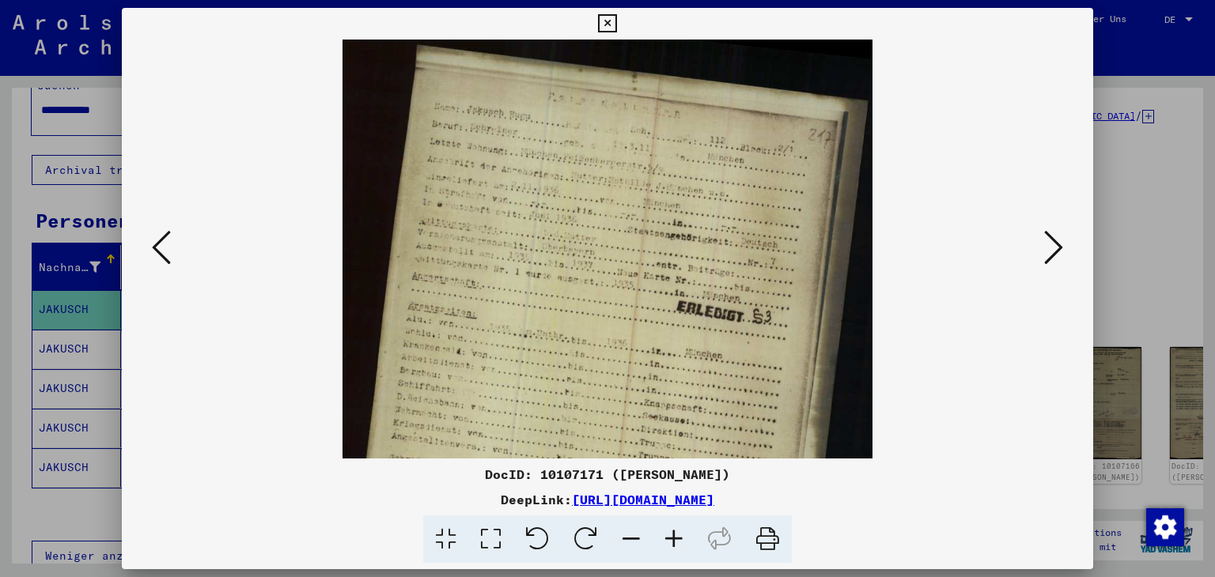
click at [676, 538] on icon at bounding box center [674, 540] width 43 height 48
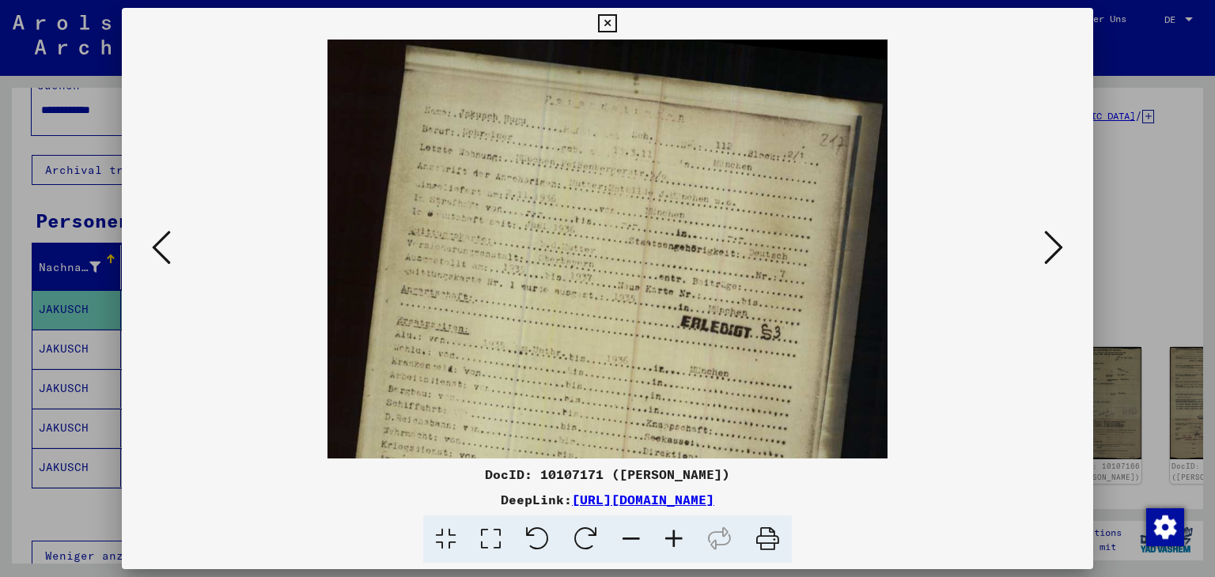
click at [1056, 262] on icon at bounding box center [1053, 248] width 19 height 38
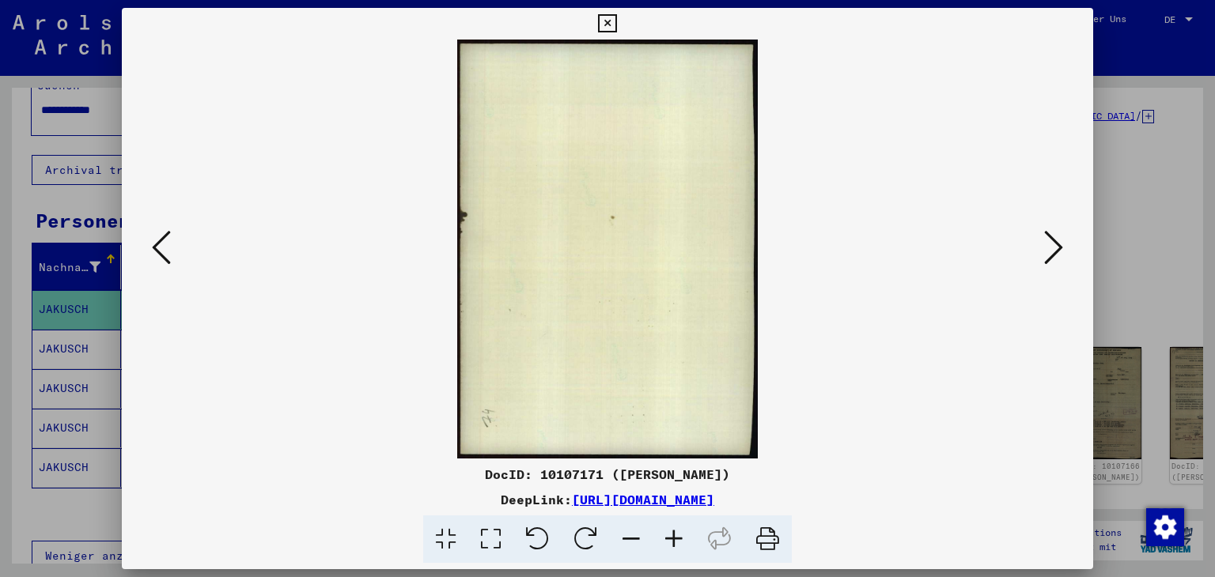
click at [1056, 262] on icon at bounding box center [1053, 248] width 19 height 38
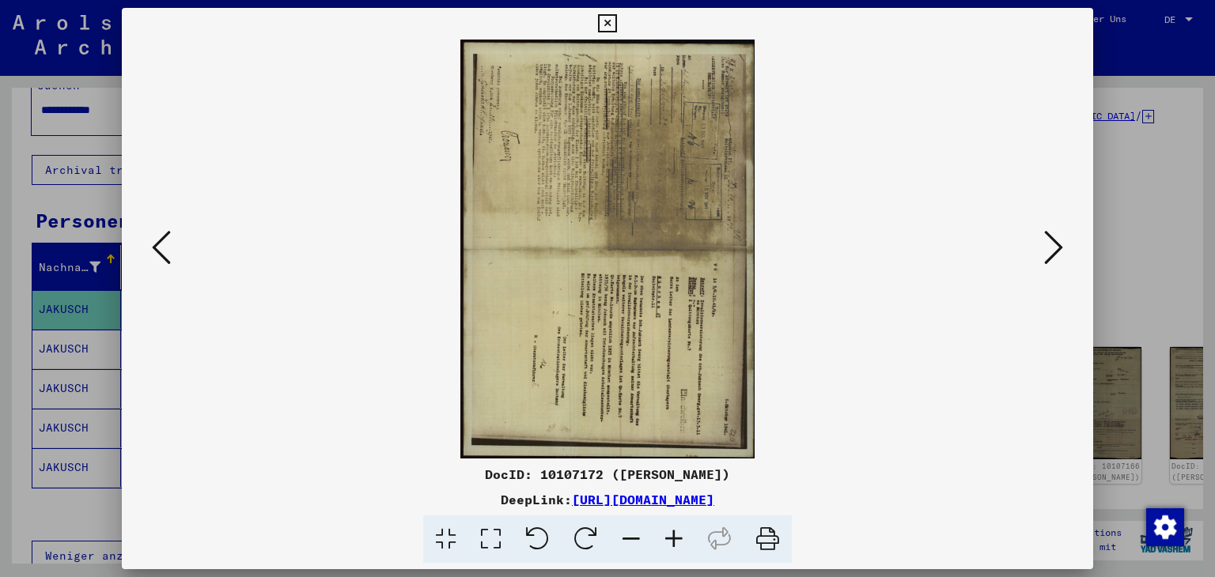
click at [1056, 262] on icon at bounding box center [1053, 248] width 19 height 38
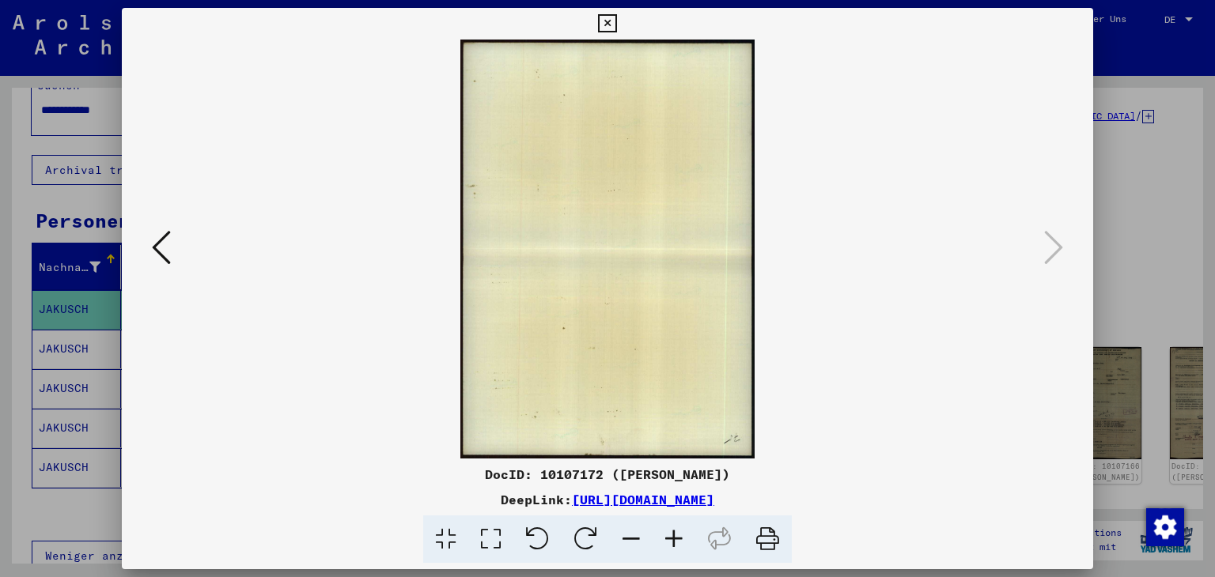
click at [606, 25] on icon at bounding box center [607, 23] width 18 height 19
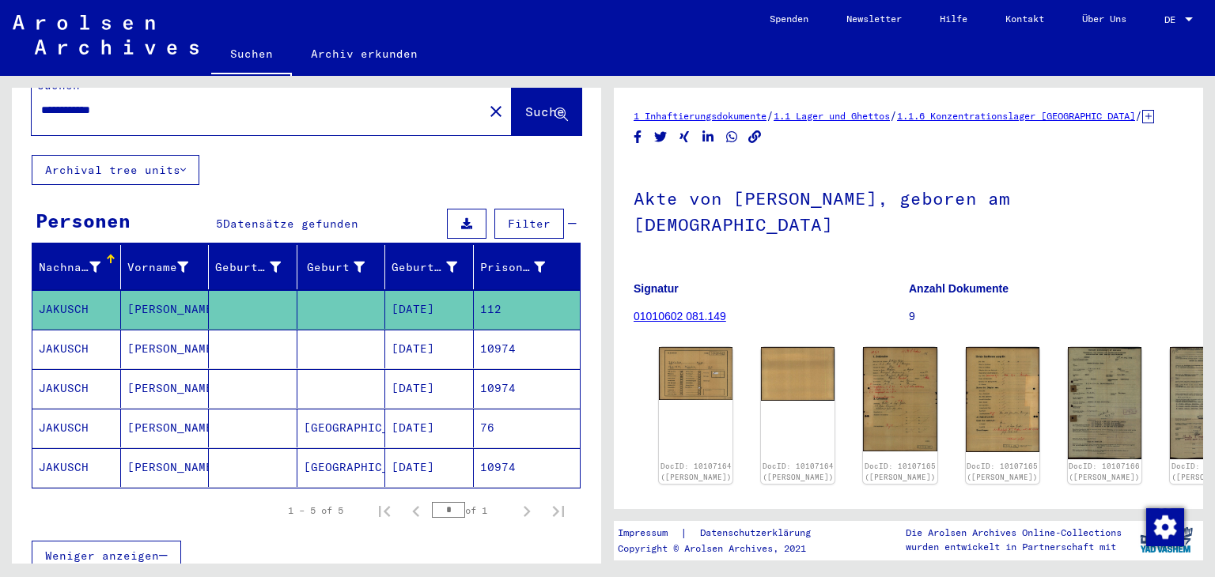
click at [411, 330] on mat-cell "[DATE]" at bounding box center [429, 349] width 89 height 39
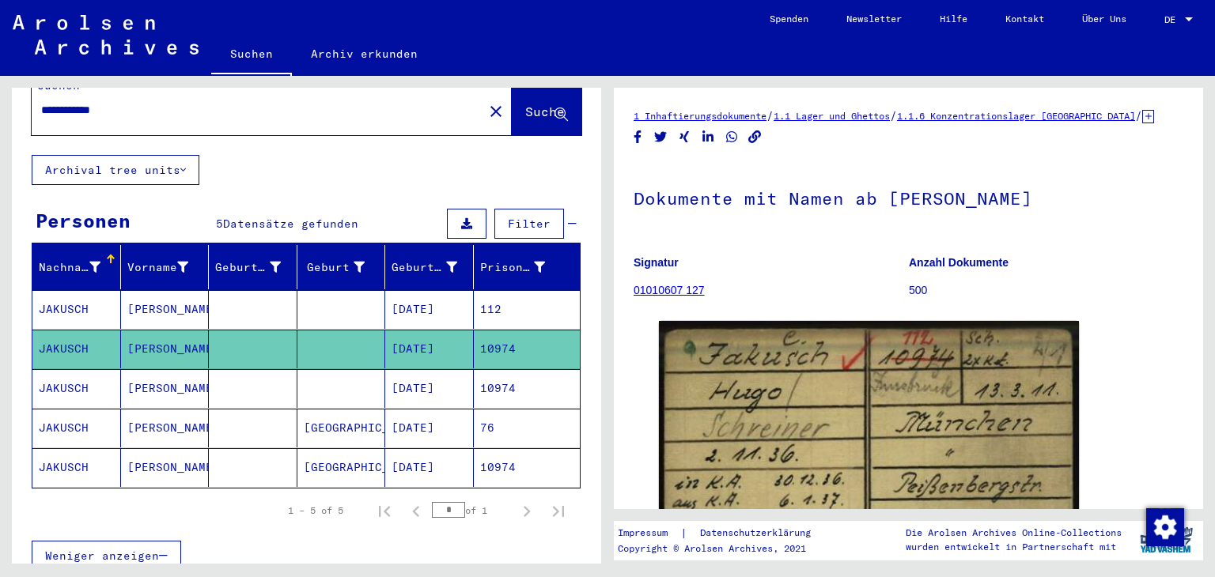
drag, startPoint x: 1212, startPoint y: 146, endPoint x: 1213, endPoint y: 175, distance: 28.5
click at [1213, 175] on div "1 Inhaftierungsdokumente / 1.1 Lager und Ghettos / 1.1.6 Konzentrationslager [G…" at bounding box center [911, 320] width 607 height 488
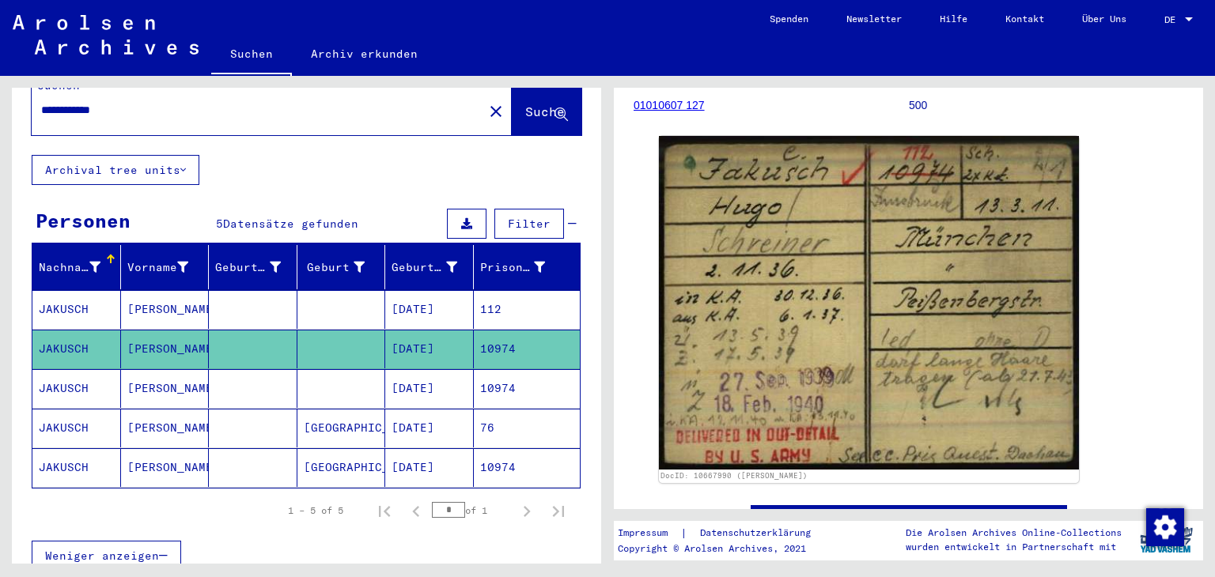
scroll to position [195, 0]
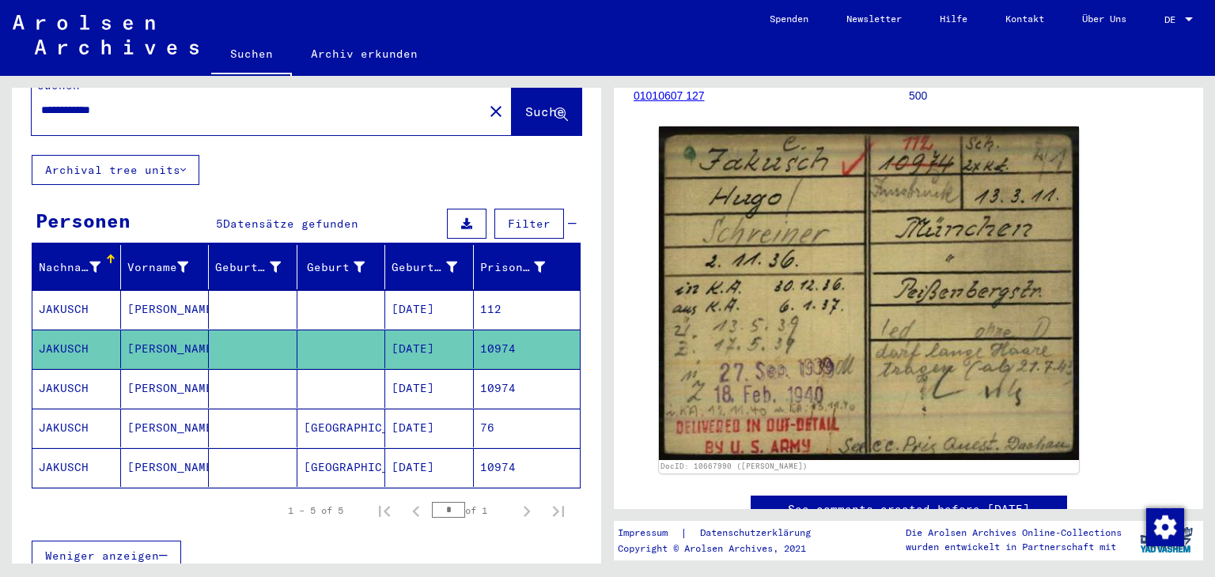
click at [399, 372] on mat-cell "[DATE]" at bounding box center [429, 388] width 89 height 39
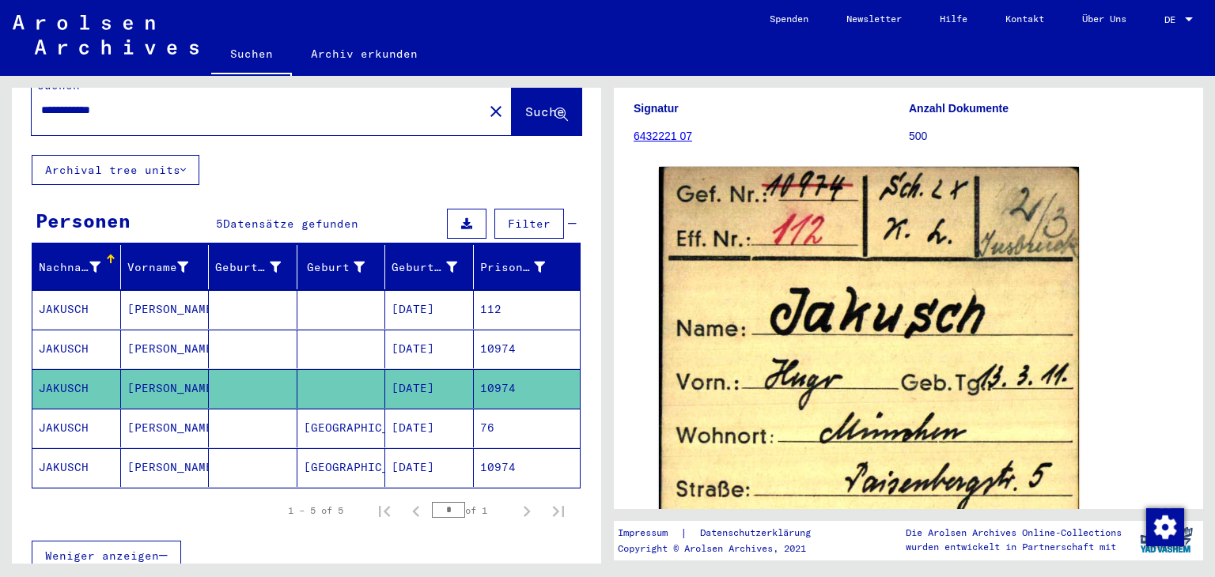
scroll to position [152, 0]
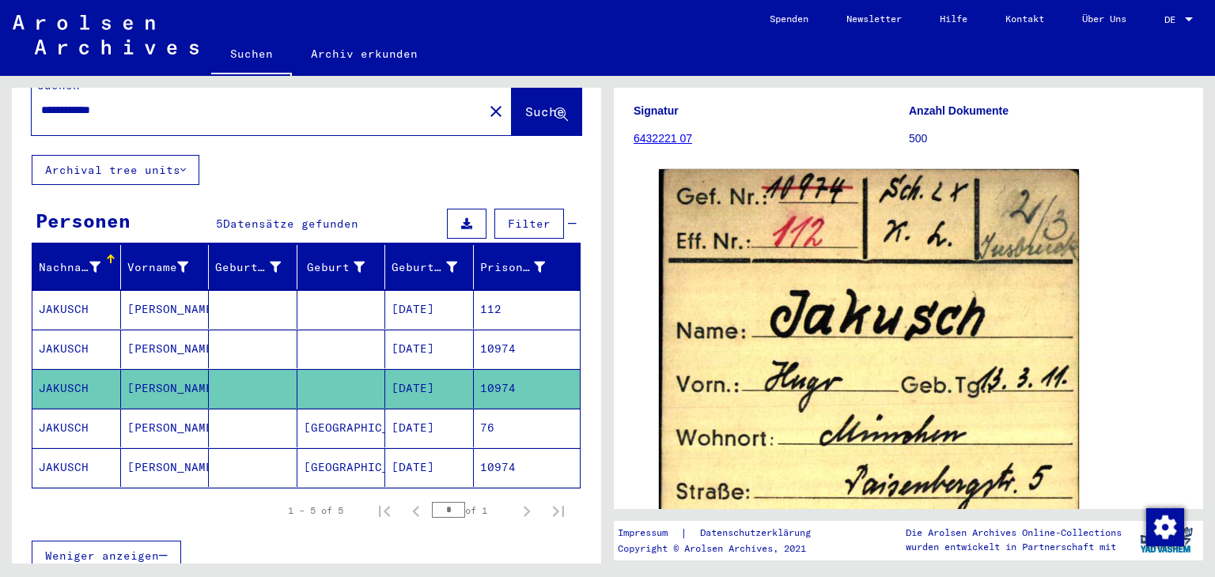
click at [421, 409] on mat-cell "[DATE]" at bounding box center [429, 428] width 89 height 39
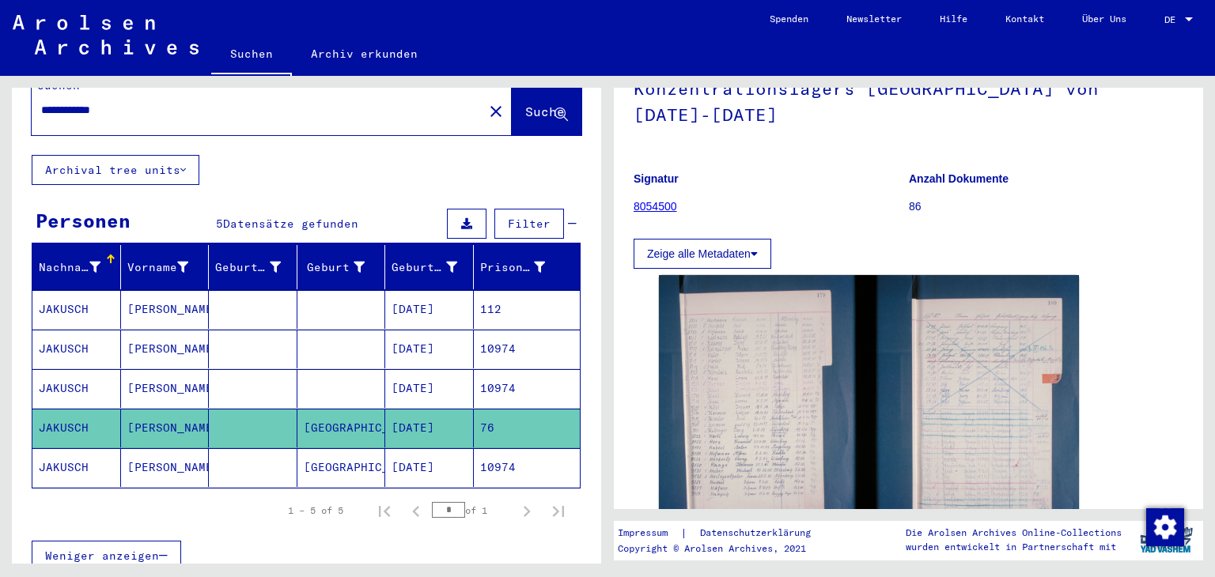
scroll to position [176, 0]
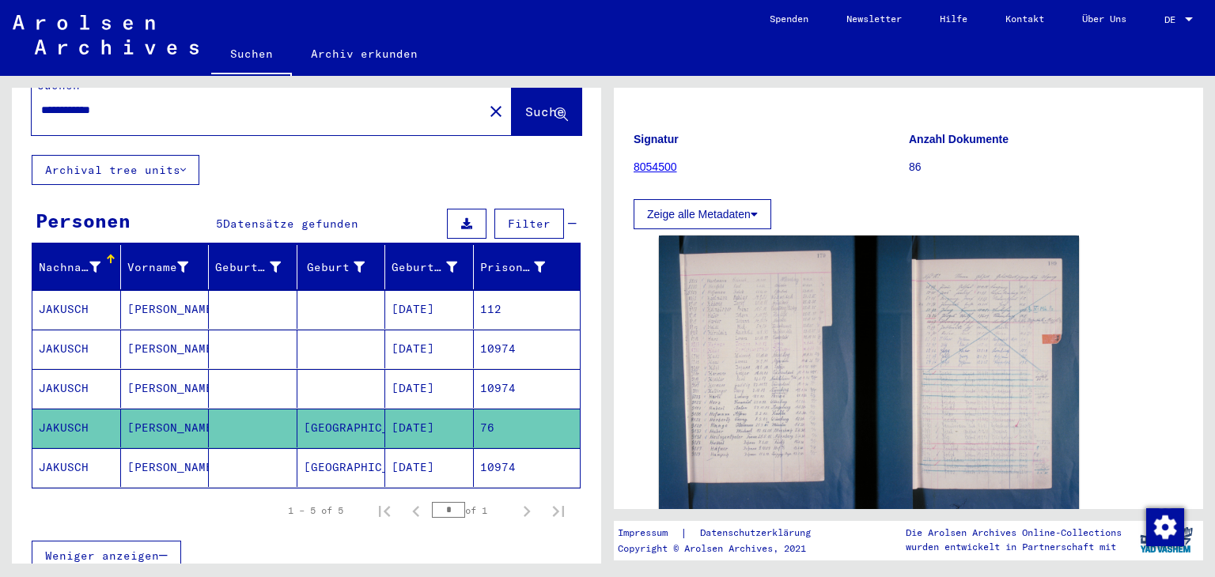
click at [429, 448] on mat-cell "[DATE]" at bounding box center [429, 467] width 89 height 39
